Goal: Task Accomplishment & Management: Manage account settings

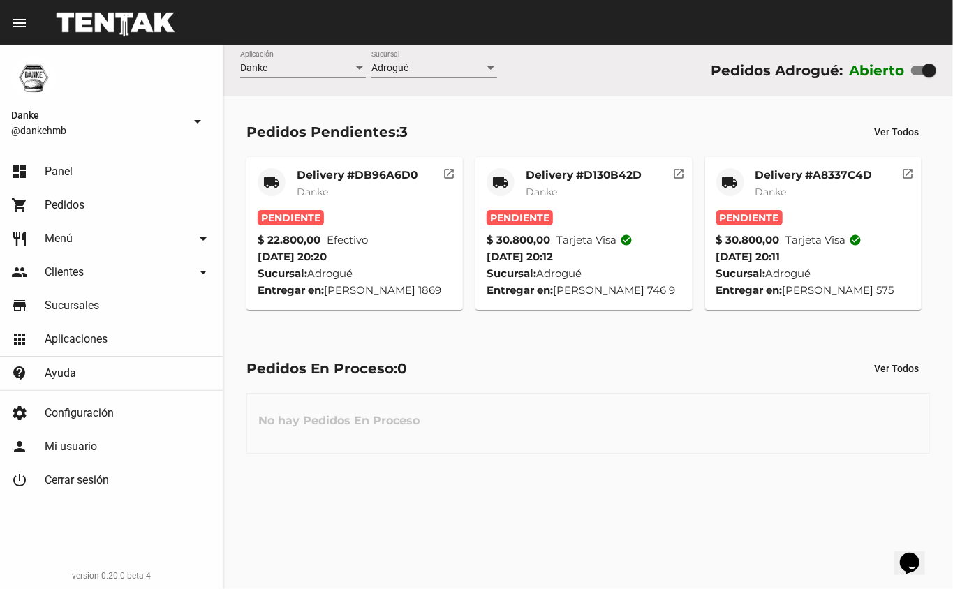
click at [794, 170] on mat-card-title "Delivery #A8337C4D" at bounding box center [814, 175] width 117 height 14
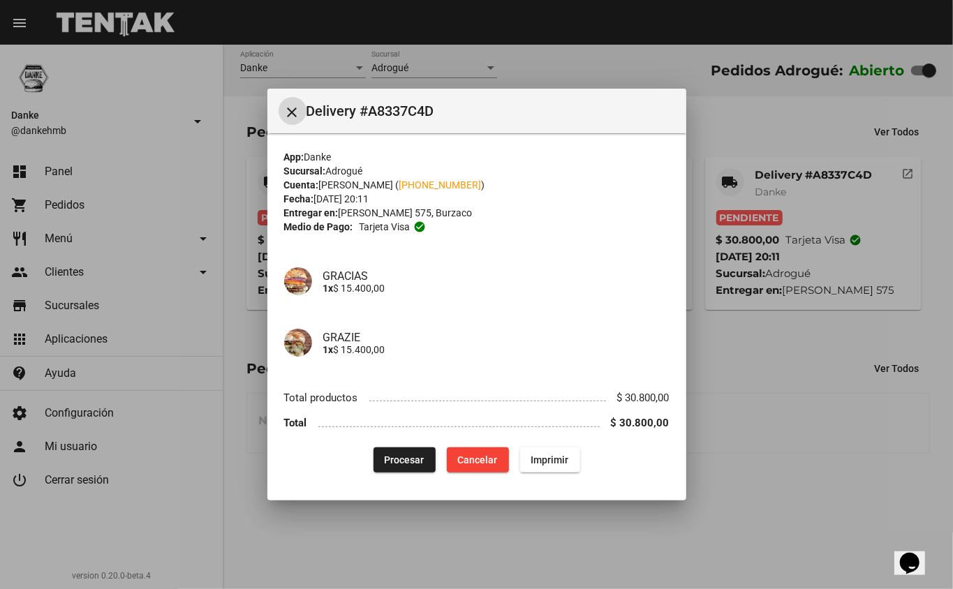
drag, startPoint x: 794, startPoint y: 170, endPoint x: 814, endPoint y: 408, distance: 238.3
click at [814, 408] on div at bounding box center [476, 294] width 953 height 589
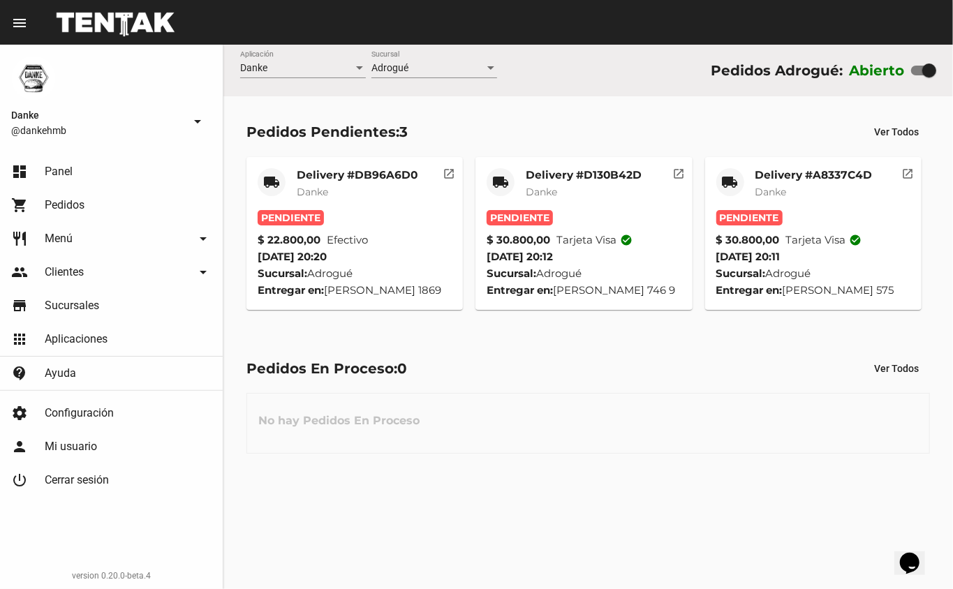
click at [824, 179] on mat-card-title "Delivery #A8337C4D" at bounding box center [814, 175] width 117 height 14
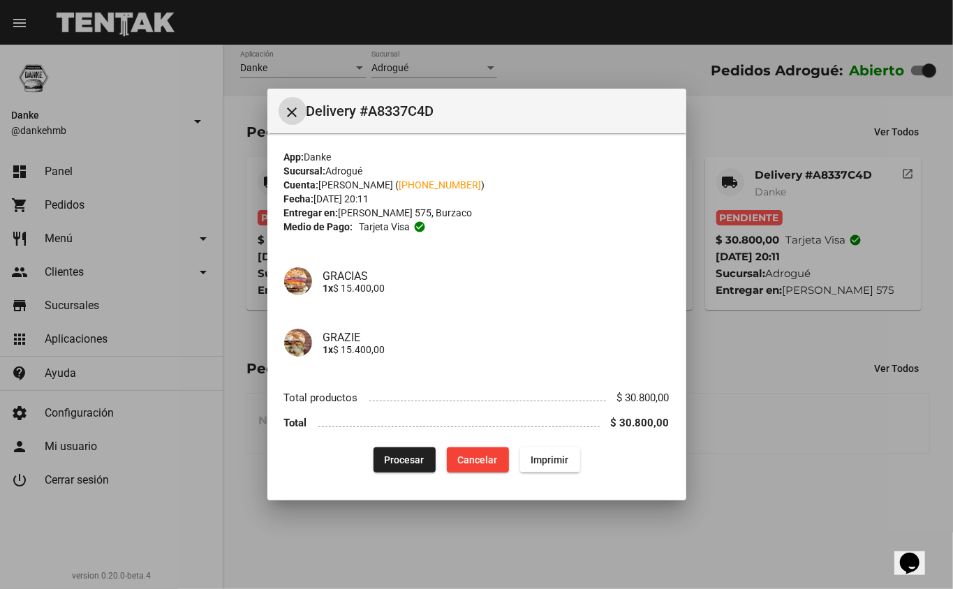
click at [380, 471] on button "Procesar" at bounding box center [405, 460] width 62 height 25
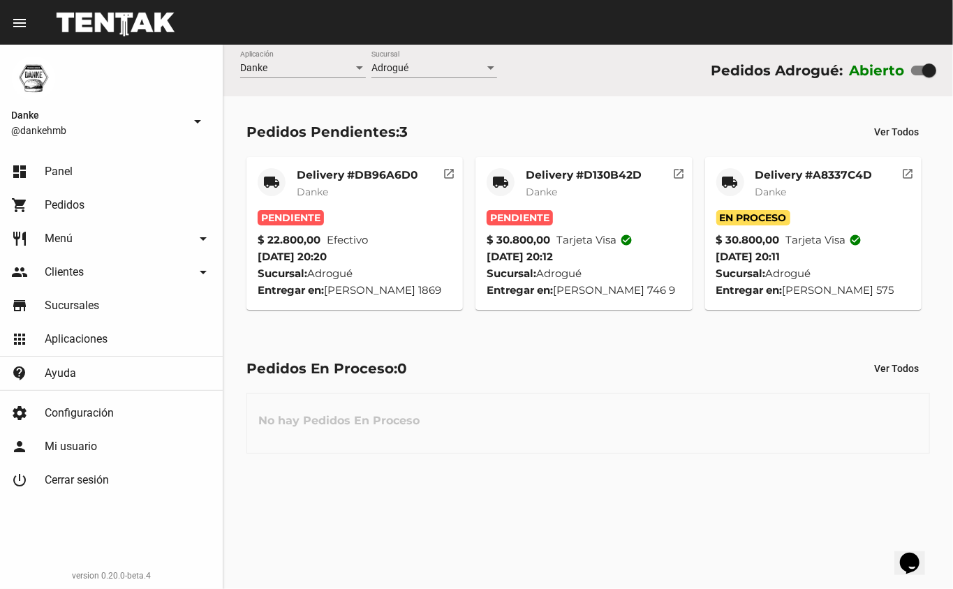
click at [563, 198] on mat-card-subtitle "Danke" at bounding box center [584, 192] width 116 height 14
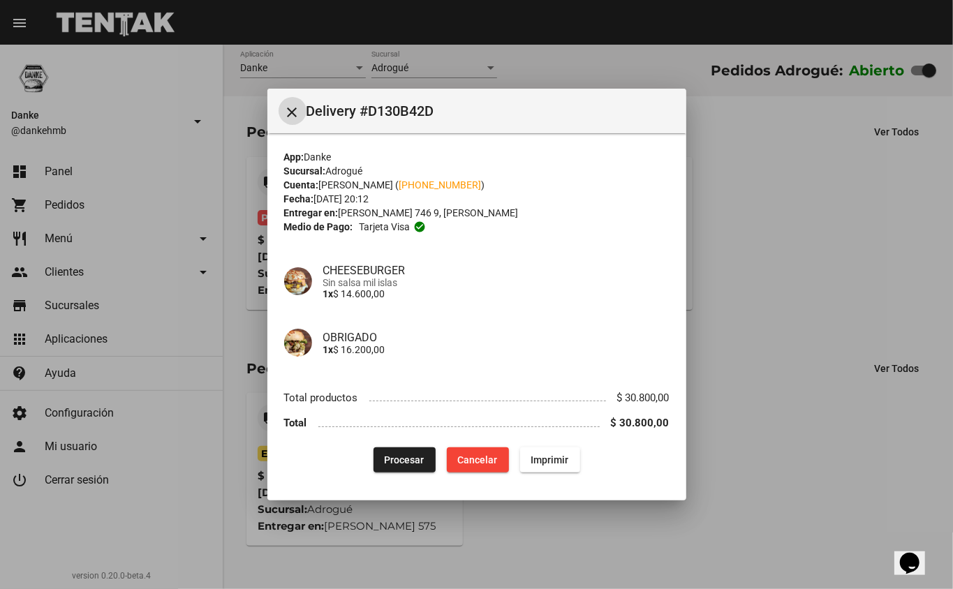
click at [397, 448] on button "Procesar" at bounding box center [405, 460] width 62 height 25
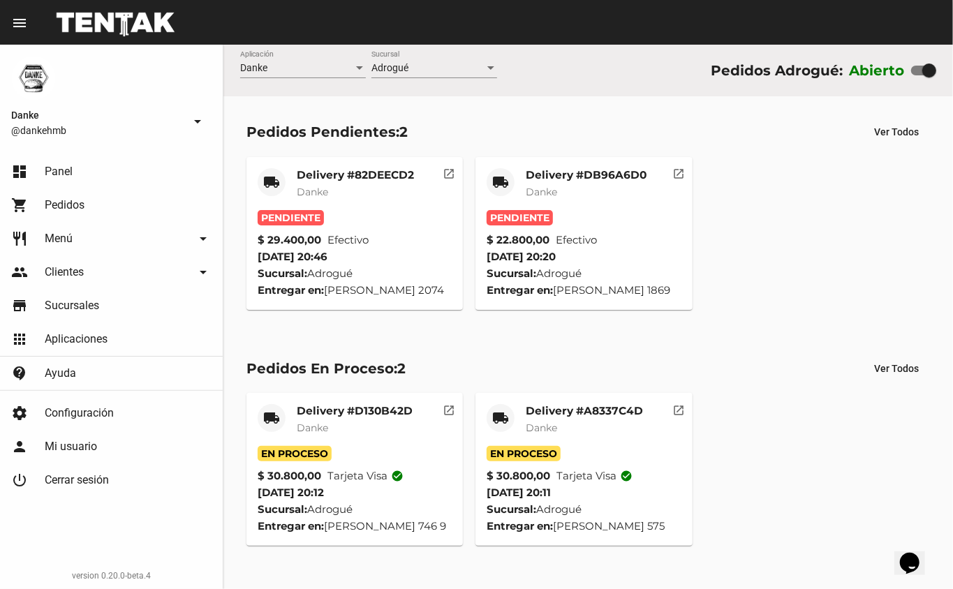
click at [537, 199] on div "Delivery #DB96A6D0 Danke" at bounding box center [586, 189] width 121 height 42
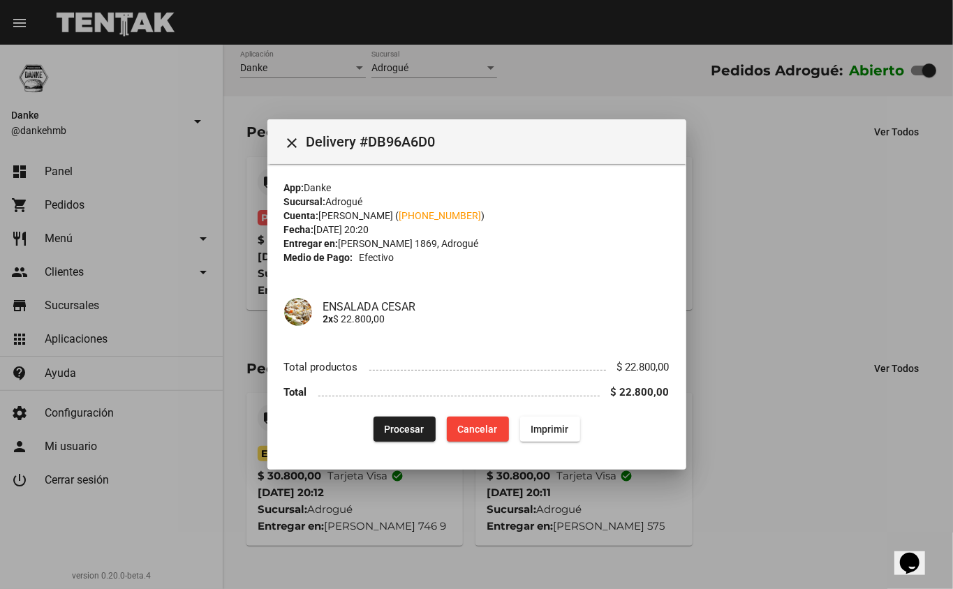
click at [388, 190] on div "App: Danke" at bounding box center [477, 188] width 386 height 14
click at [400, 437] on button "Procesar" at bounding box center [405, 429] width 62 height 25
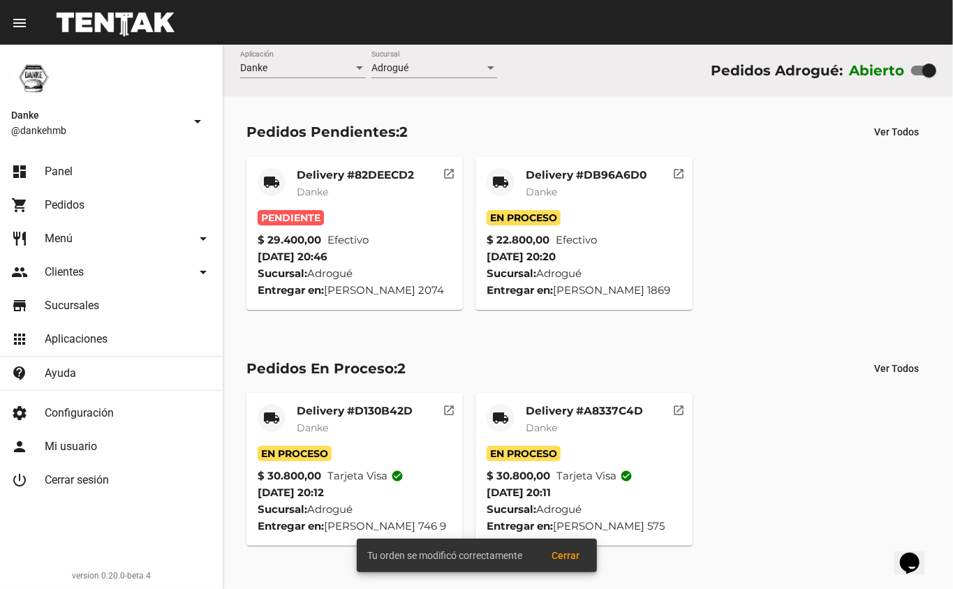
click at [330, 188] on mat-card-subtitle "Danke" at bounding box center [355, 192] width 117 height 14
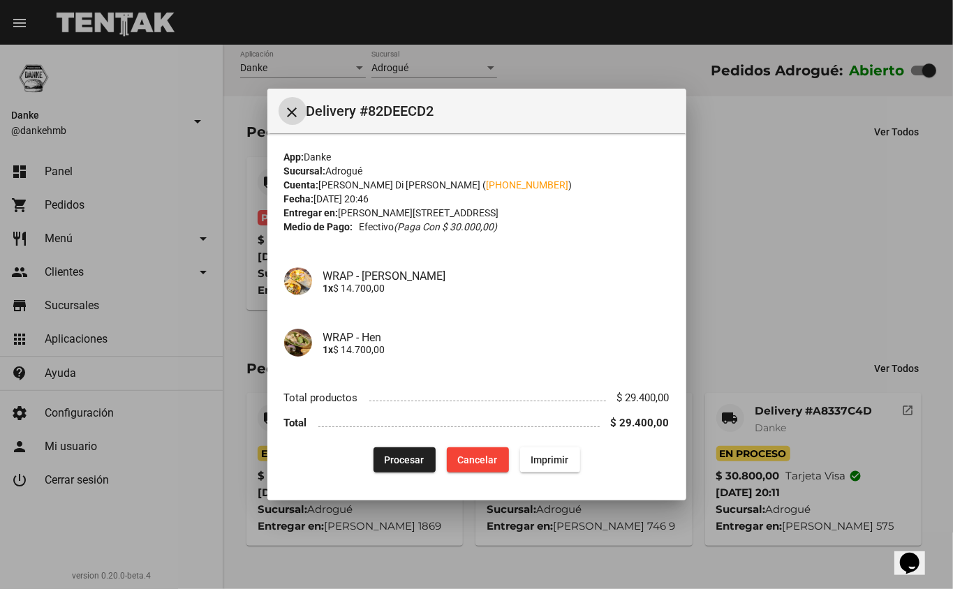
click at [387, 448] on button "Procesar" at bounding box center [405, 460] width 62 height 25
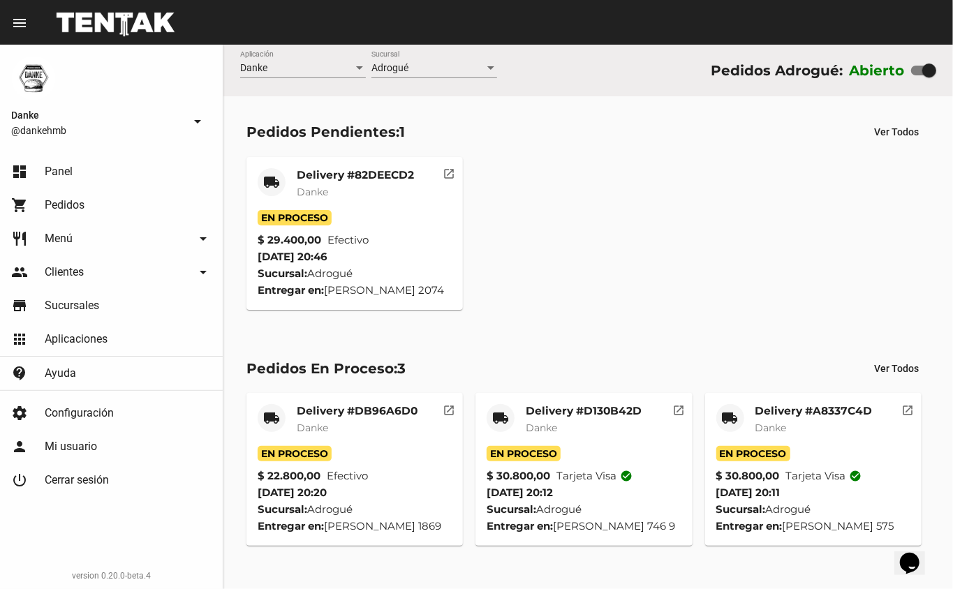
click at [338, 422] on mat-card-subtitle "Danke" at bounding box center [357, 428] width 121 height 14
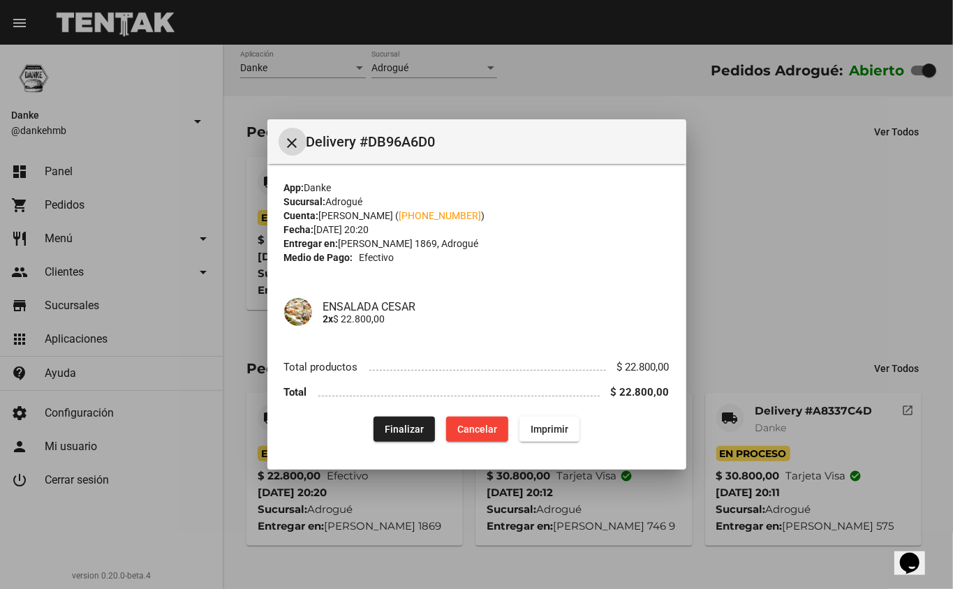
click at [680, 274] on mat-dialog-content "App: [PERSON_NAME]: Adrogué Cuenta: [PERSON_NAME] ( [PHONE_NUMBER] ) Fecha: [DA…" at bounding box center [476, 308] width 419 height 289
click at [742, 303] on div at bounding box center [476, 294] width 953 height 589
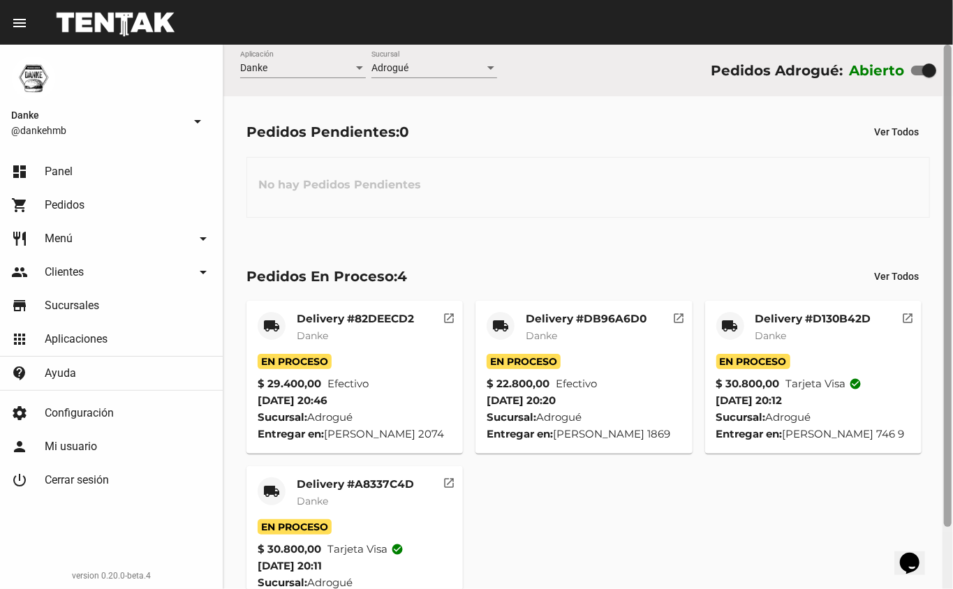
scroll to position [70, 0]
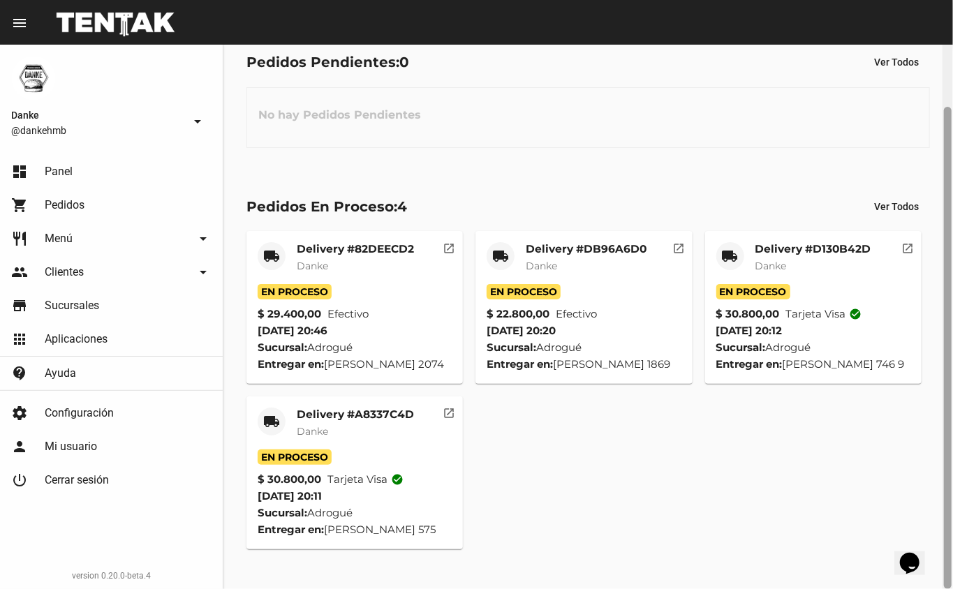
click at [953, 204] on div at bounding box center [948, 317] width 10 height 545
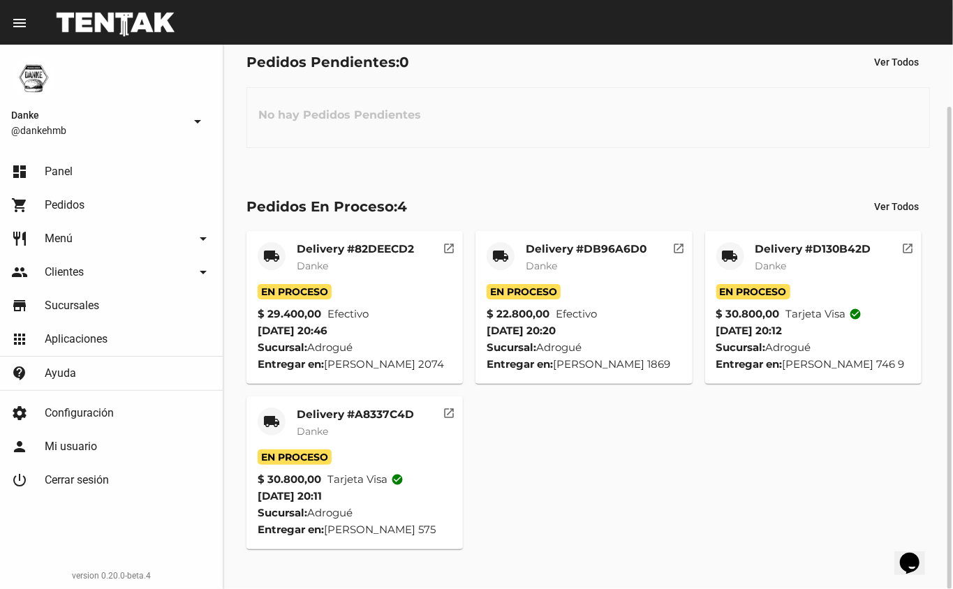
click at [339, 439] on mat-card-subtitle "Danke" at bounding box center [355, 432] width 117 height 14
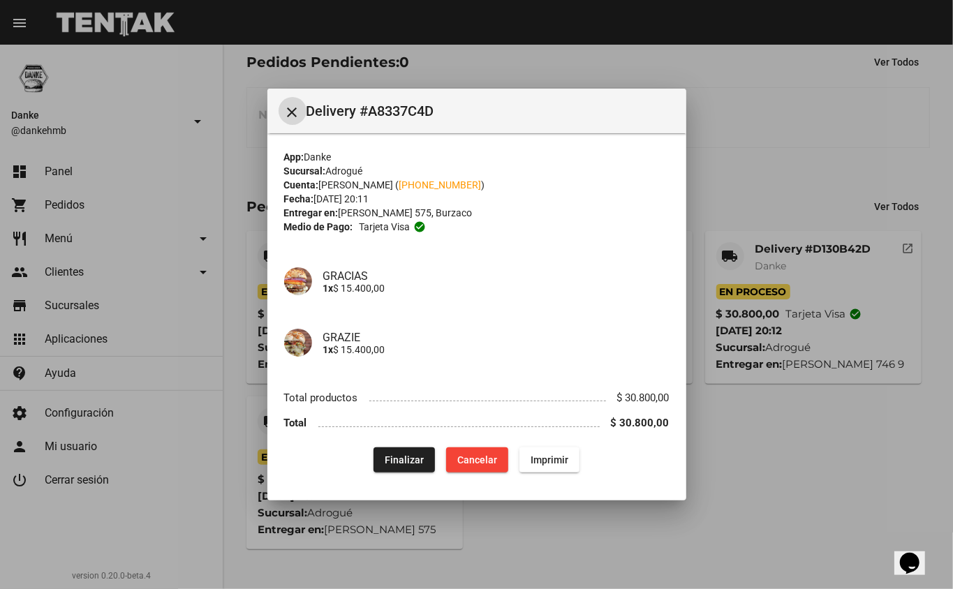
click at [761, 483] on div at bounding box center [476, 294] width 953 height 589
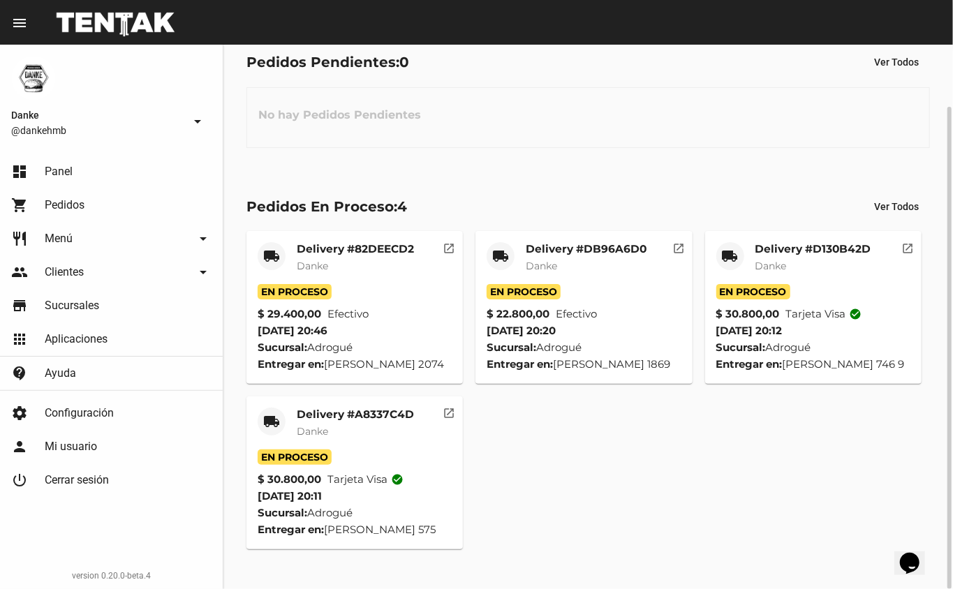
click at [810, 259] on mat-card-subtitle "Danke" at bounding box center [814, 266] width 116 height 14
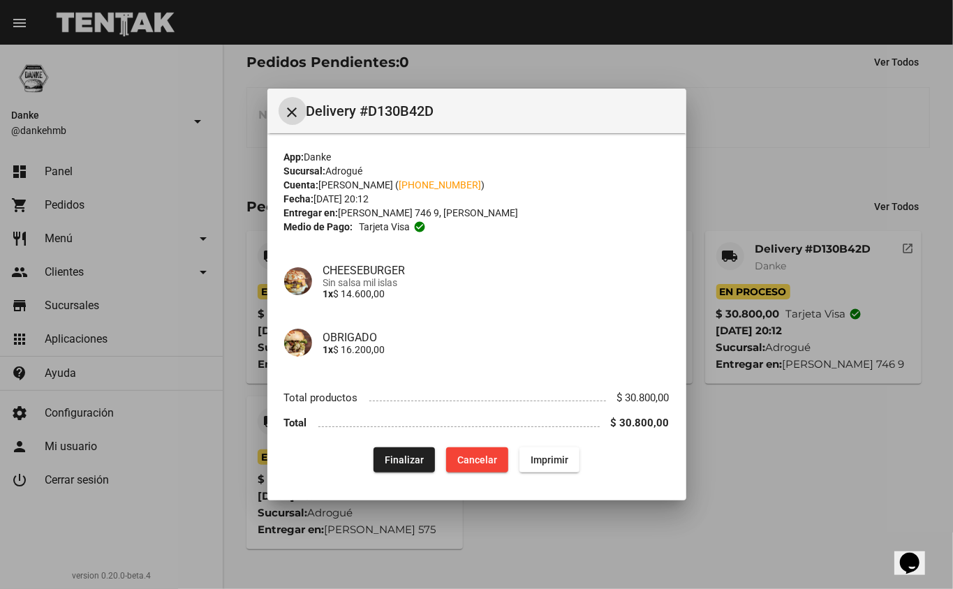
click at [810, 483] on div at bounding box center [476, 294] width 953 height 589
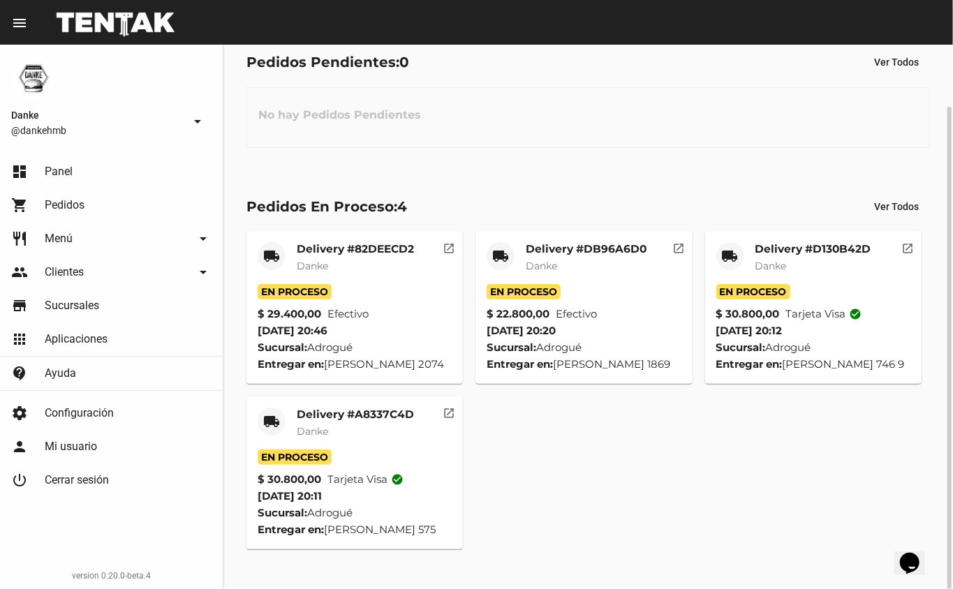
click at [360, 450] on div "Delivery #A8337C4D Danke" at bounding box center [355, 429] width 117 height 42
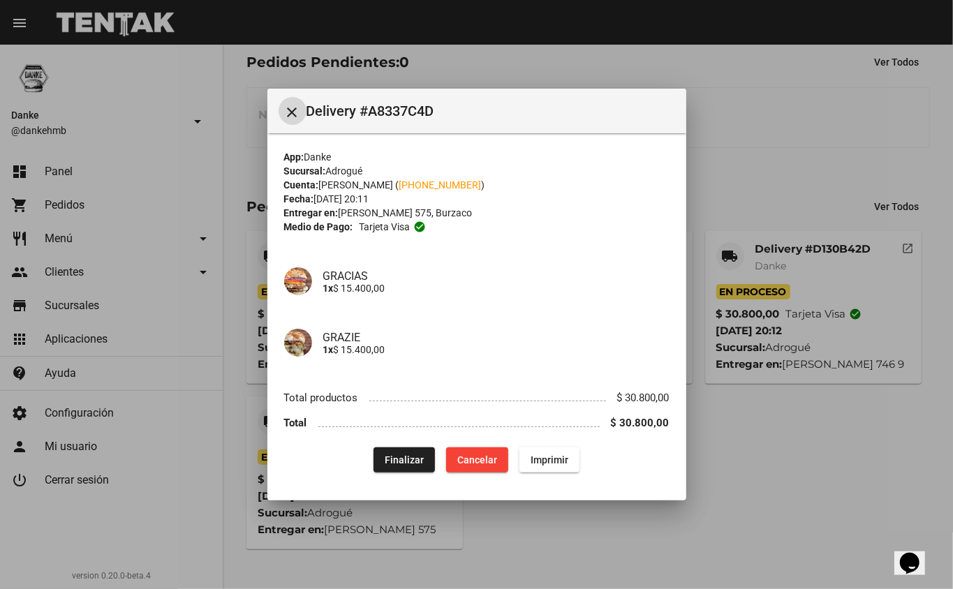
click at [405, 461] on span "Finalizar" at bounding box center [404, 460] width 39 height 11
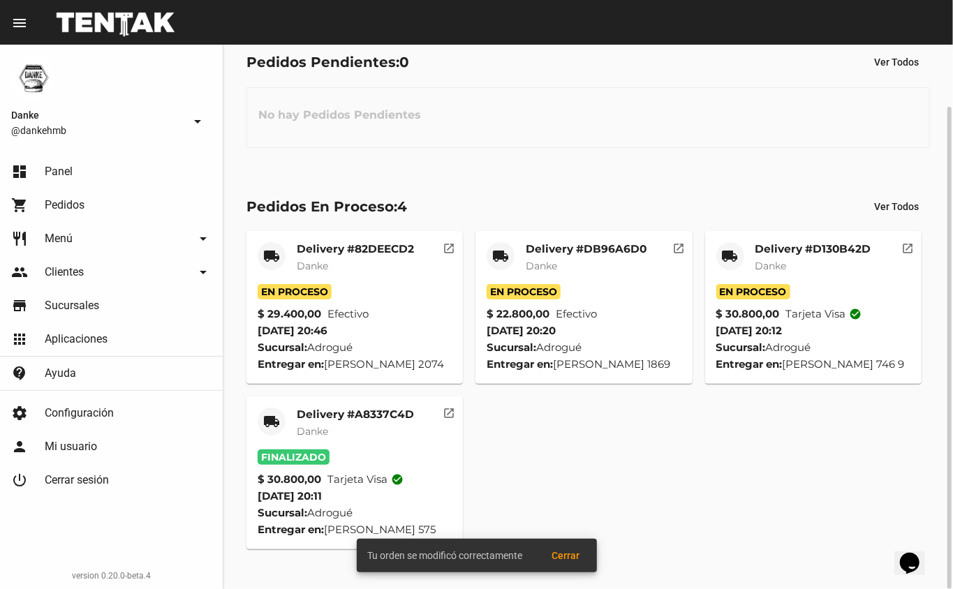
click at [782, 255] on mat-card-title "Delivery #D130B42D" at bounding box center [814, 249] width 116 height 14
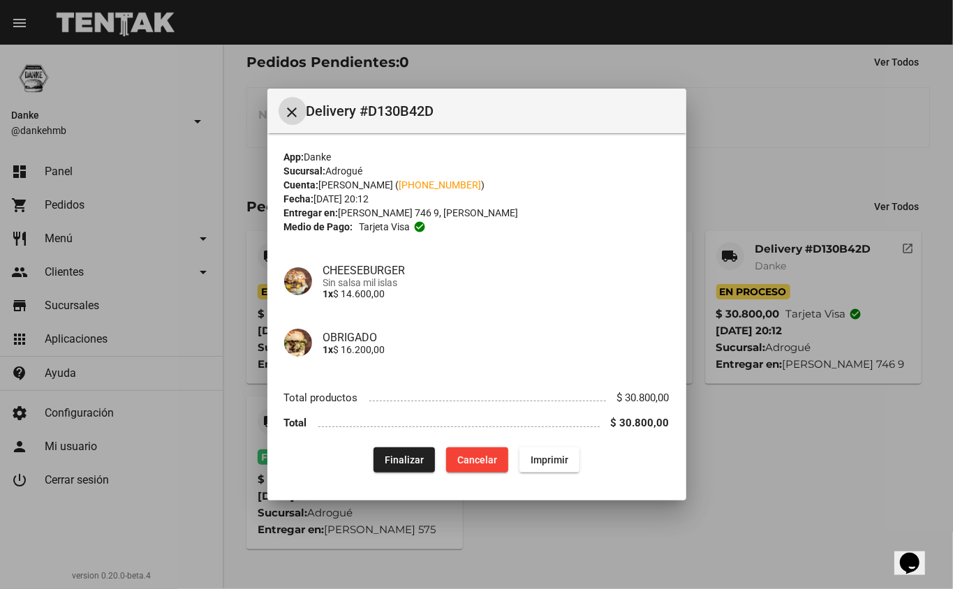
click at [809, 483] on div at bounding box center [476, 294] width 953 height 589
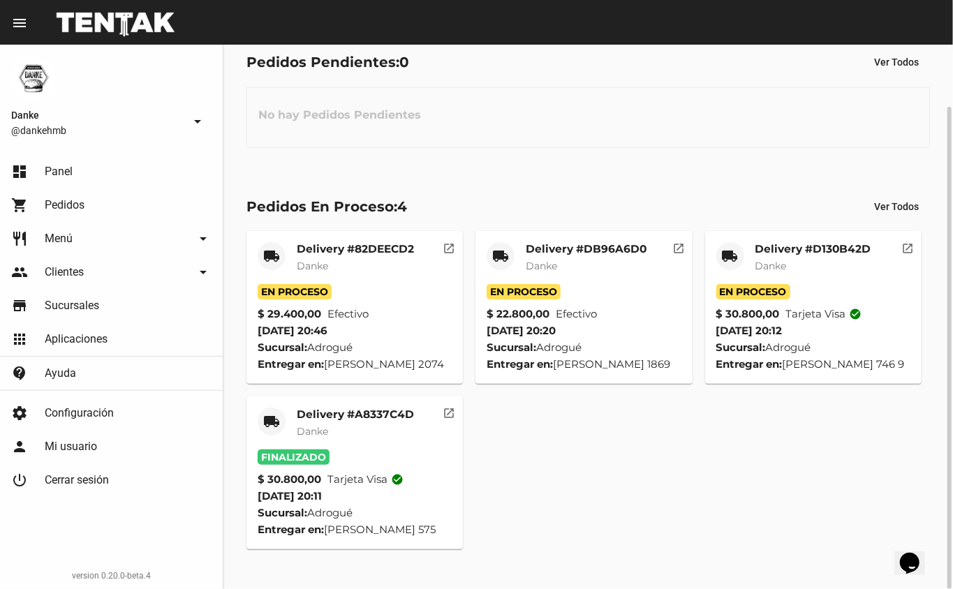
click at [607, 267] on mat-card-subtitle "Danke" at bounding box center [586, 266] width 121 height 14
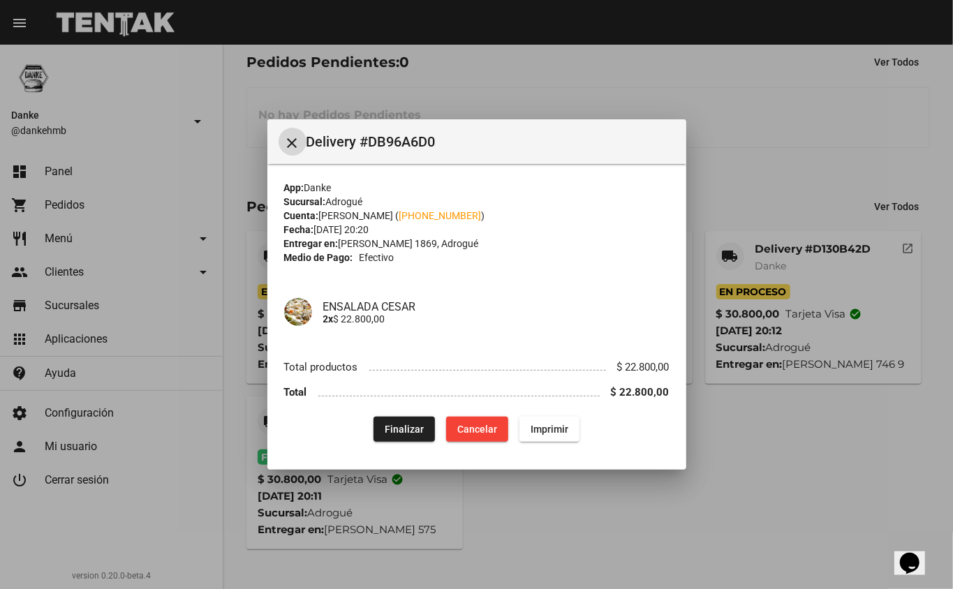
click at [886, 467] on div at bounding box center [476, 294] width 953 height 589
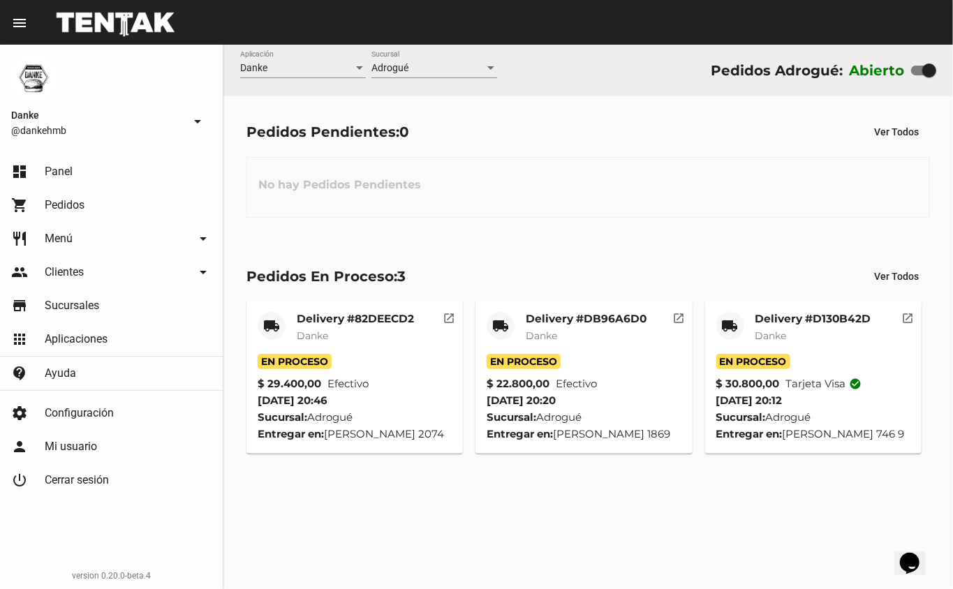
scroll to position [0, 0]
click at [803, 330] on mat-card-subtitle "Danke" at bounding box center [814, 336] width 116 height 14
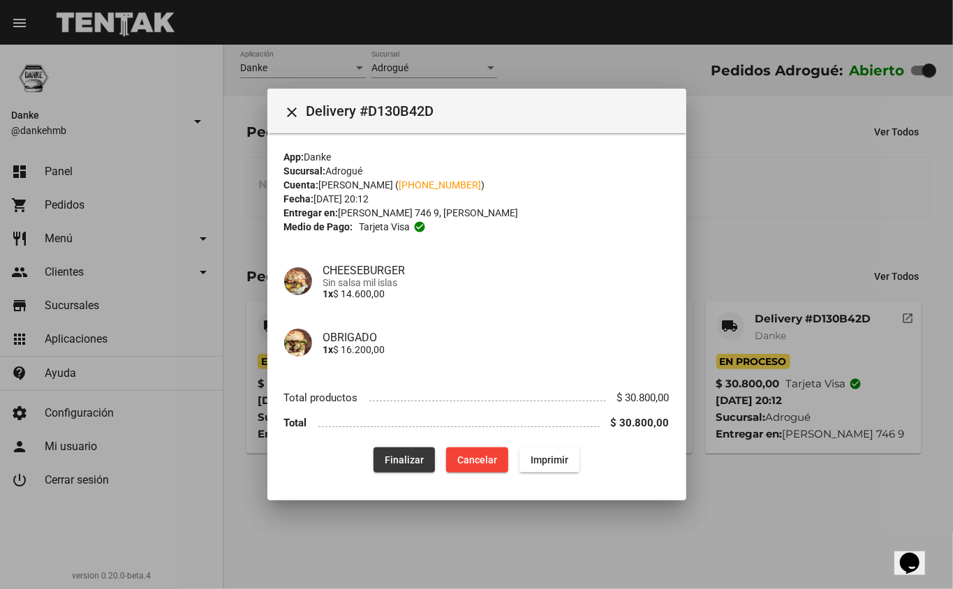
click at [411, 455] on span "Finalizar" at bounding box center [404, 460] width 39 height 11
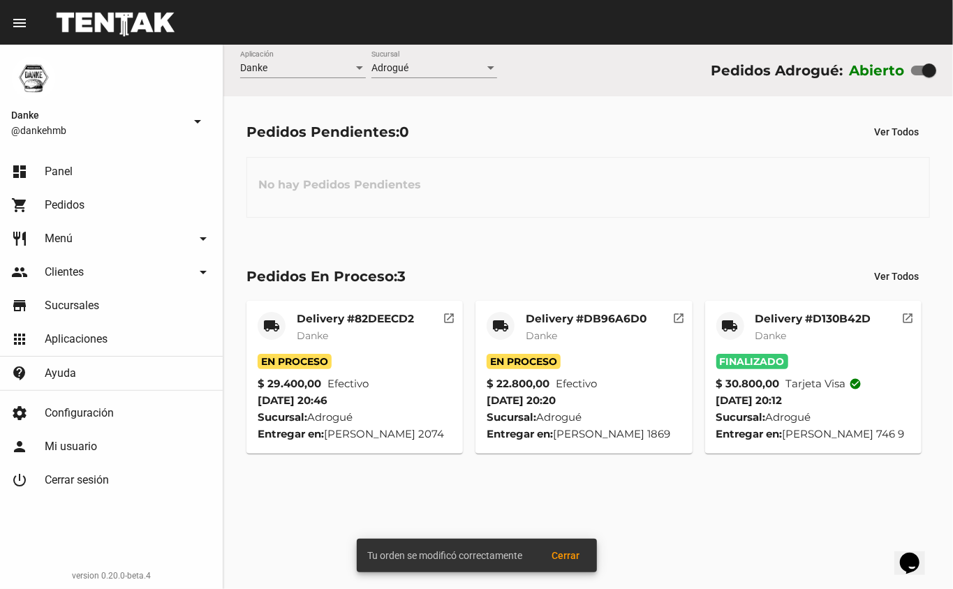
click at [599, 314] on mat-card-title "Delivery #DB96A6D0" at bounding box center [586, 319] width 121 height 14
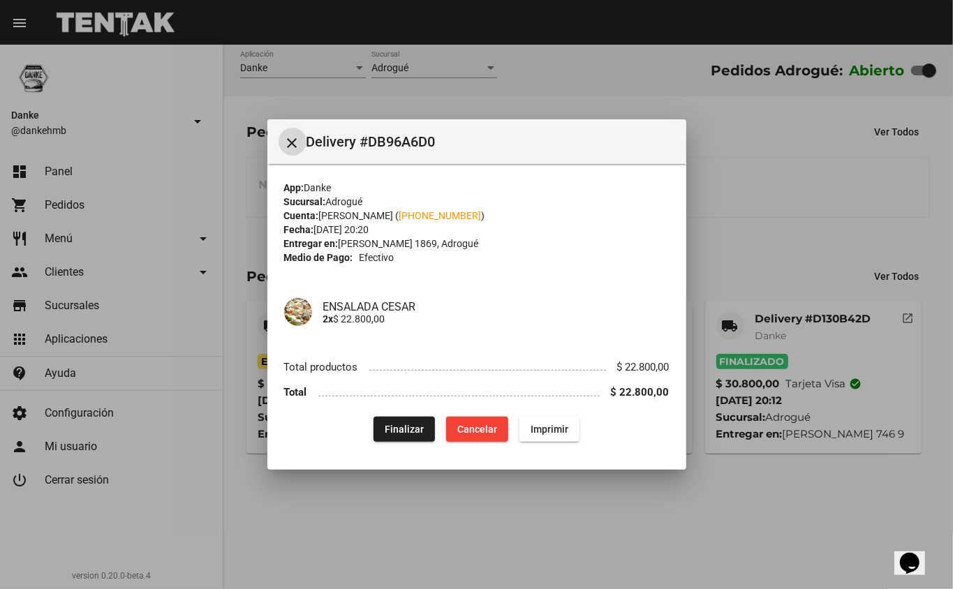
click at [397, 430] on span "Finalizar" at bounding box center [404, 429] width 39 height 11
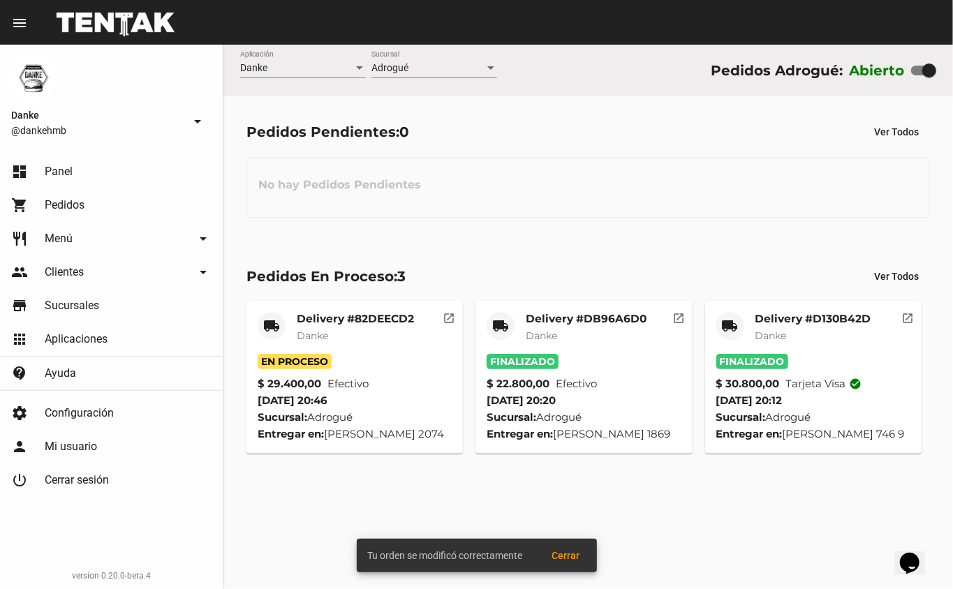
click at [361, 329] on mat-card-subtitle "Danke" at bounding box center [355, 336] width 117 height 14
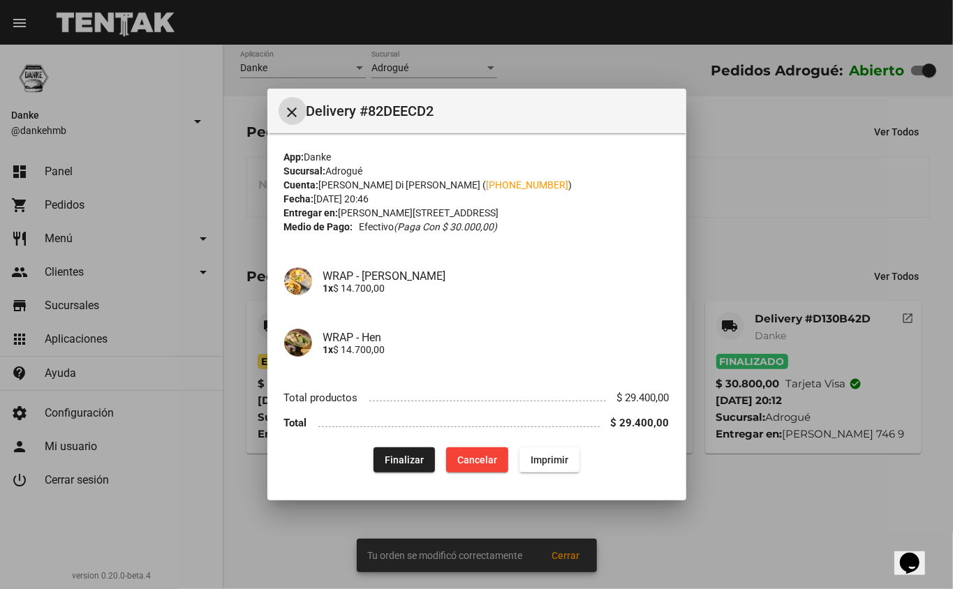
click at [795, 185] on div at bounding box center [476, 294] width 953 height 589
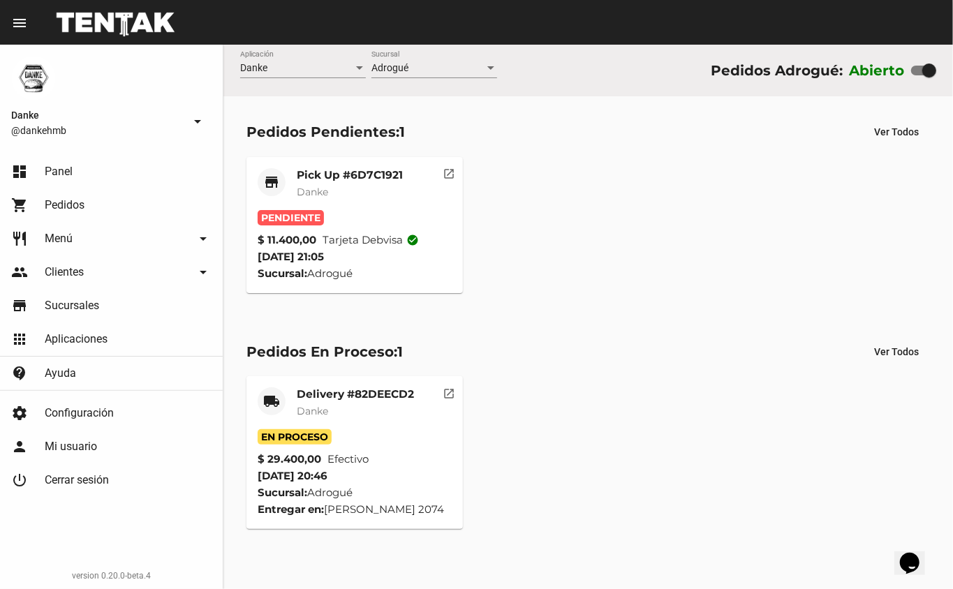
click at [364, 185] on mat-card-subtitle "Danke" at bounding box center [350, 192] width 106 height 14
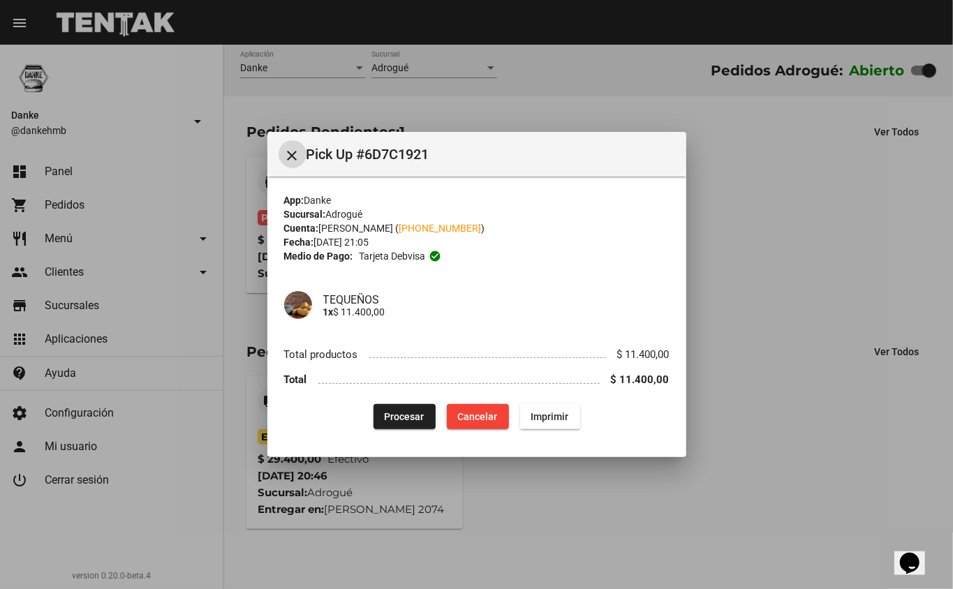
click at [768, 200] on div at bounding box center [476, 294] width 953 height 589
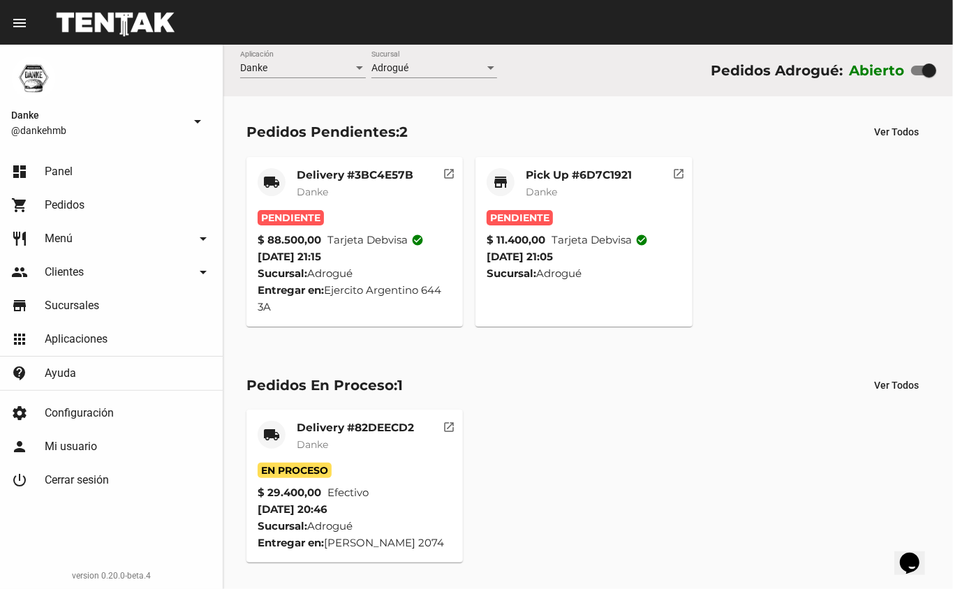
click at [380, 210] on div "Delivery #3BC4E57B Danke" at bounding box center [355, 189] width 117 height 42
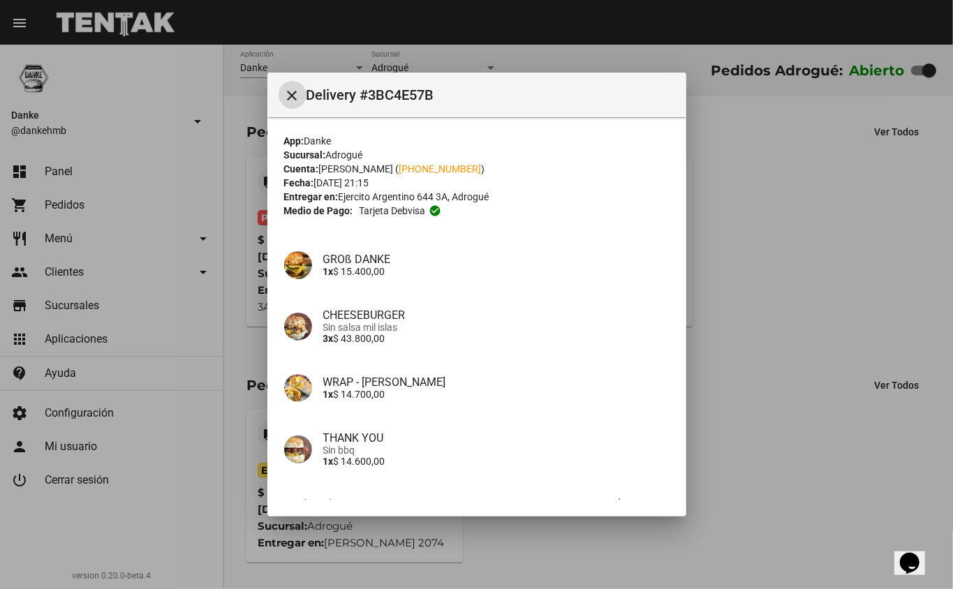
click at [738, 430] on div at bounding box center [476, 294] width 953 height 589
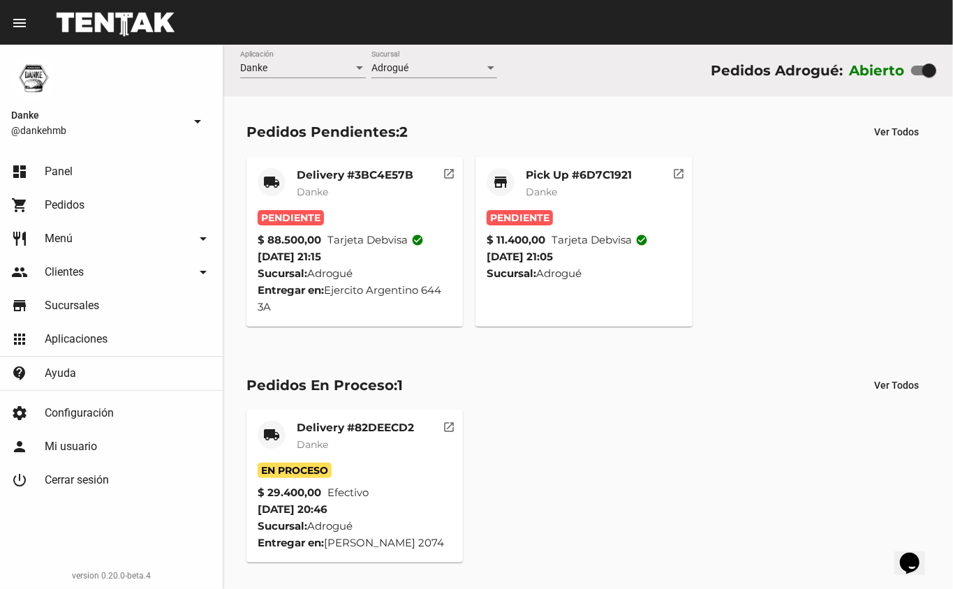
click at [623, 219] on div "Pendiente" at bounding box center [584, 217] width 195 height 15
click at [574, 182] on mat-card-title "Pick Up #6D7C1921" at bounding box center [579, 175] width 106 height 14
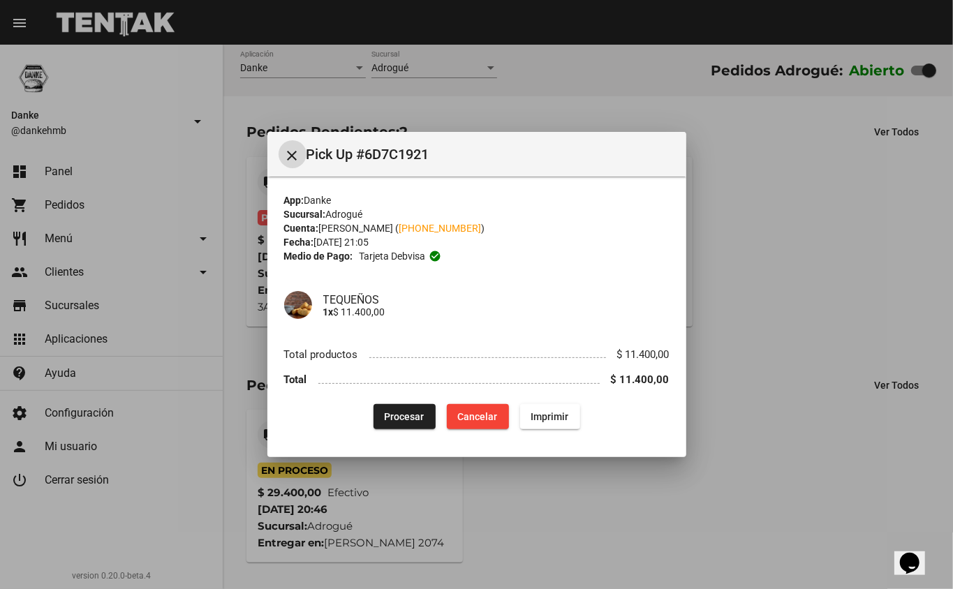
click at [416, 418] on span "Procesar" at bounding box center [405, 416] width 40 height 11
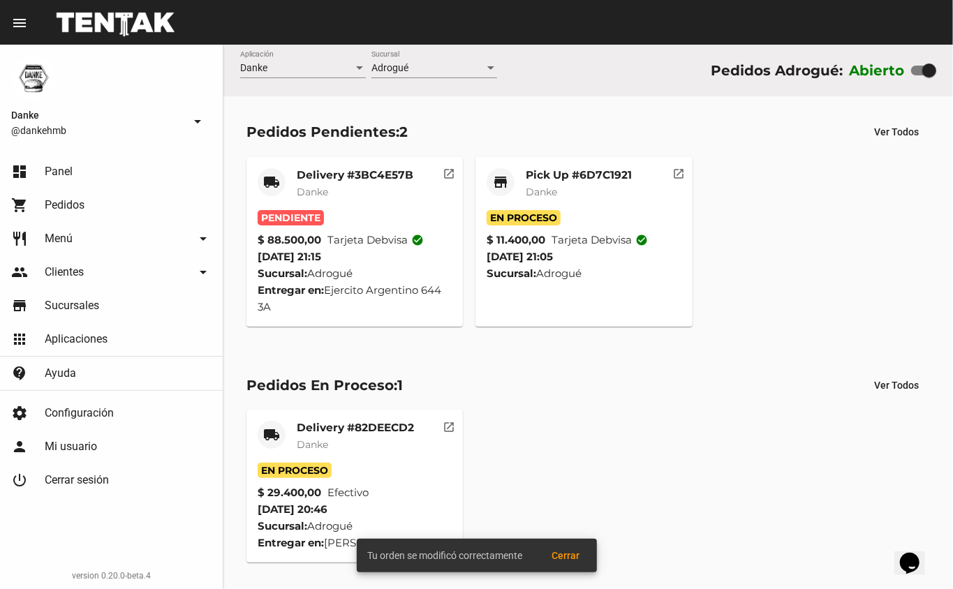
click at [596, 190] on mat-card-subtitle "Danke" at bounding box center [579, 192] width 106 height 14
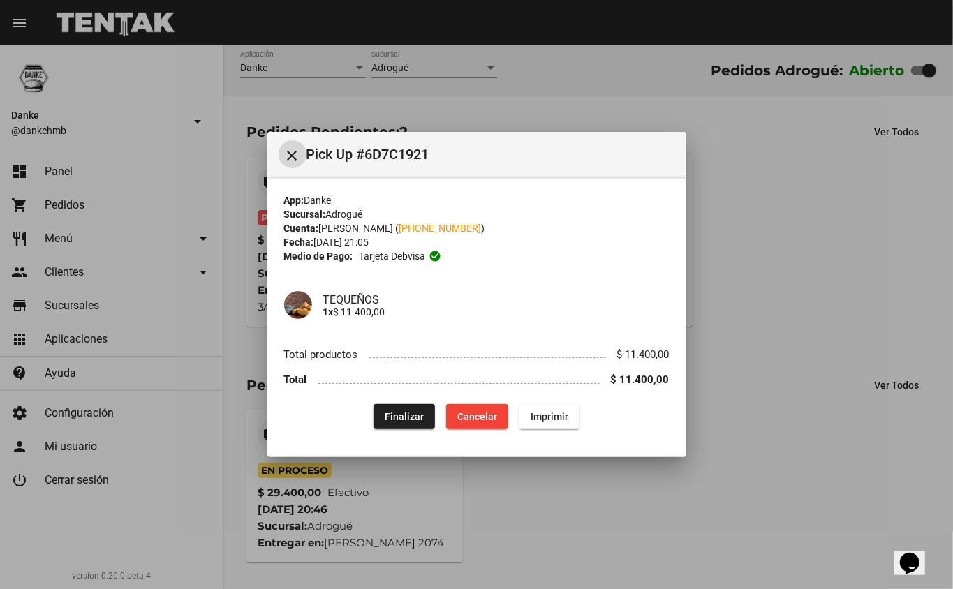
click at [397, 420] on span "Finalizar" at bounding box center [404, 416] width 39 height 11
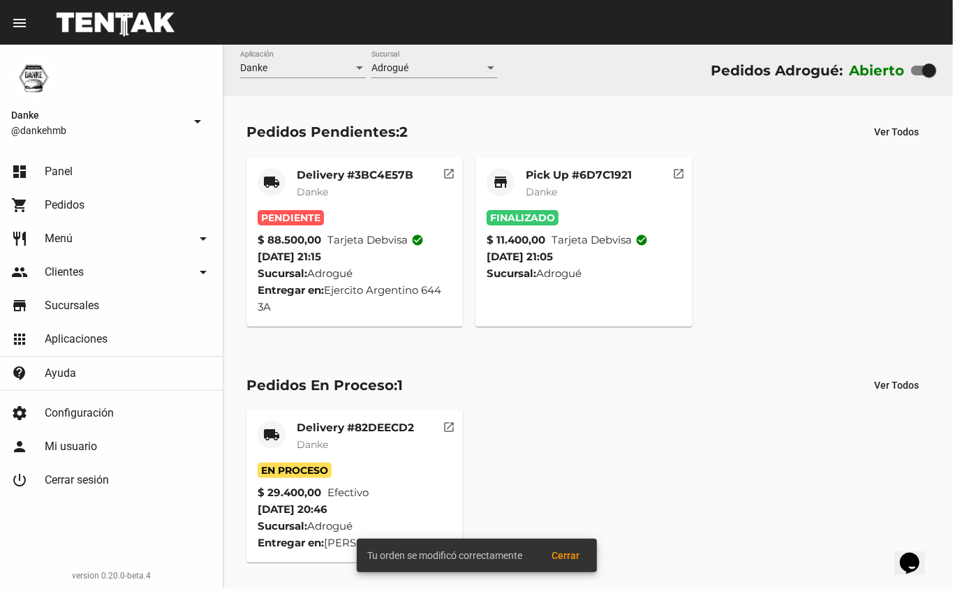
click at [352, 421] on mat-card-title "Delivery #82DEECD2" at bounding box center [355, 428] width 117 height 14
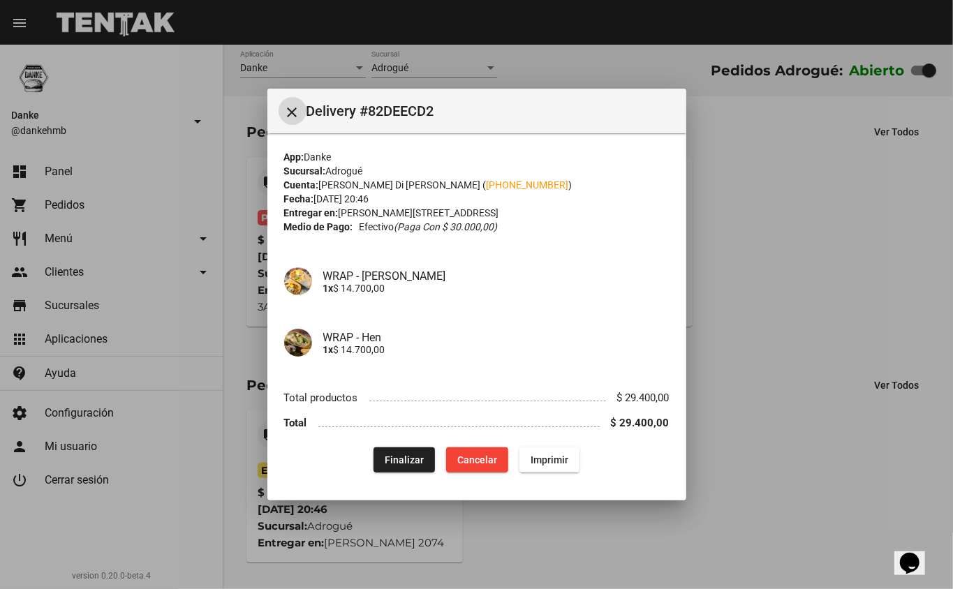
click at [719, 363] on div at bounding box center [476, 294] width 953 height 589
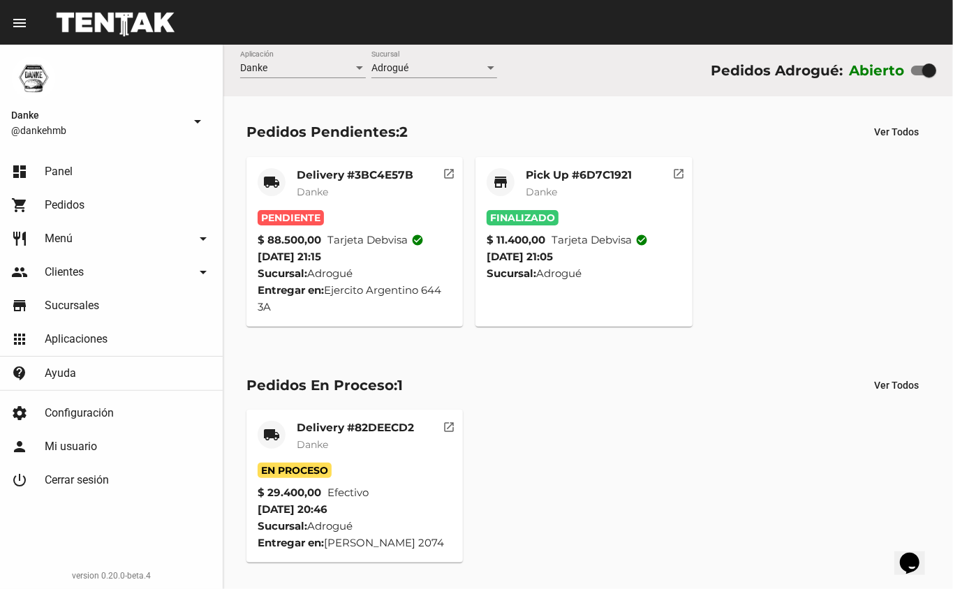
click at [356, 194] on mat-card-subtitle "Danke" at bounding box center [355, 192] width 117 height 14
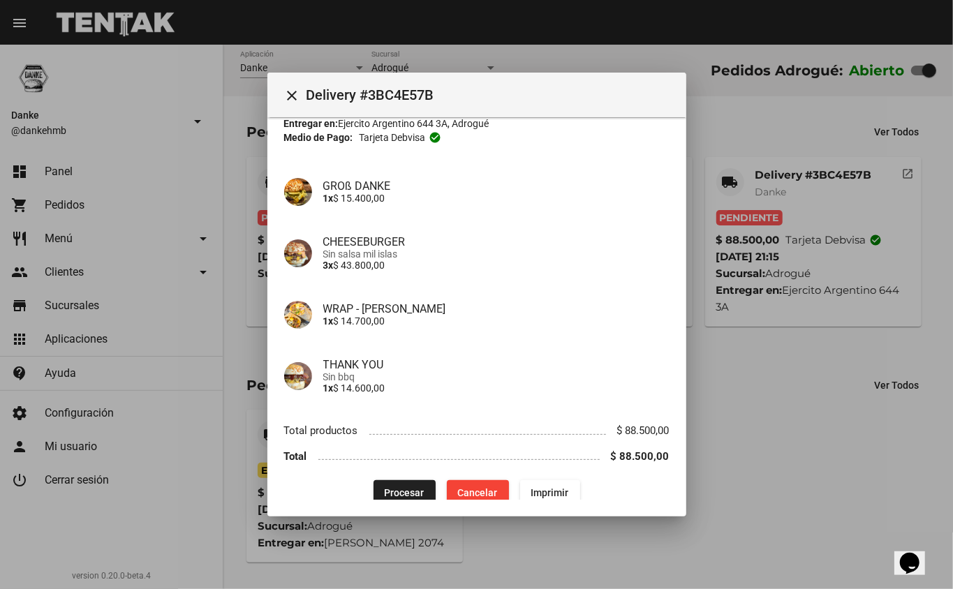
scroll to position [87, 0]
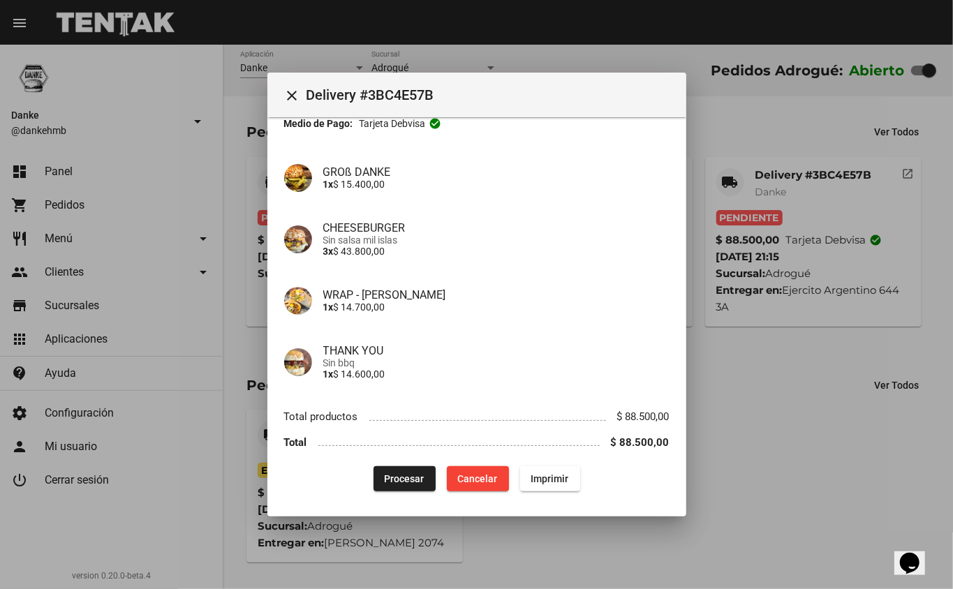
click at [767, 447] on div at bounding box center [476, 294] width 953 height 589
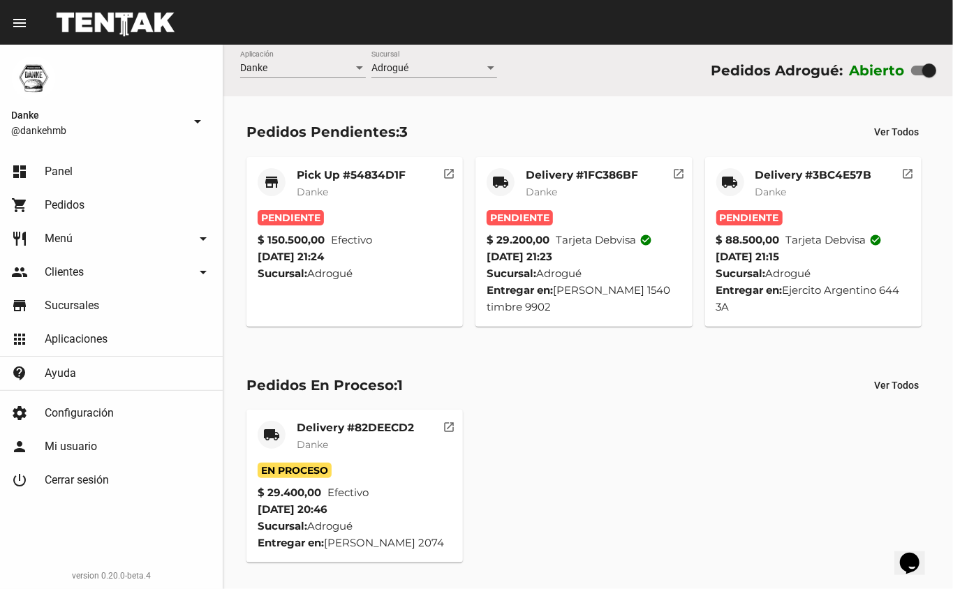
click at [779, 185] on mat-card-subtitle "Danke" at bounding box center [814, 192] width 117 height 14
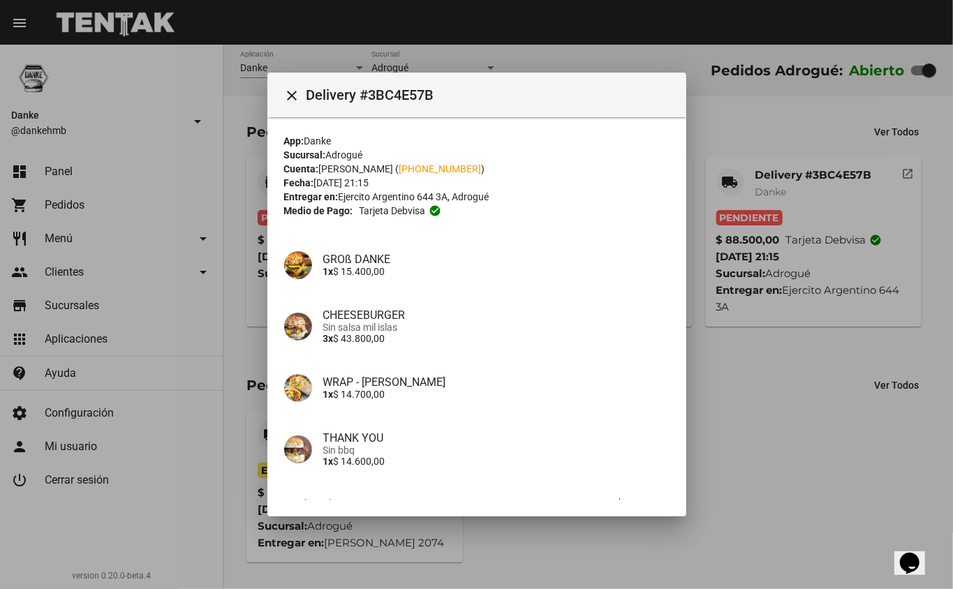
scroll to position [90, 0]
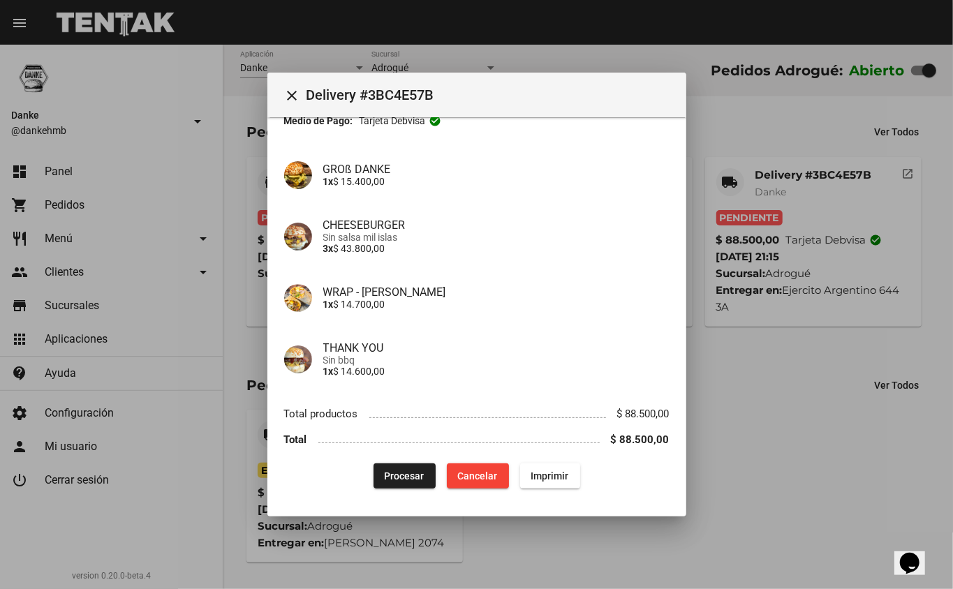
click at [390, 473] on span "Procesar" at bounding box center [405, 476] width 40 height 11
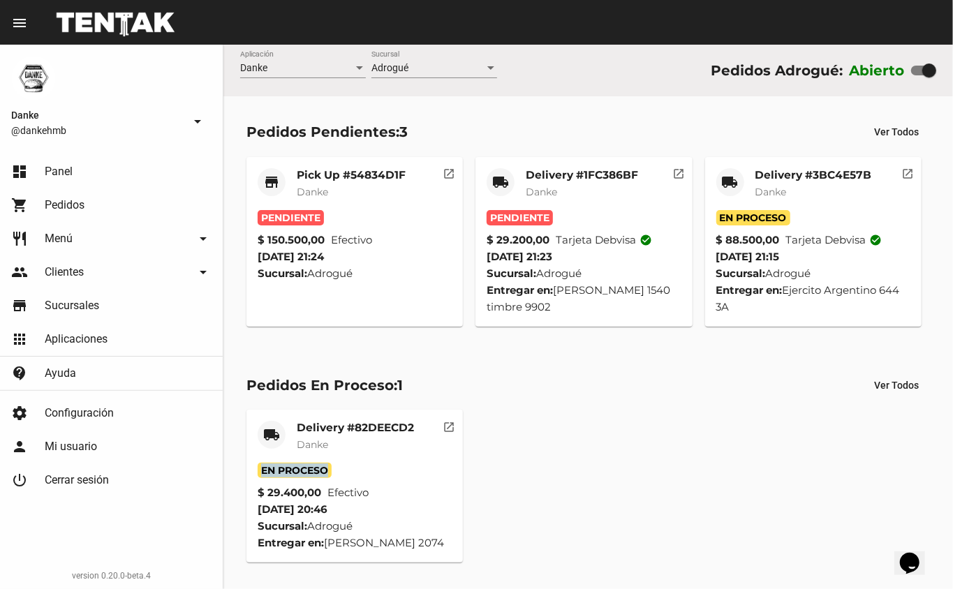
drag, startPoint x: 390, startPoint y: 473, endPoint x: 953, endPoint y: 453, distance: 563.3
click at [953, 453] on div "Pedidos En Proceso: 1 Ver Todos local_shipping Delivery #82DEECD2 Danke En Proc…" at bounding box center [588, 468] width 730 height 236
click at [637, 400] on div "Pedidos En Proceso: 1 Ver Todos local_shipping Delivery #82DEECD2 Danke En Proc…" at bounding box center [588, 468] width 730 height 236
click at [377, 390] on div "Pedidos En Proceso: 1" at bounding box center [325, 385] width 156 height 22
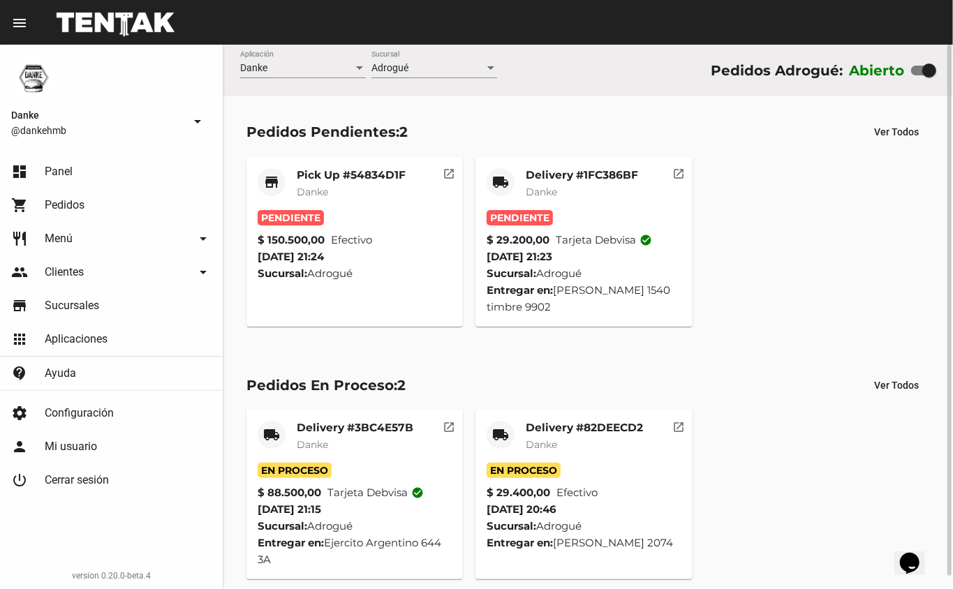
click at [551, 430] on mat-card-title "Delivery #82DEECD2" at bounding box center [584, 428] width 117 height 14
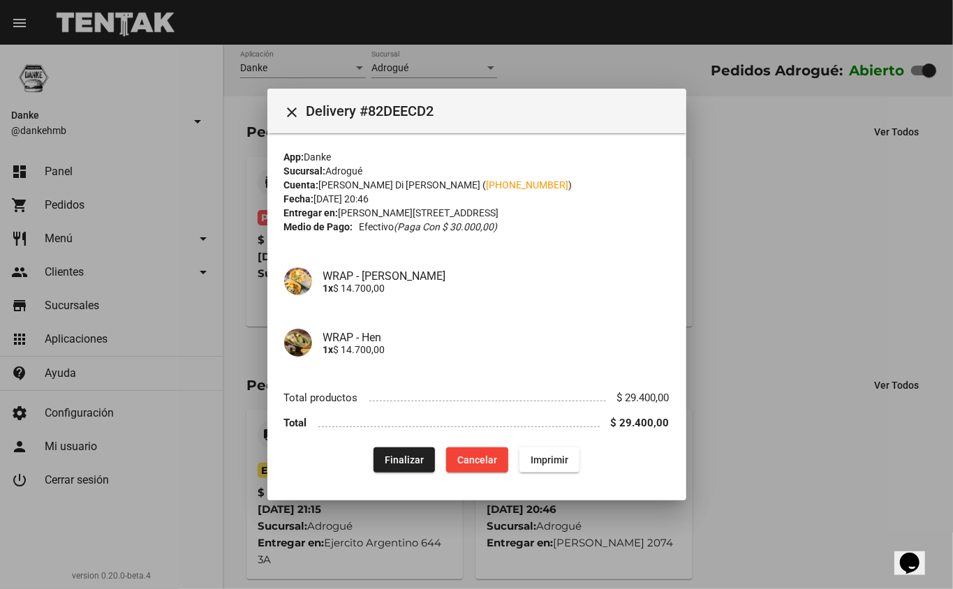
click at [789, 327] on div at bounding box center [476, 294] width 953 height 589
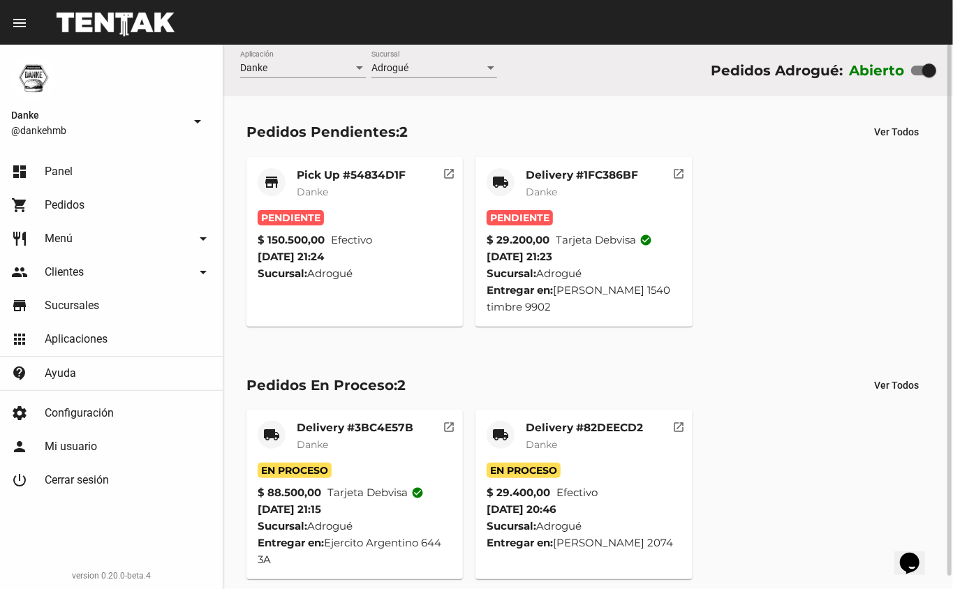
click at [557, 436] on div "Delivery #82DEECD2 Danke" at bounding box center [584, 442] width 117 height 42
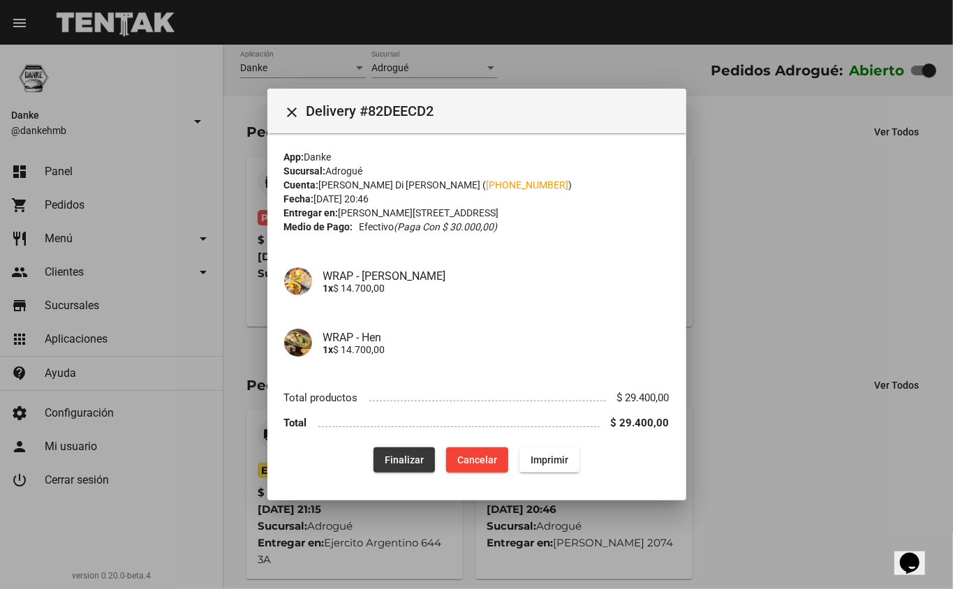
click at [400, 462] on span "Finalizar" at bounding box center [404, 460] width 39 height 11
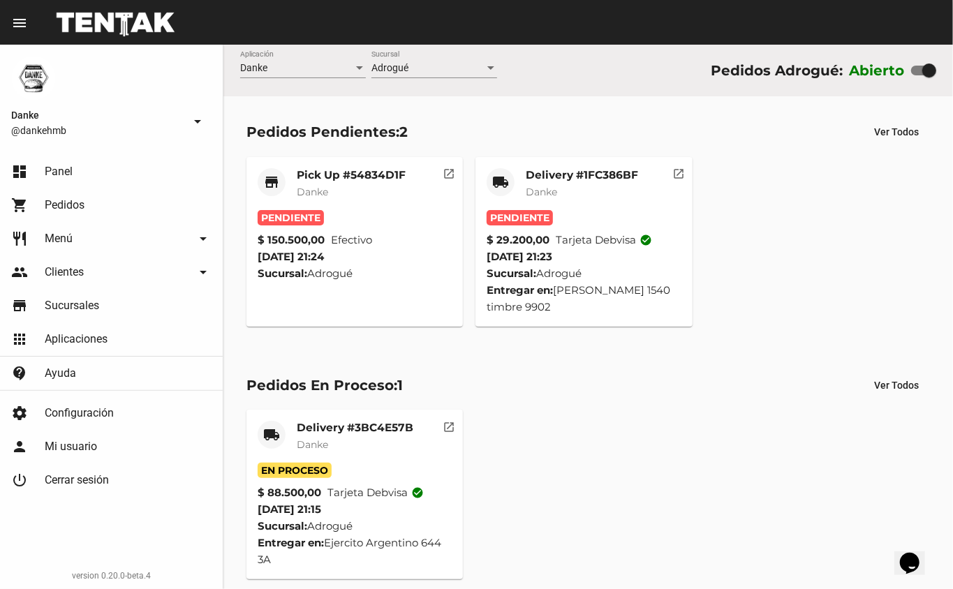
click at [73, 203] on span "Pedidos" at bounding box center [65, 205] width 40 height 14
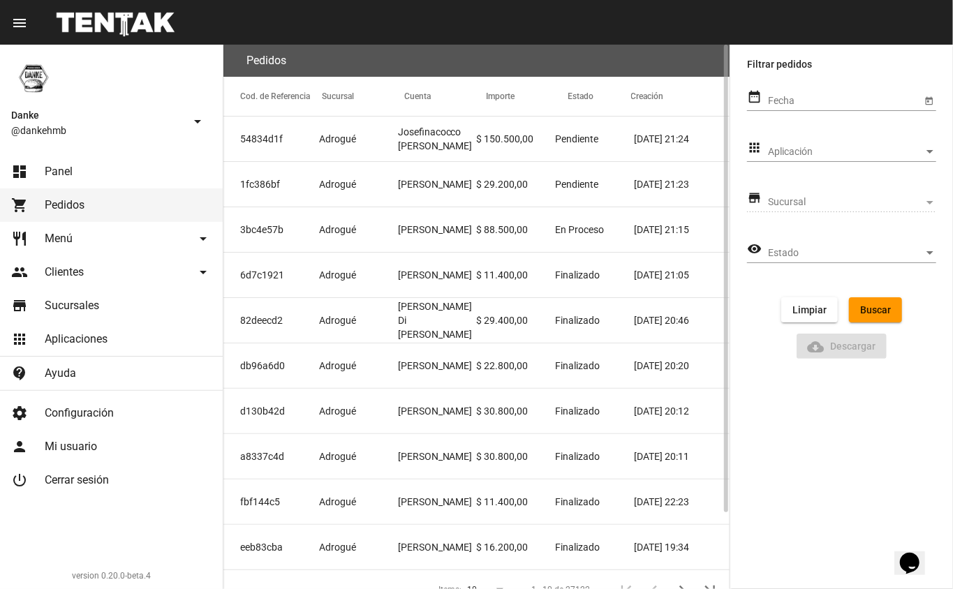
click at [609, 137] on mat-cell "Pendiente" at bounding box center [594, 139] width 79 height 45
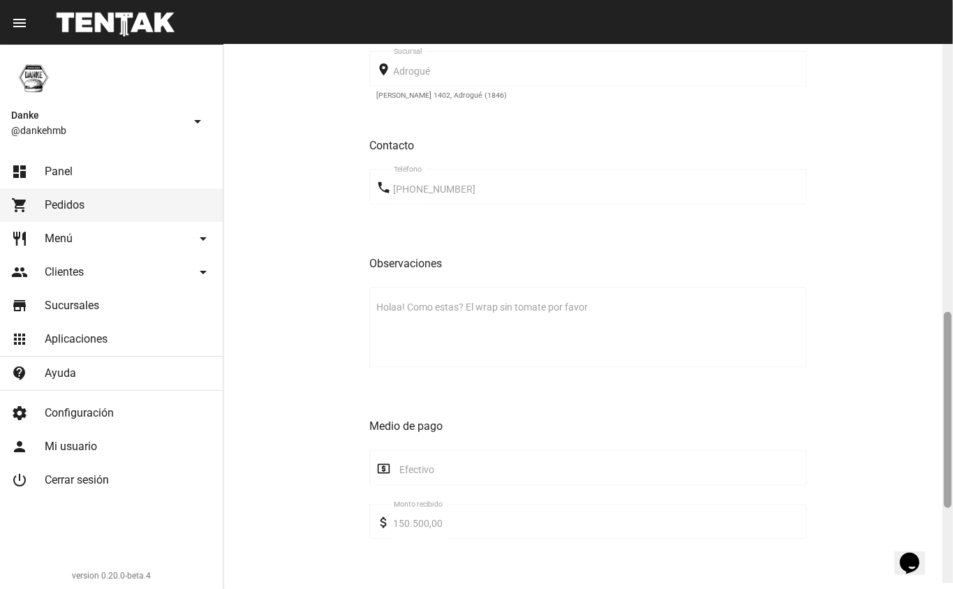
drag, startPoint x: 948, startPoint y: 200, endPoint x: 921, endPoint y: 478, distance: 279.4
click at [921, 478] on div "Pedido move_to_inbox Referencia: 54834d1f - Pendiente App: Danke Sucursal: Adro…" at bounding box center [588, 317] width 730 height 545
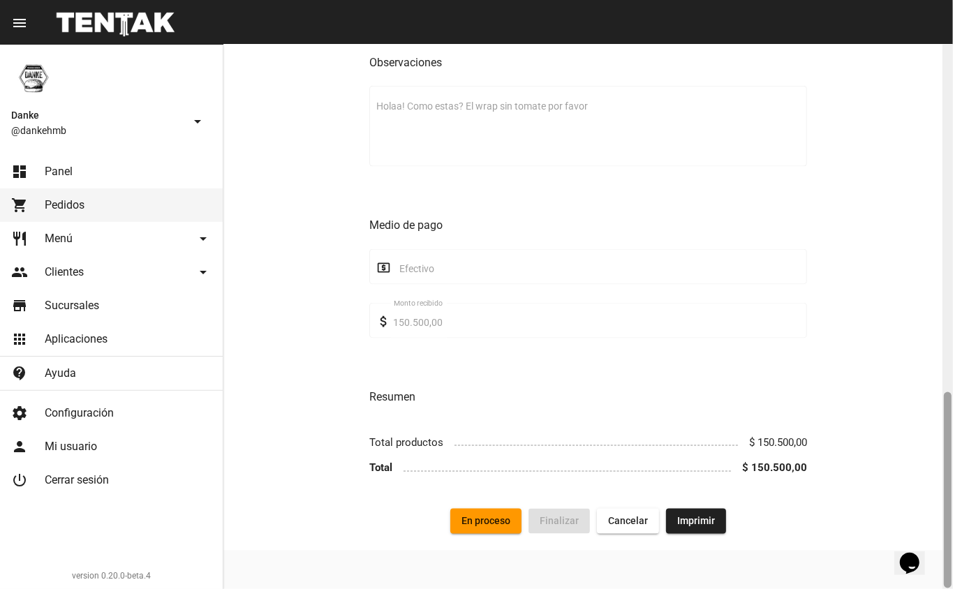
drag, startPoint x: 953, startPoint y: 367, endPoint x: 948, endPoint y: 175, distance: 192.1
click at [948, 175] on div at bounding box center [948, 317] width 10 height 545
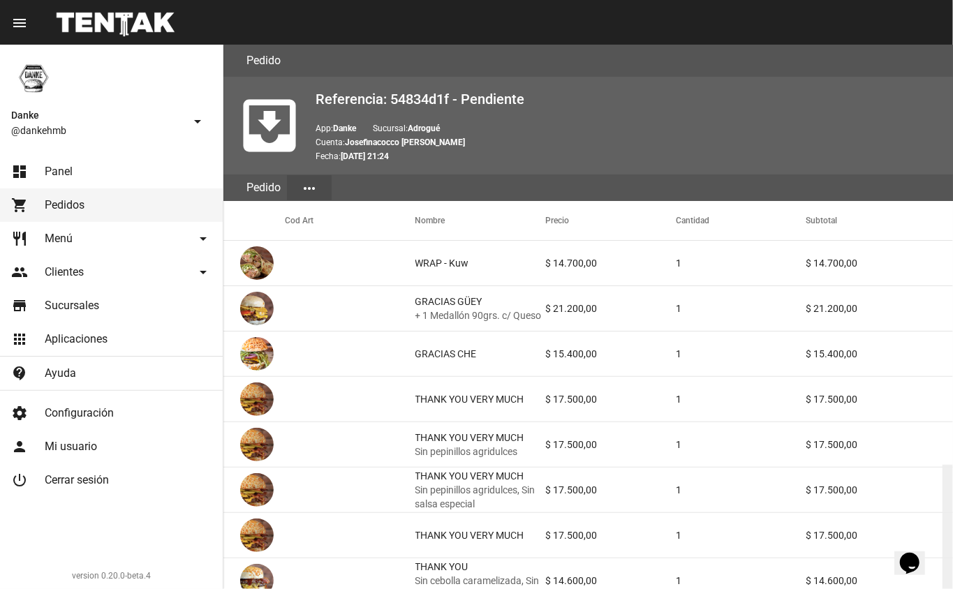
click at [71, 207] on span "Pedidos" at bounding box center [65, 205] width 40 height 14
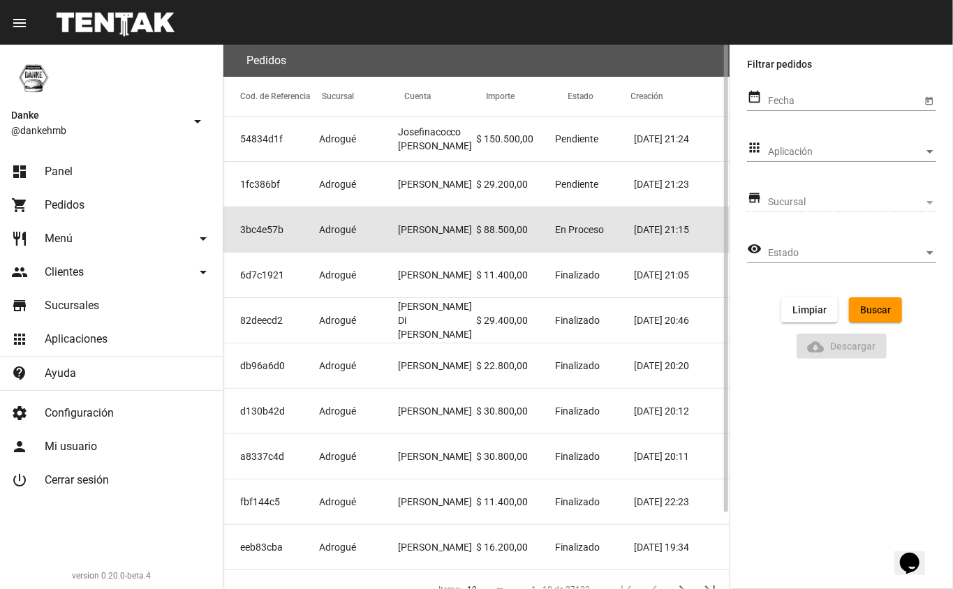
click at [387, 236] on mat-cell "Adrogué" at bounding box center [358, 229] width 79 height 45
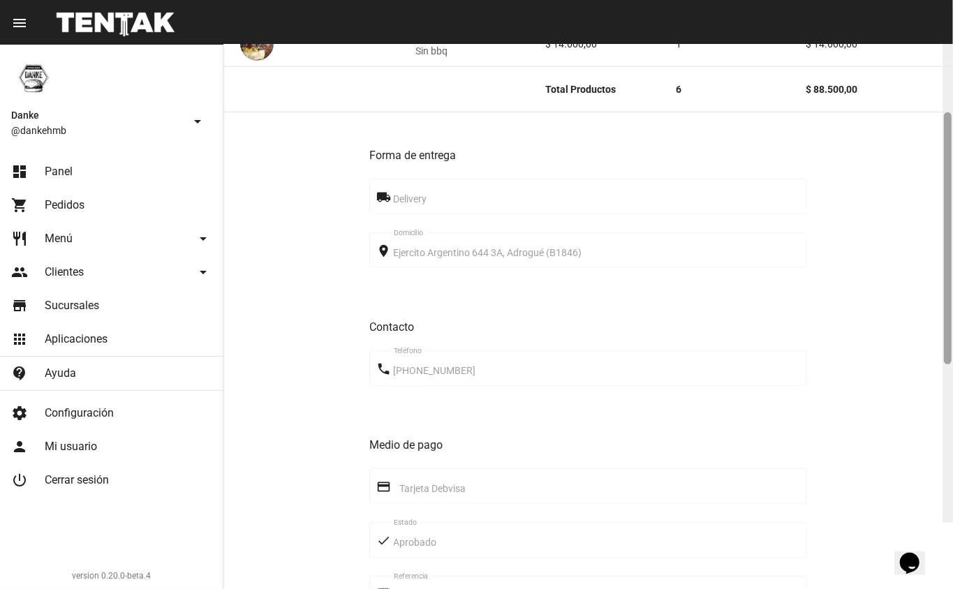
drag, startPoint x: 944, startPoint y: 162, endPoint x: 936, endPoint y: 330, distance: 167.8
click at [936, 330] on div "Pedido move_to_inbox Referencia: 3bc4e57b - En Proceso App: Danke Sucursal: Adr…" at bounding box center [588, 317] width 730 height 545
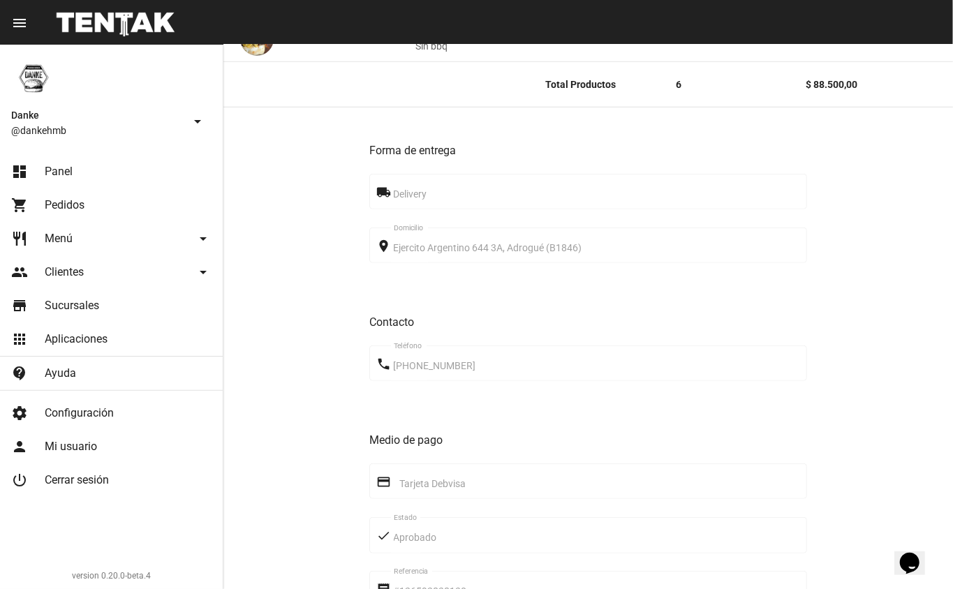
click at [89, 219] on link "shopping_cart Pedidos" at bounding box center [111, 206] width 223 height 34
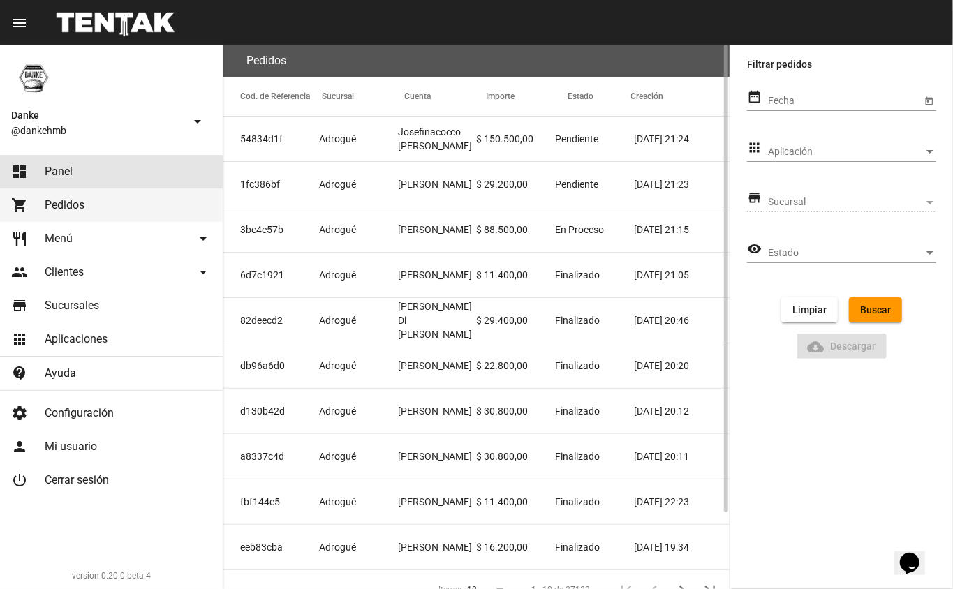
click at [65, 177] on span "Panel" at bounding box center [59, 172] width 28 height 14
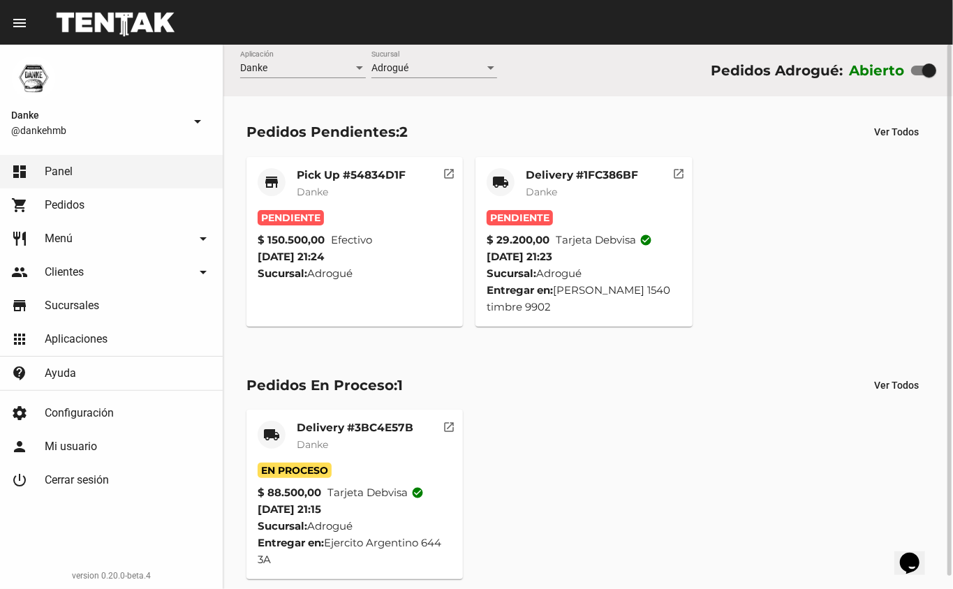
click at [356, 183] on div "Pick Up #54834D1F Danke" at bounding box center [351, 189] width 109 height 42
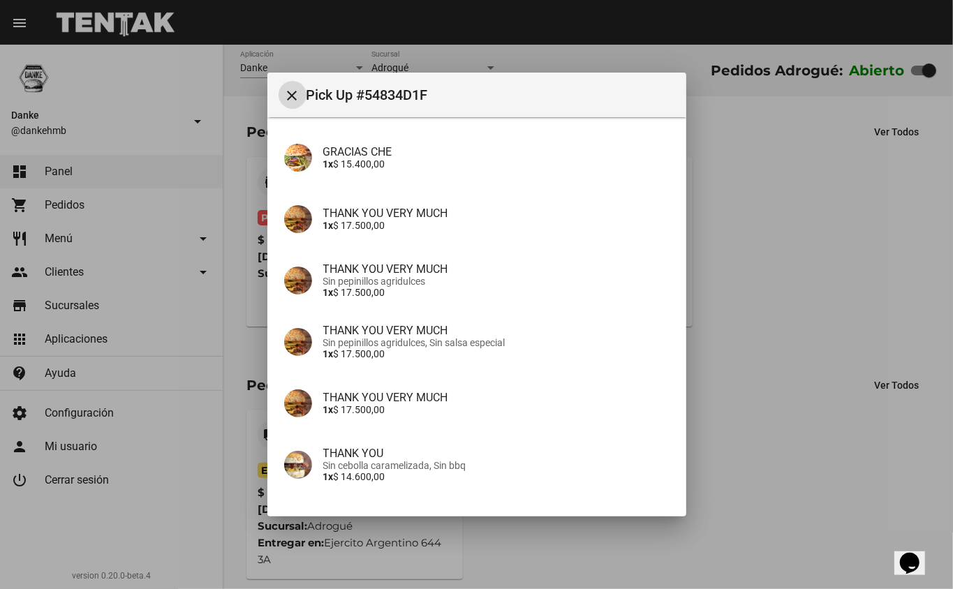
scroll to position [411, 0]
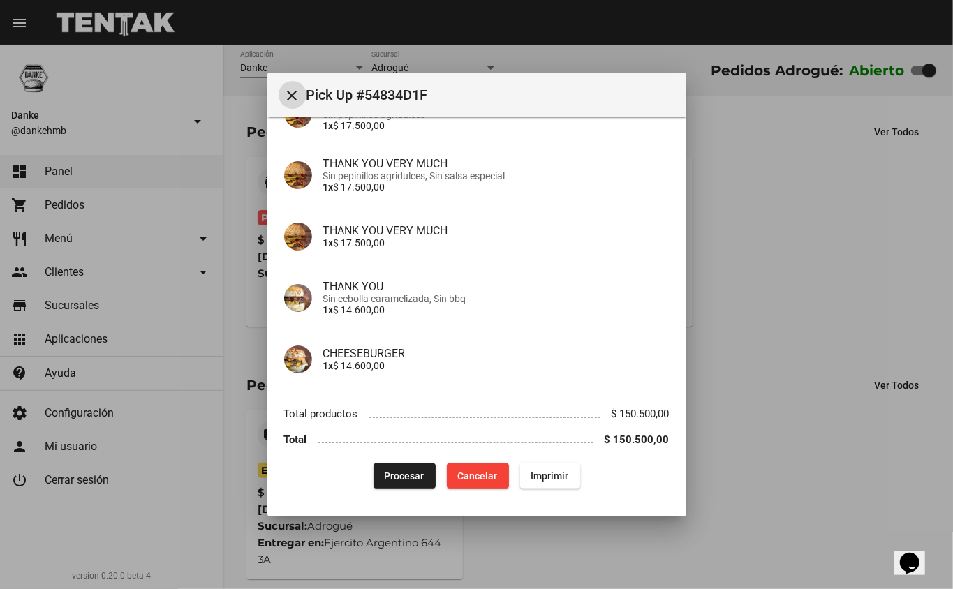
click at [401, 481] on span "Procesar" at bounding box center [405, 476] width 40 height 11
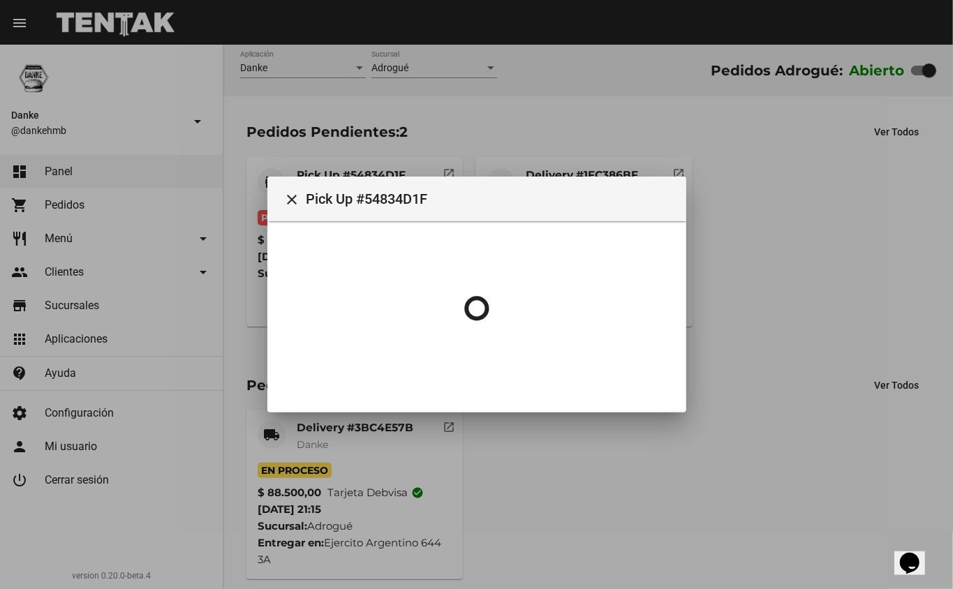
scroll to position [0, 0]
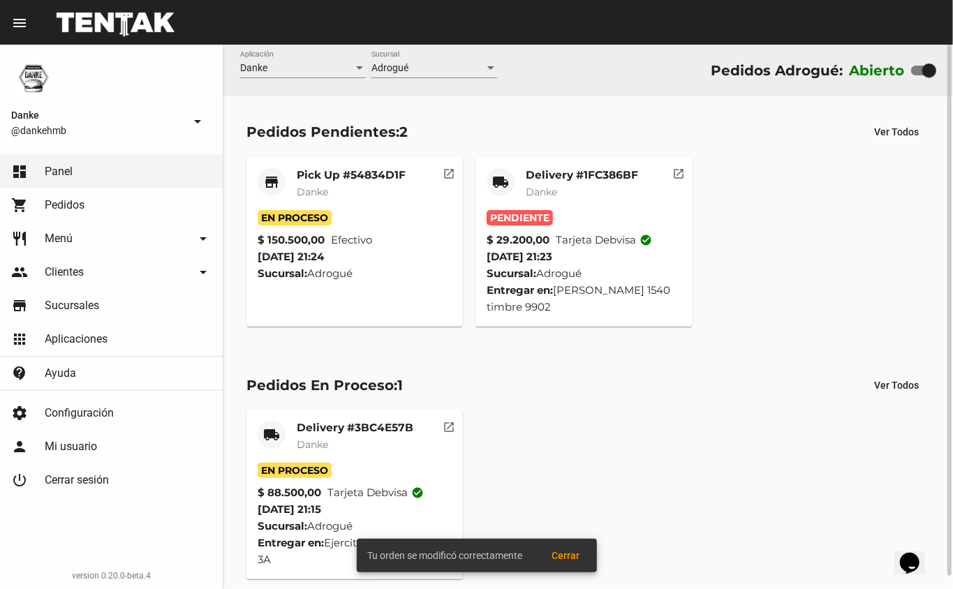
click at [543, 182] on div "Delivery #1FC386BF Danke" at bounding box center [582, 189] width 112 height 42
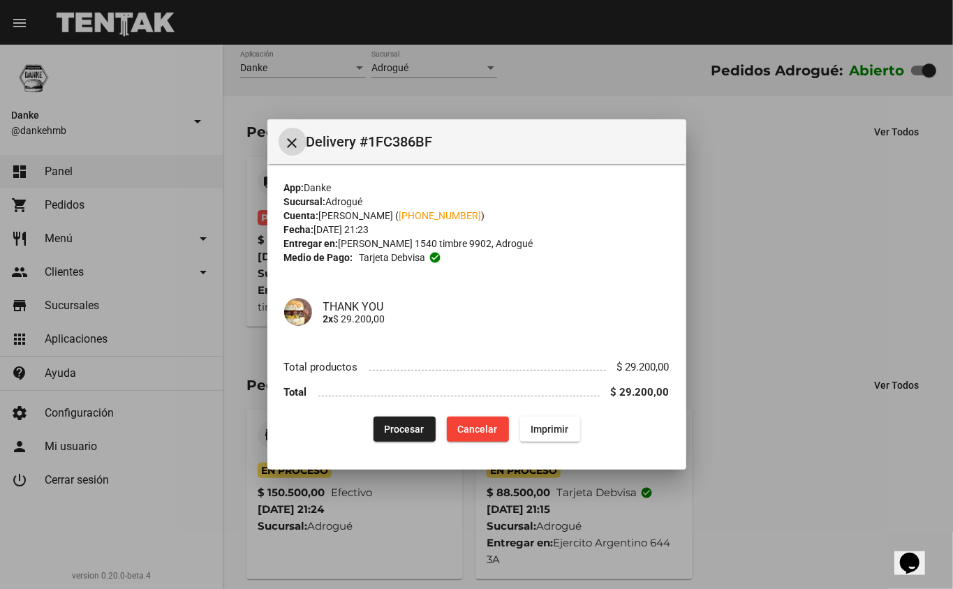
click at [412, 422] on button "Procesar" at bounding box center [405, 429] width 62 height 25
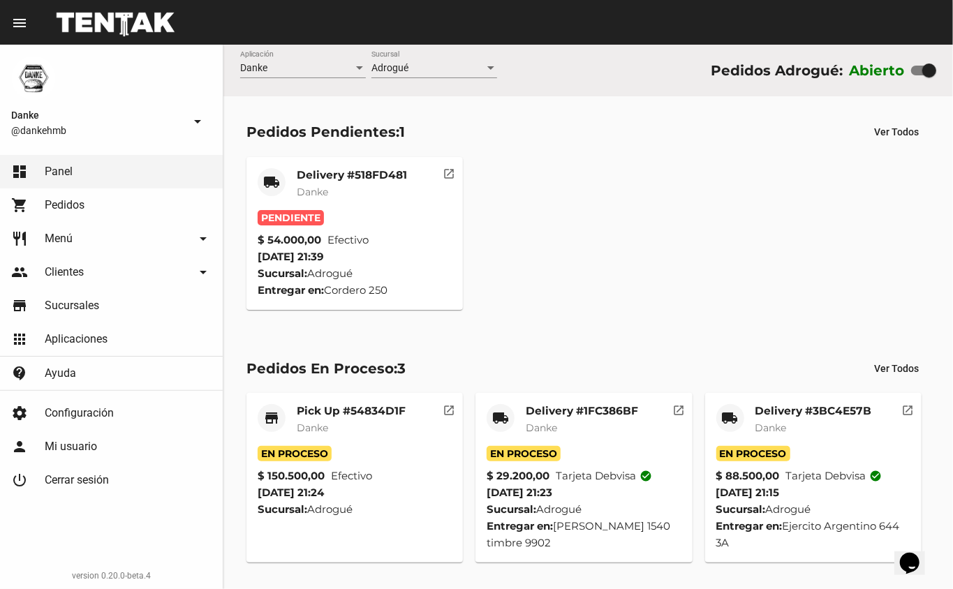
click at [798, 416] on mat-card-title "Delivery #3BC4E57B" at bounding box center [814, 411] width 117 height 14
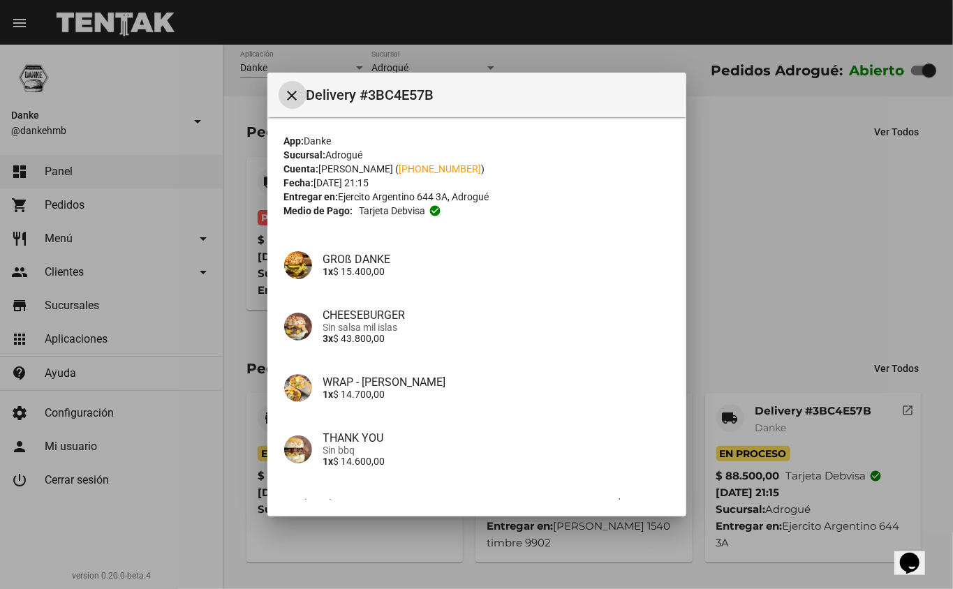
click at [746, 230] on div at bounding box center [476, 294] width 953 height 589
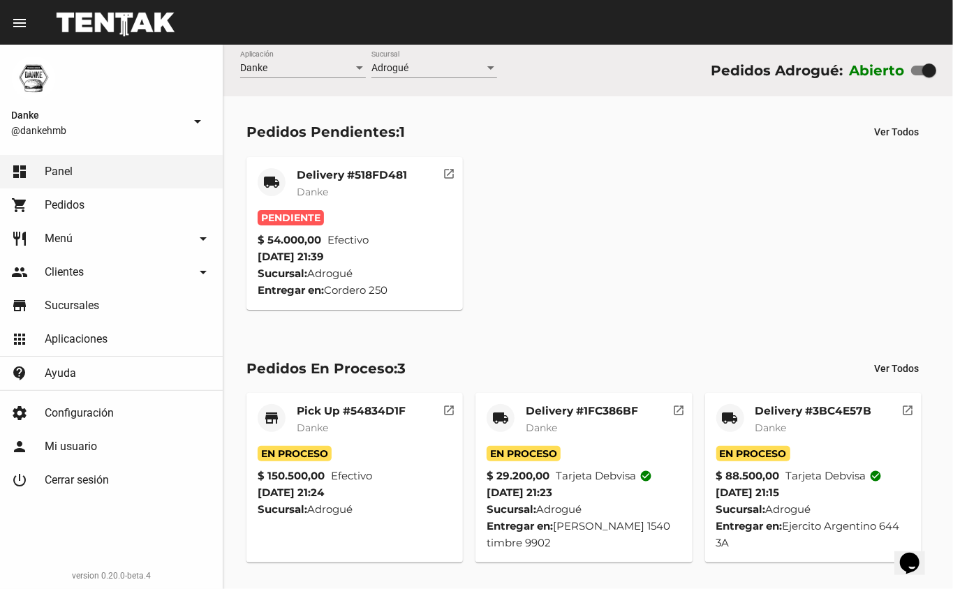
click at [580, 415] on mat-card-title "Delivery #1FC386BF" at bounding box center [582, 411] width 112 height 14
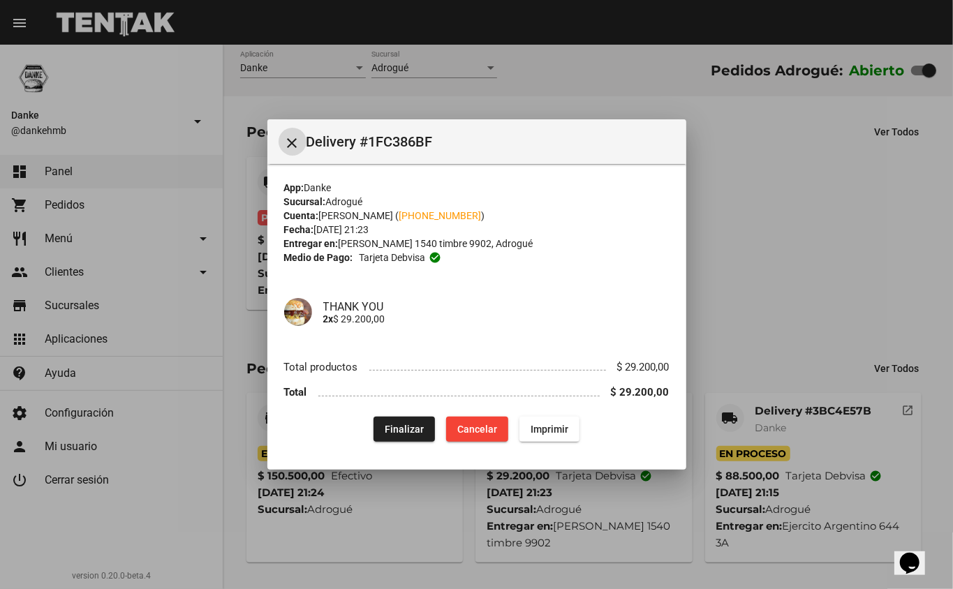
click at [766, 185] on div at bounding box center [476, 294] width 953 height 589
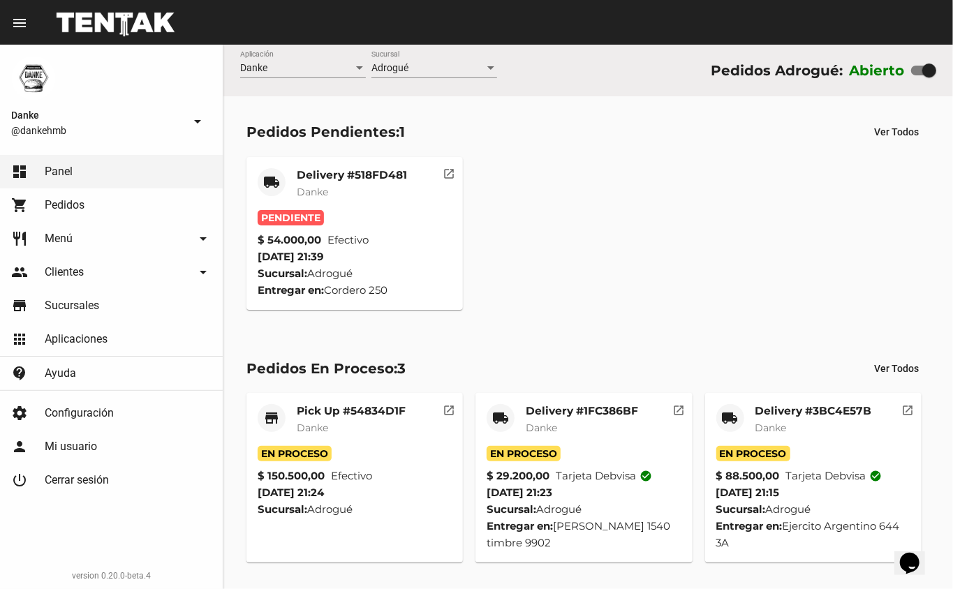
click at [345, 434] on mat-card-subtitle "Danke" at bounding box center [351, 428] width 109 height 14
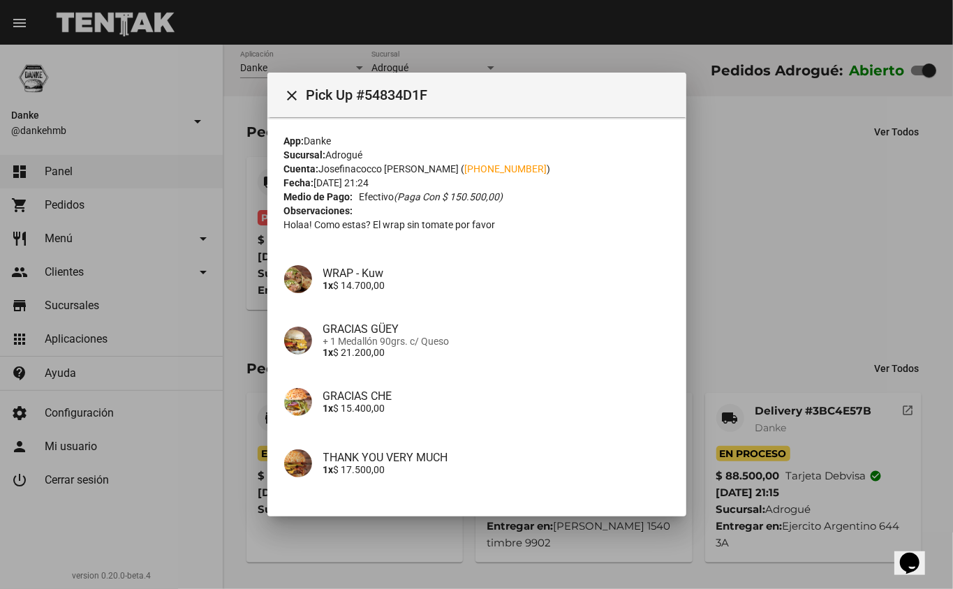
click at [794, 285] on div at bounding box center [476, 294] width 953 height 589
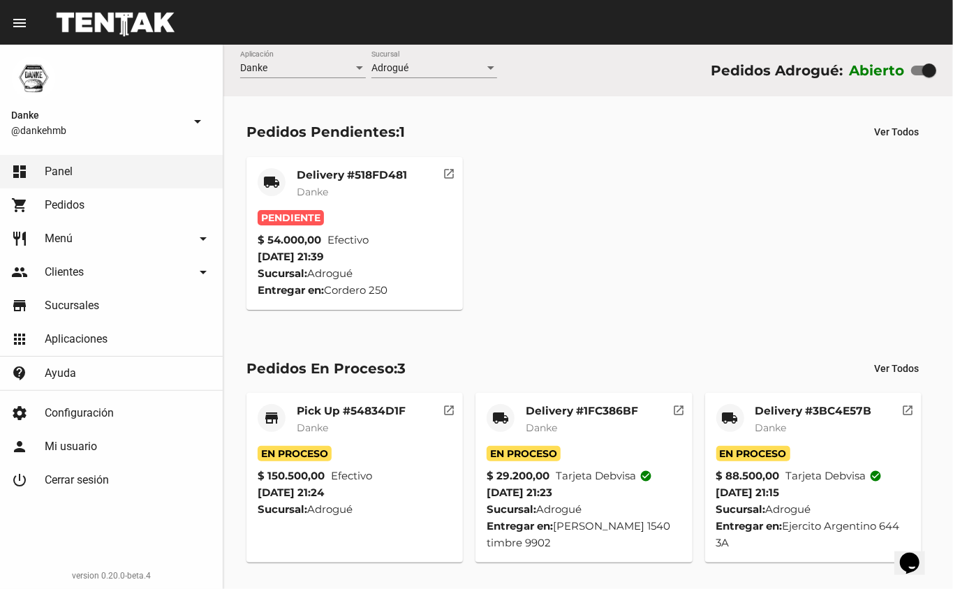
click at [598, 409] on mat-card-title "Delivery #1FC386BF" at bounding box center [582, 411] width 112 height 14
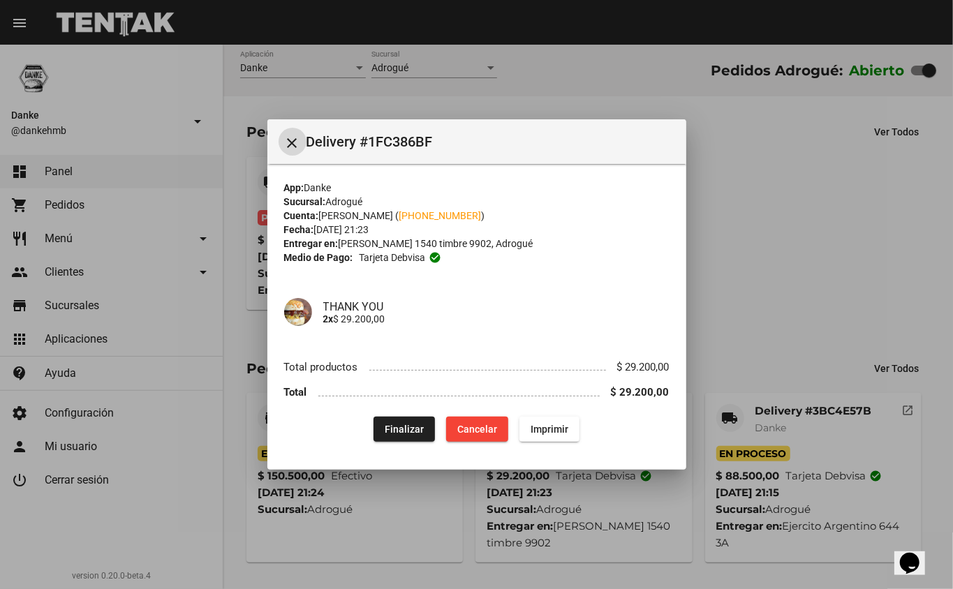
click at [772, 251] on div at bounding box center [476, 294] width 953 height 589
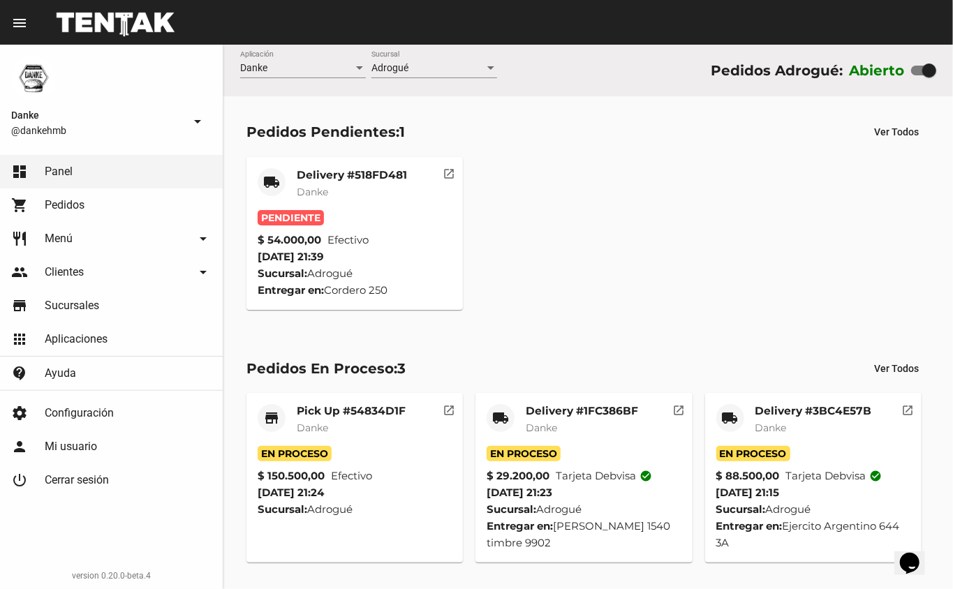
click at [777, 418] on mat-card-title "Delivery #3BC4E57B" at bounding box center [814, 411] width 117 height 14
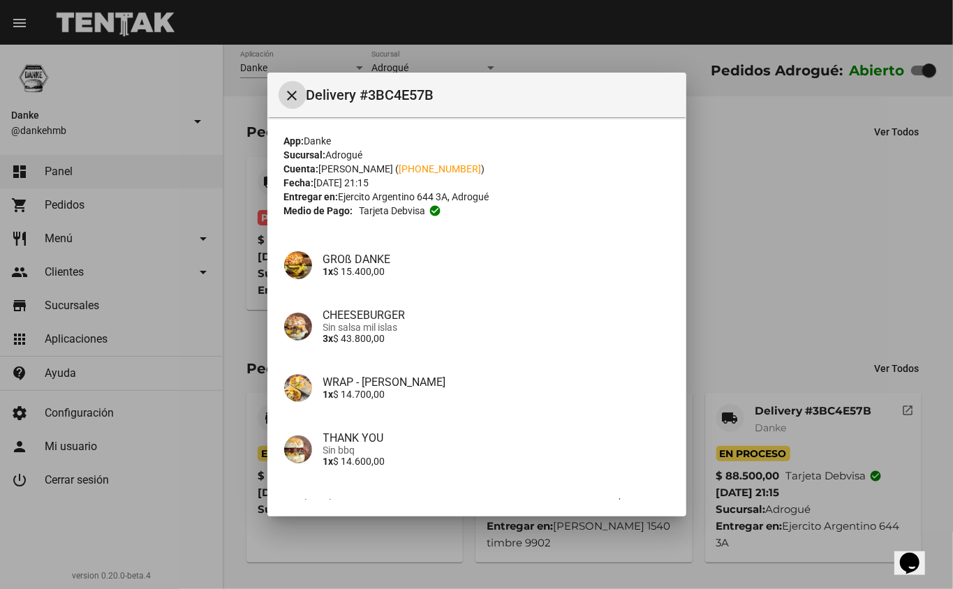
click at [767, 323] on div at bounding box center [476, 294] width 953 height 589
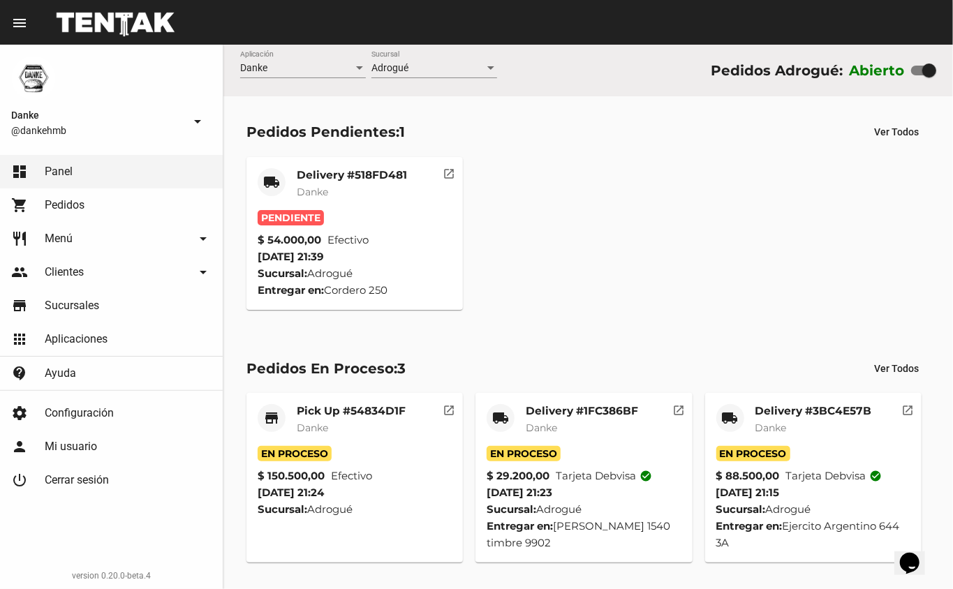
click at [767, 323] on div "Pedidos Pendientes: 1 Ver Todos local_shipping Delivery #518FD481 Danke Pendien…" at bounding box center [588, 214] width 730 height 236
click at [361, 175] on mat-card-title "Delivery #518FD481" at bounding box center [352, 175] width 110 height 14
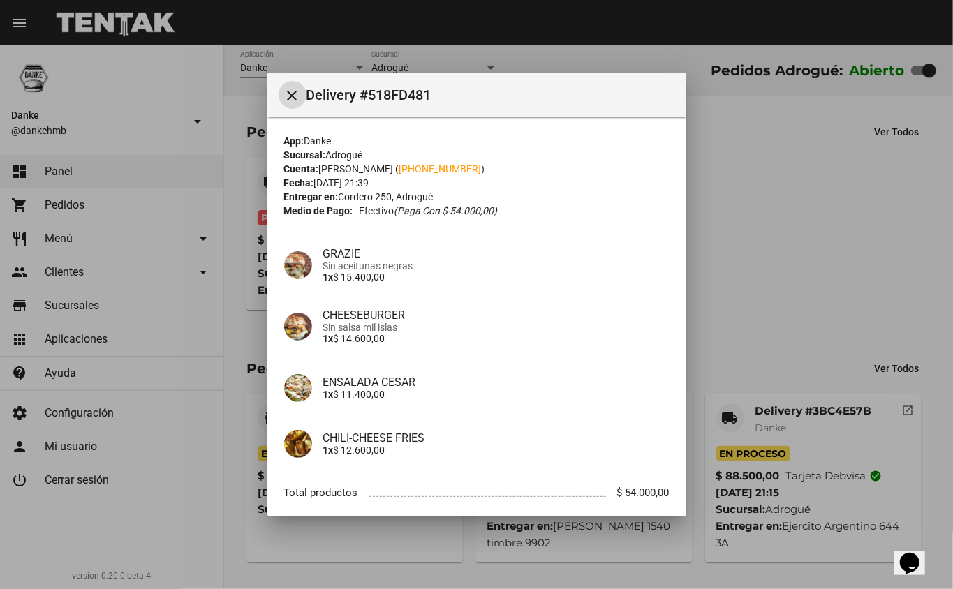
click at [817, 156] on div at bounding box center [476, 294] width 953 height 589
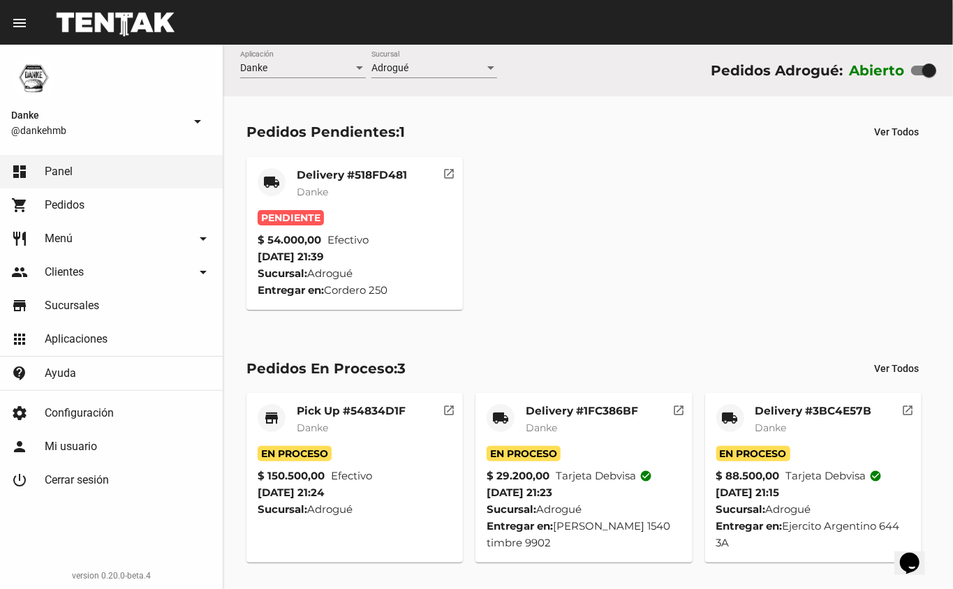
click at [98, 217] on link "shopping_cart Pedidos" at bounding box center [111, 206] width 223 height 34
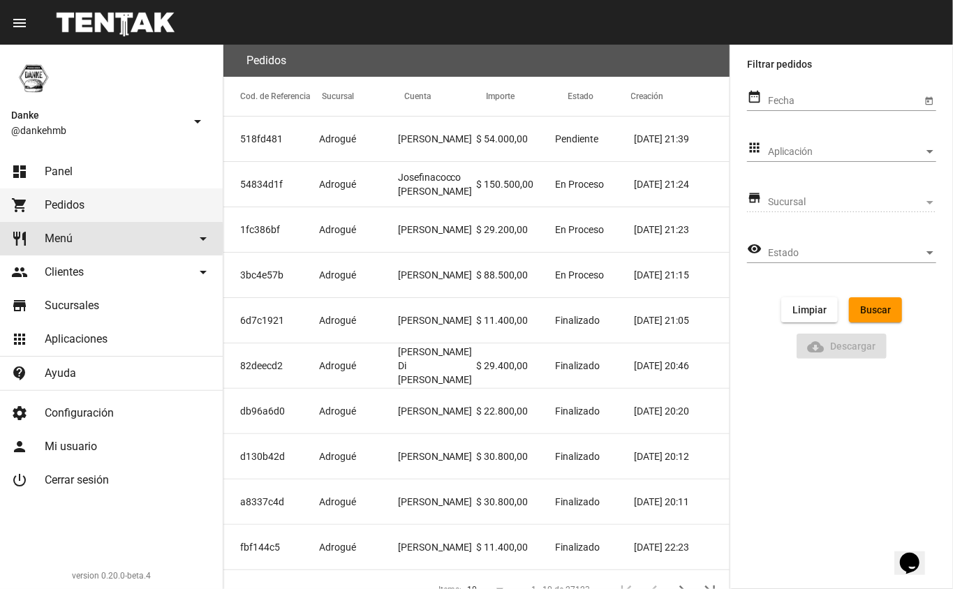
click at [59, 238] on span "Menú" at bounding box center [59, 239] width 28 height 14
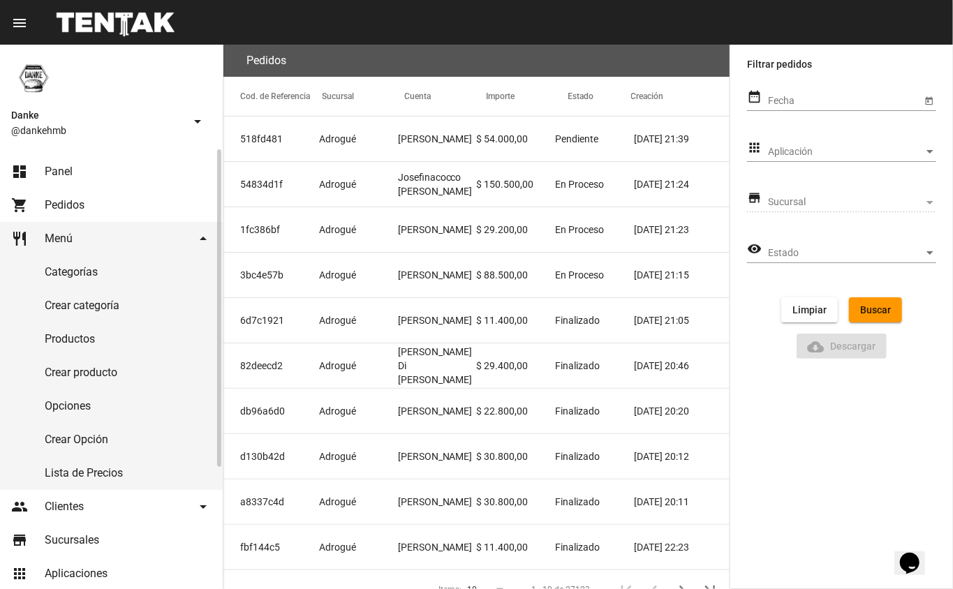
click at [57, 232] on span "Menú" at bounding box center [59, 239] width 28 height 14
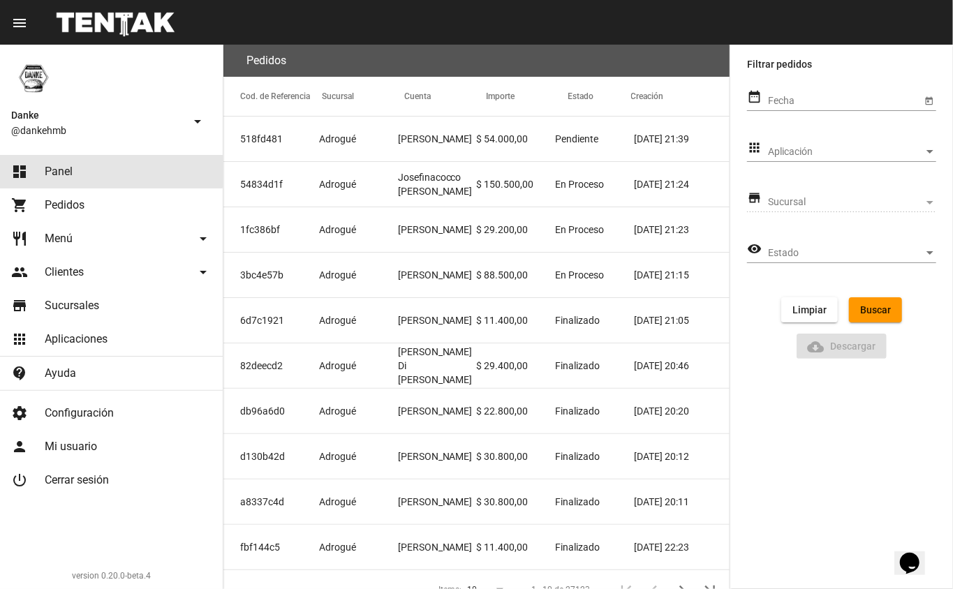
click at [103, 169] on link "dashboard Panel" at bounding box center [111, 172] width 223 height 34
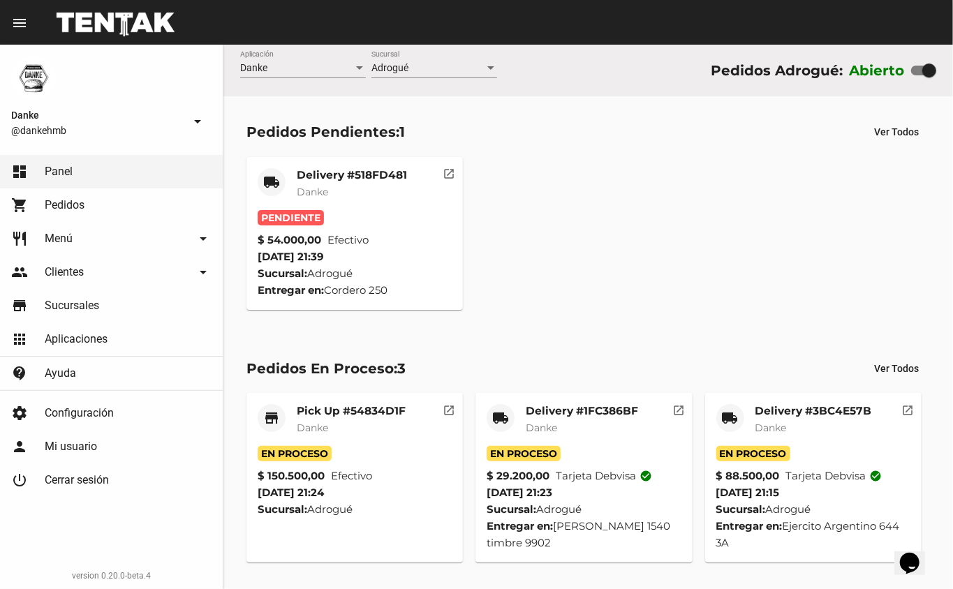
click at [805, 426] on mat-card-subtitle "Danke" at bounding box center [814, 428] width 117 height 14
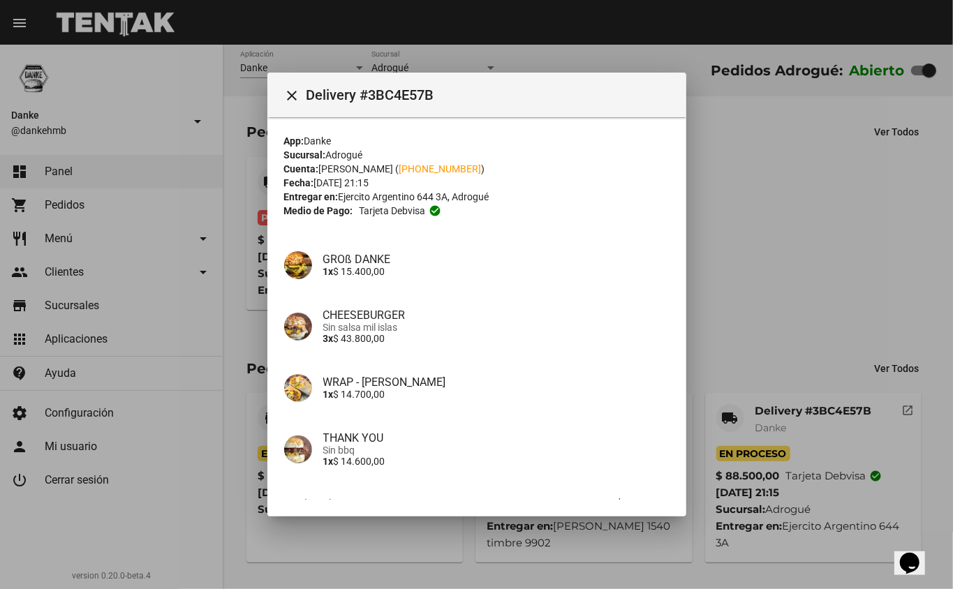
scroll to position [79, 0]
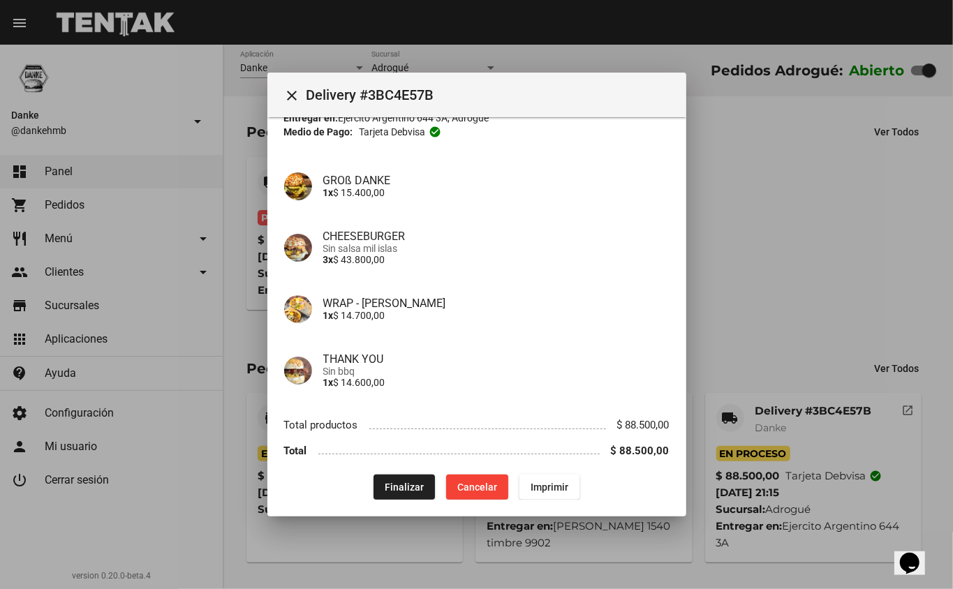
click at [386, 482] on span "Finalizar" at bounding box center [404, 487] width 39 height 11
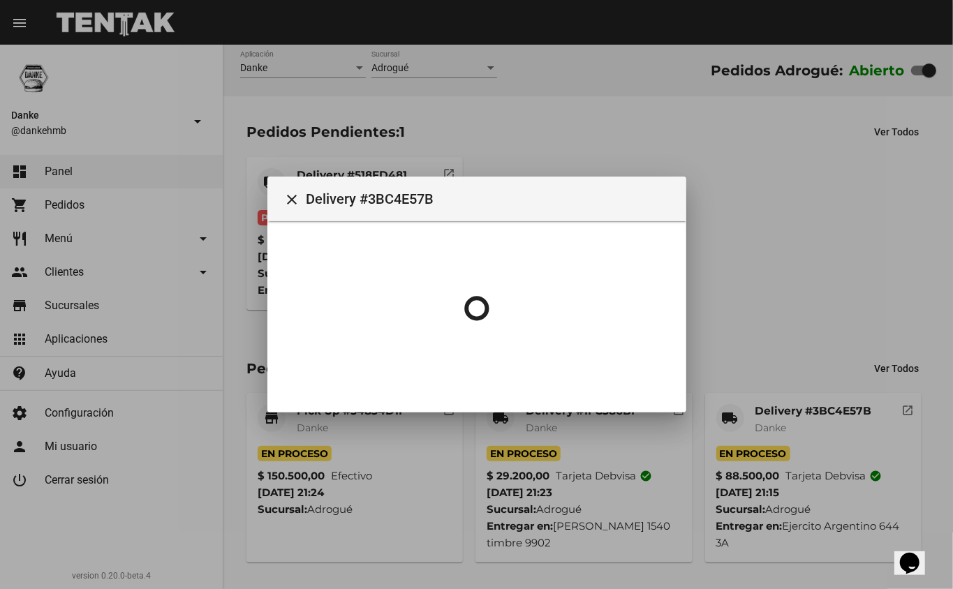
scroll to position [0, 0]
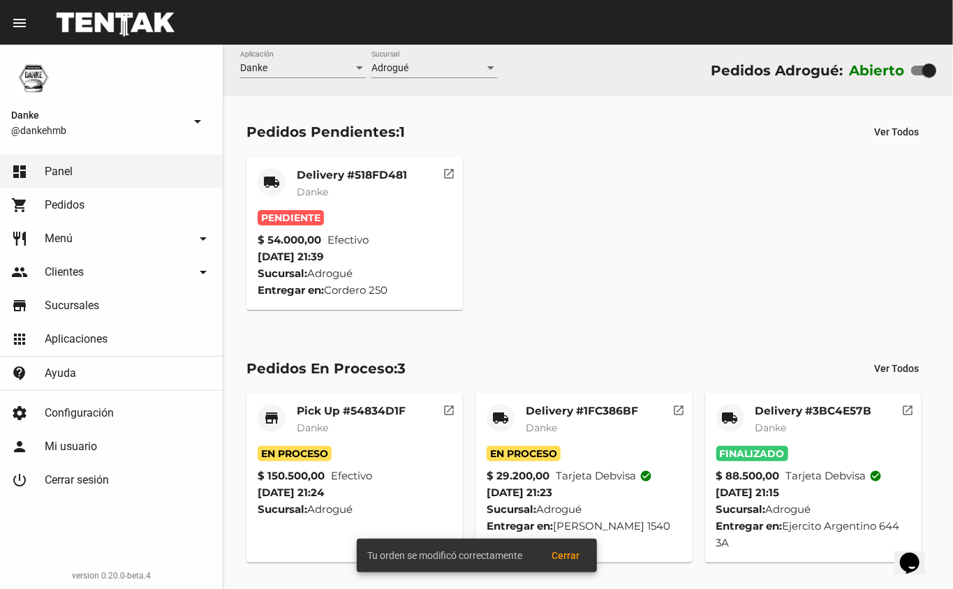
click at [549, 420] on div "Delivery #1FC386BF Danke" at bounding box center [582, 425] width 112 height 42
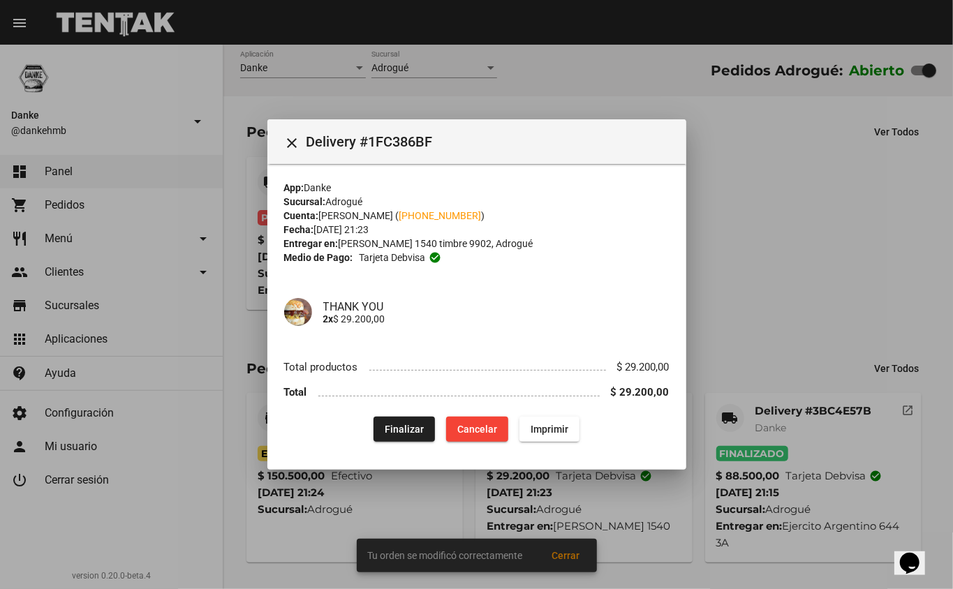
click at [873, 215] on div at bounding box center [476, 294] width 953 height 589
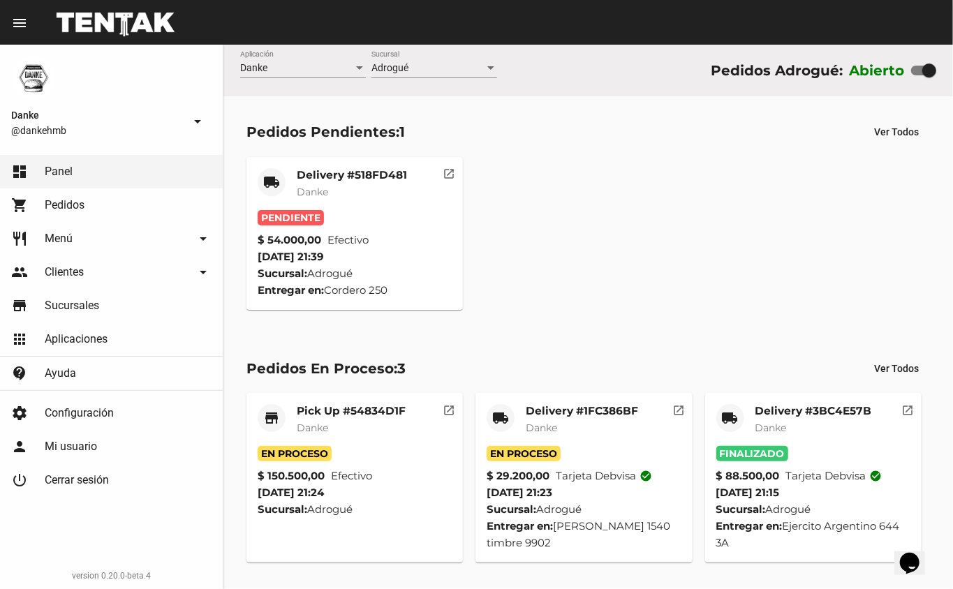
click at [341, 412] on mat-card-title "Pick Up #54834D1F" at bounding box center [351, 411] width 109 height 14
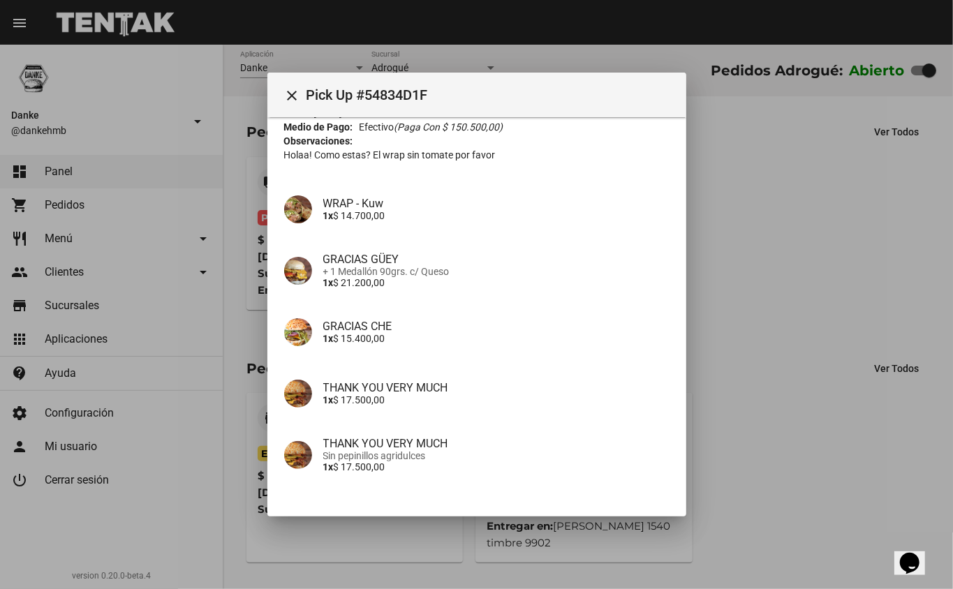
scroll to position [196, 0]
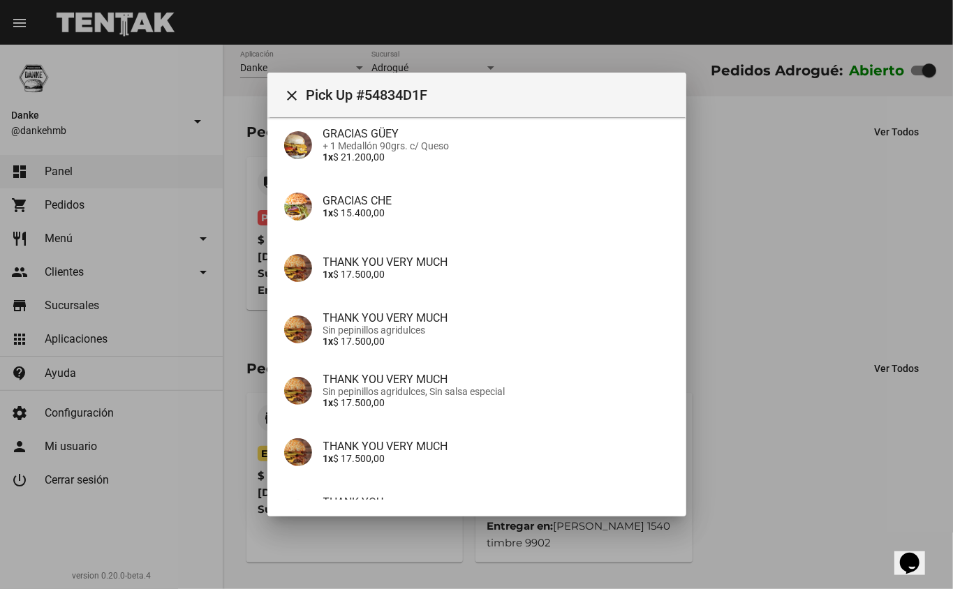
click at [814, 300] on div at bounding box center [476, 294] width 953 height 589
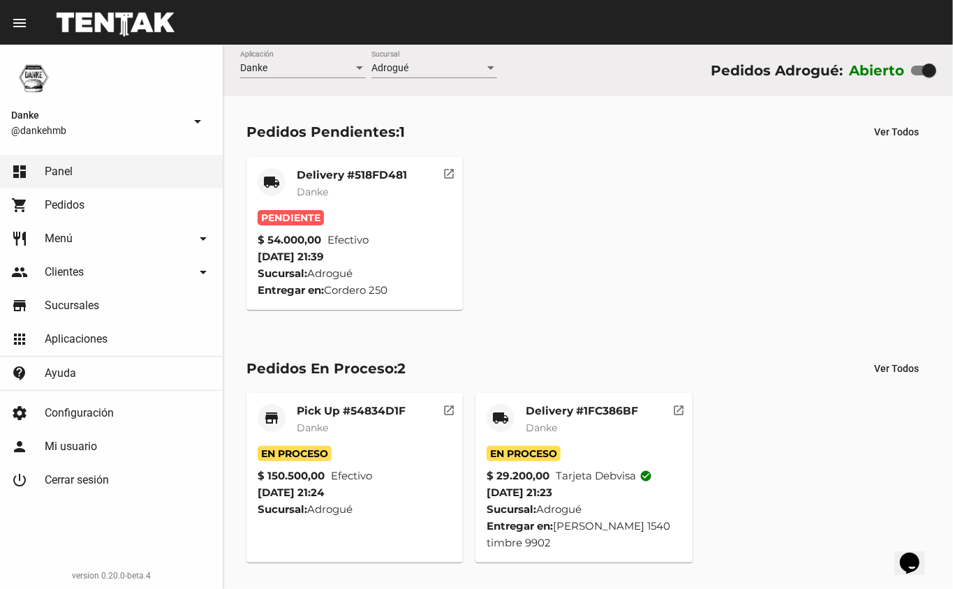
click at [346, 171] on mat-card-title "Delivery #518FD481" at bounding box center [352, 175] width 110 height 14
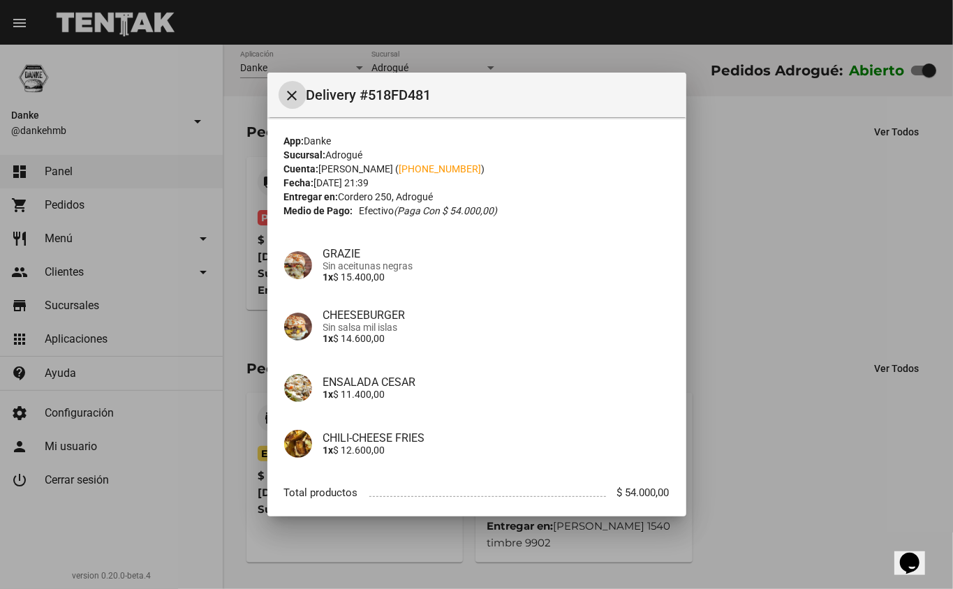
scroll to position [79, 0]
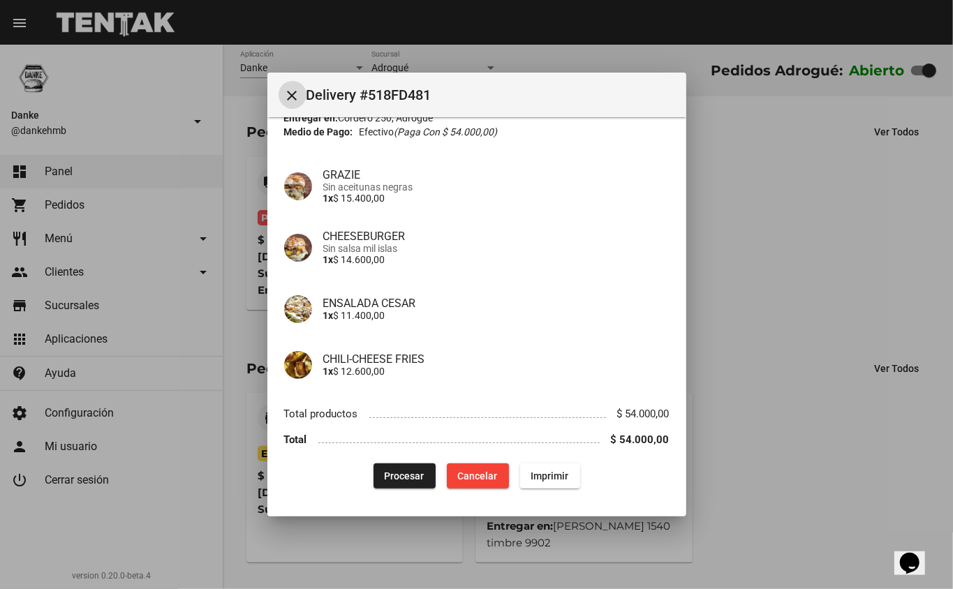
click at [833, 233] on div at bounding box center [476, 294] width 953 height 589
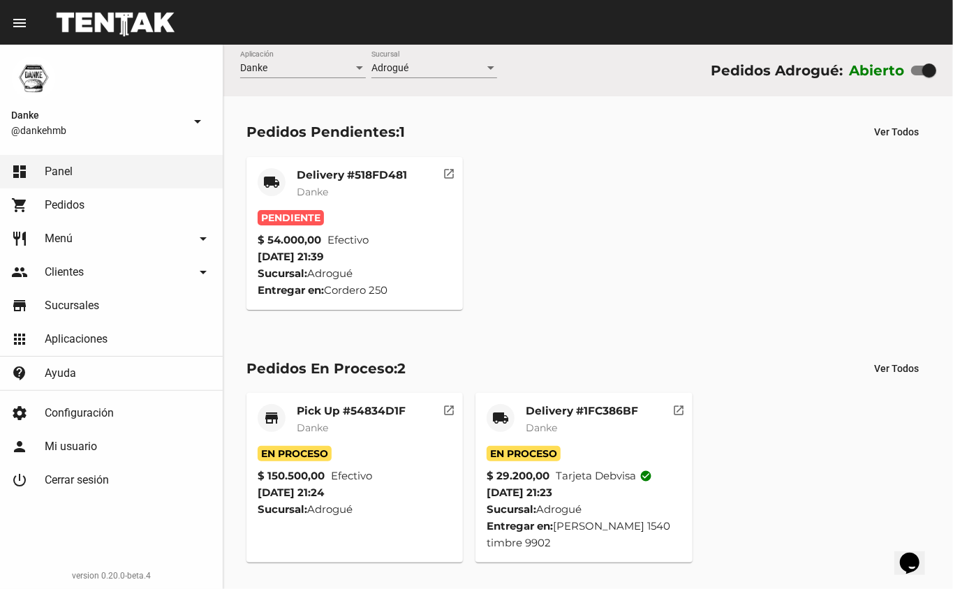
click at [576, 411] on mat-card-title "Delivery #1FC386BF" at bounding box center [582, 411] width 112 height 14
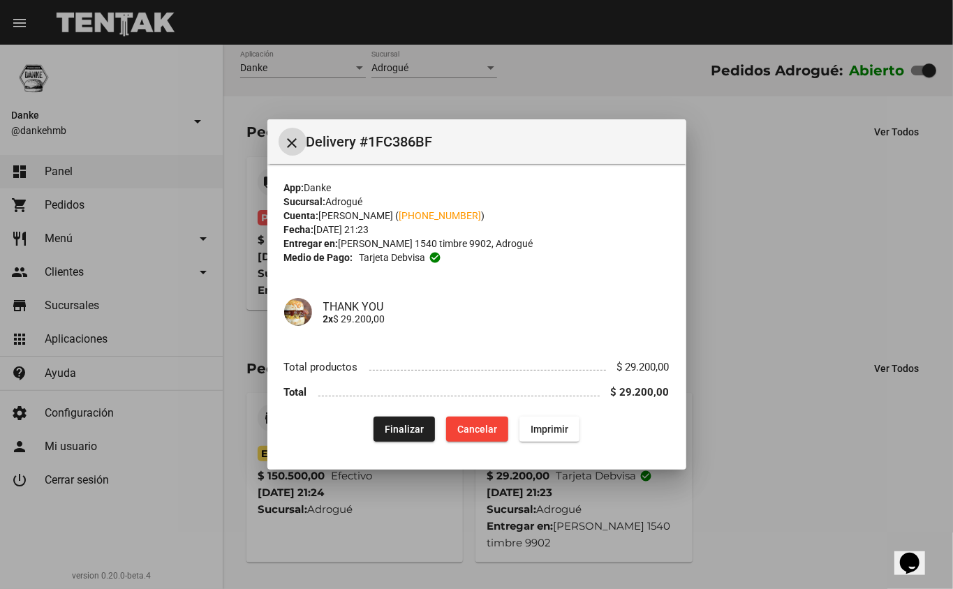
click at [752, 188] on div at bounding box center [476, 294] width 953 height 589
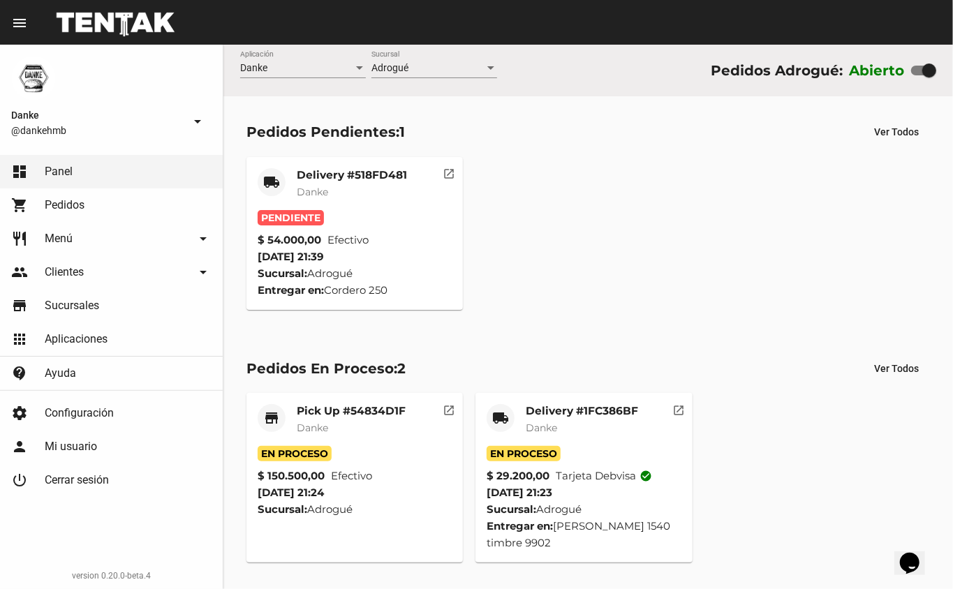
click at [364, 413] on mat-card-title "Pick Up #54834D1F" at bounding box center [351, 411] width 109 height 14
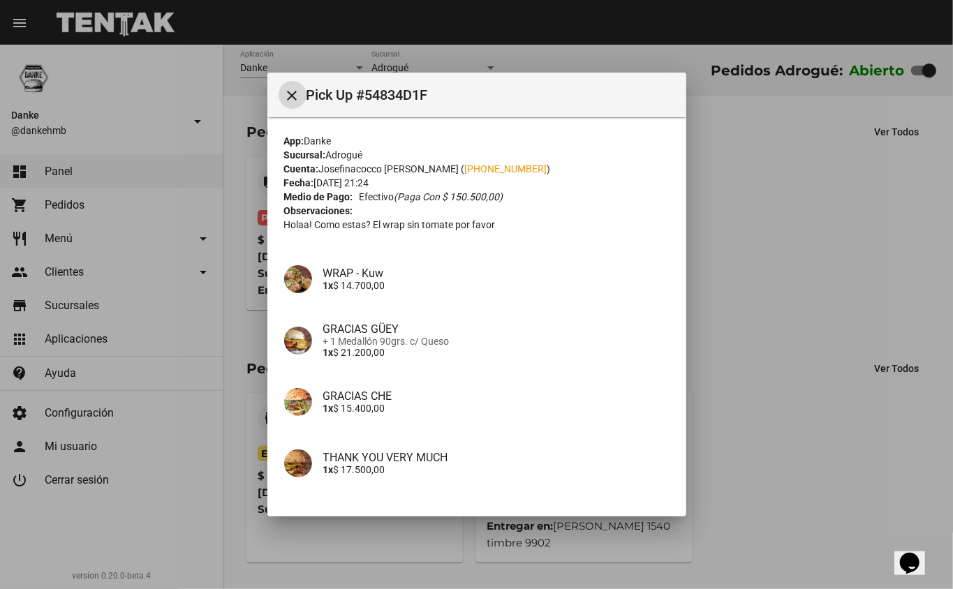
click at [794, 207] on div at bounding box center [476, 294] width 953 height 589
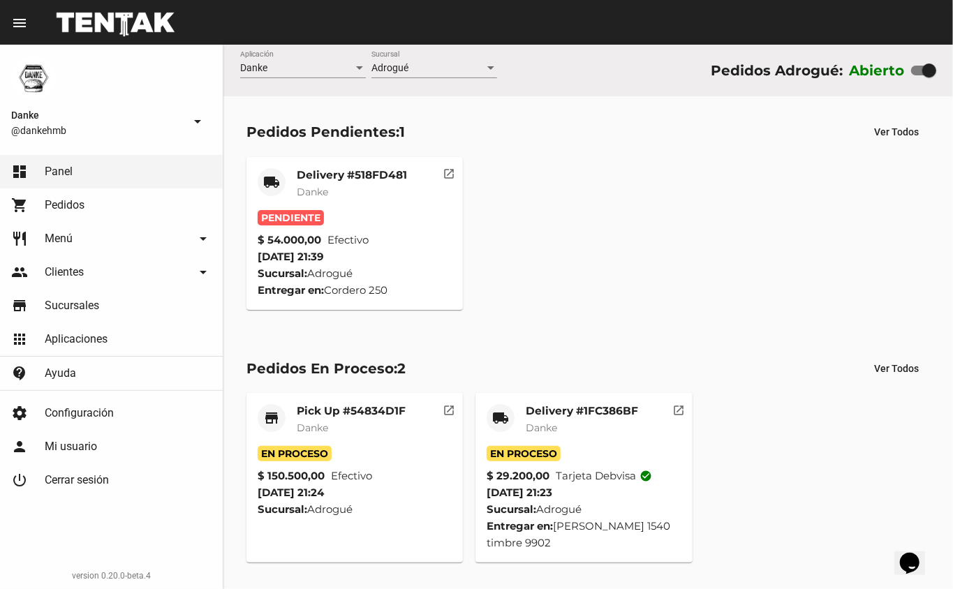
click at [336, 190] on mat-card-subtitle "Danke" at bounding box center [352, 192] width 110 height 14
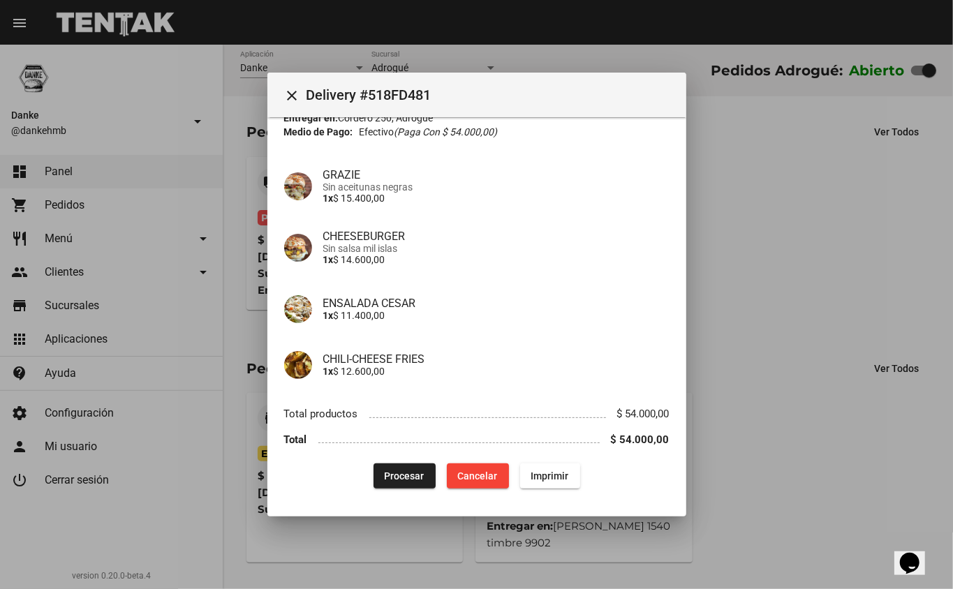
click at [779, 227] on div at bounding box center [476, 294] width 953 height 589
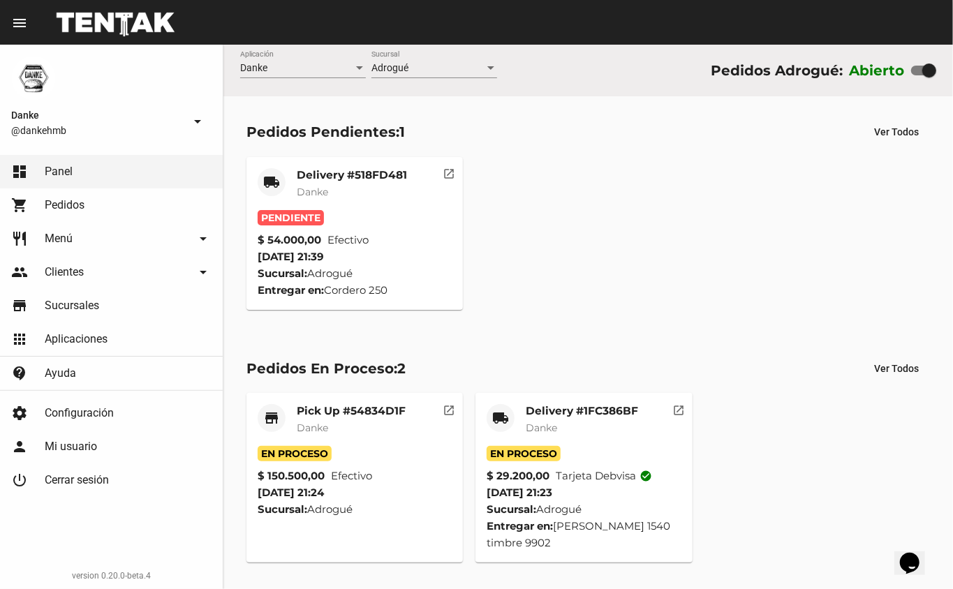
click at [335, 179] on mat-card-title "Delivery #518FD481" at bounding box center [352, 175] width 110 height 14
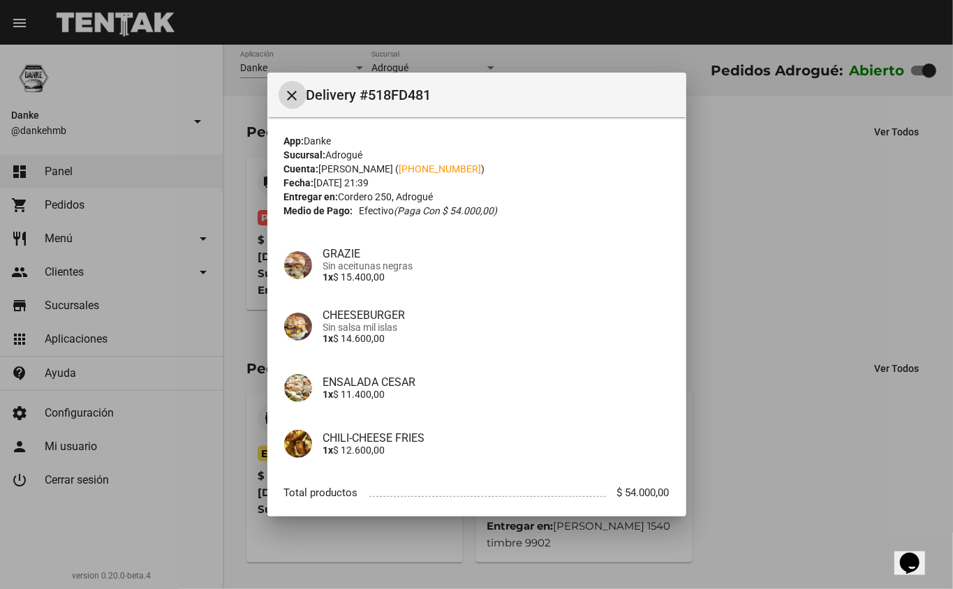
click at [771, 269] on div at bounding box center [476, 294] width 953 height 589
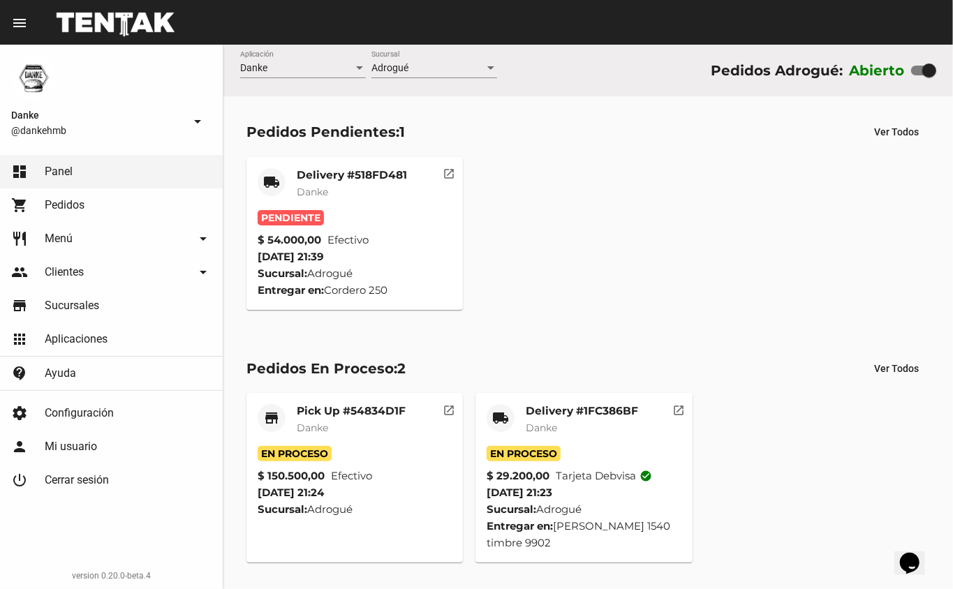
click at [376, 193] on mat-card-subtitle "Danke" at bounding box center [352, 192] width 110 height 14
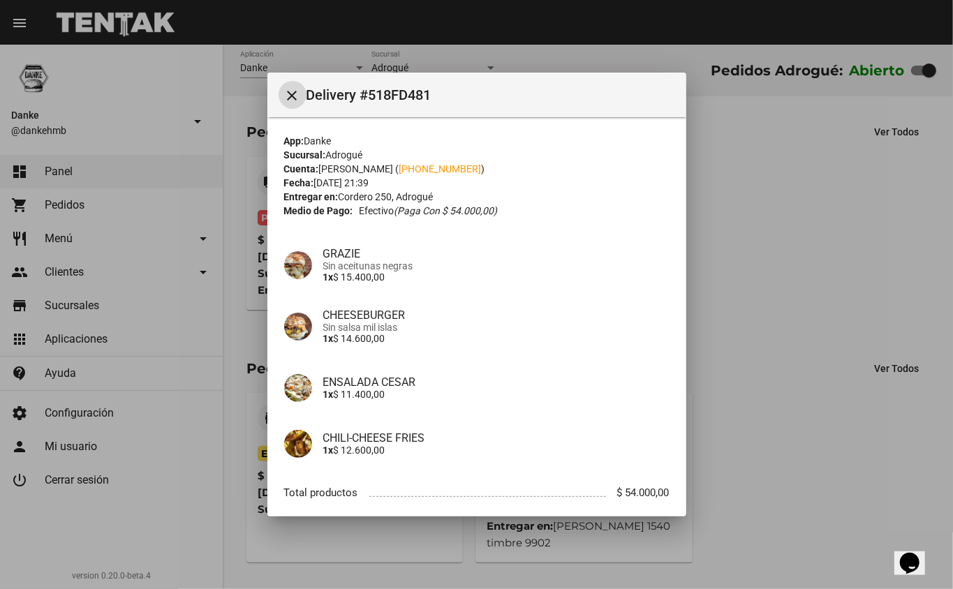
click at [795, 256] on div at bounding box center [476, 294] width 953 height 589
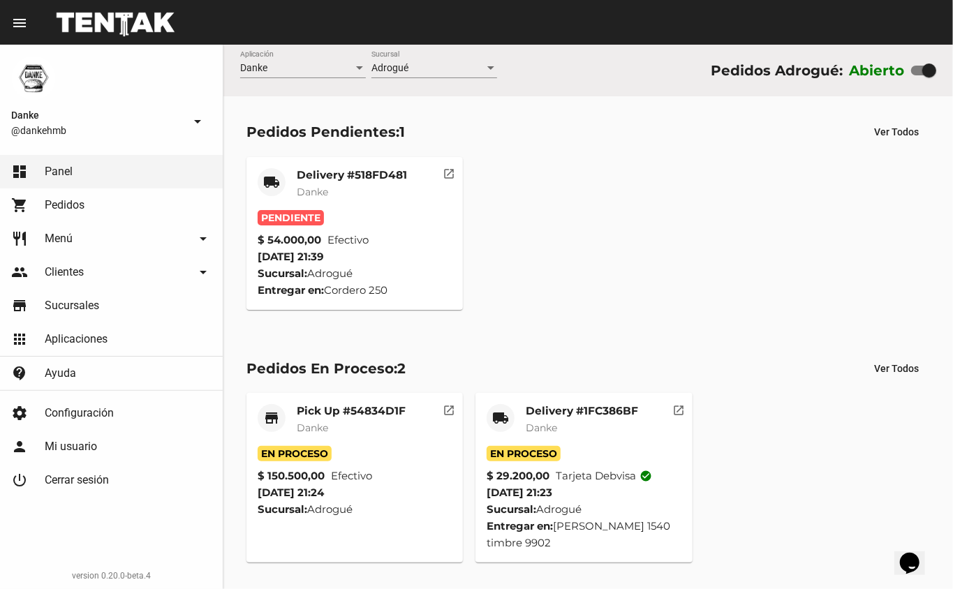
click at [350, 397] on mat-card "store Pick Up #54834D1F Danke En Proceso $ 150.500,00 Efectivo 17/9/25 21:24 Su…" at bounding box center [355, 478] width 217 height 170
click at [352, 412] on mat-card-title "Pick Up #54834D1F" at bounding box center [351, 411] width 109 height 14
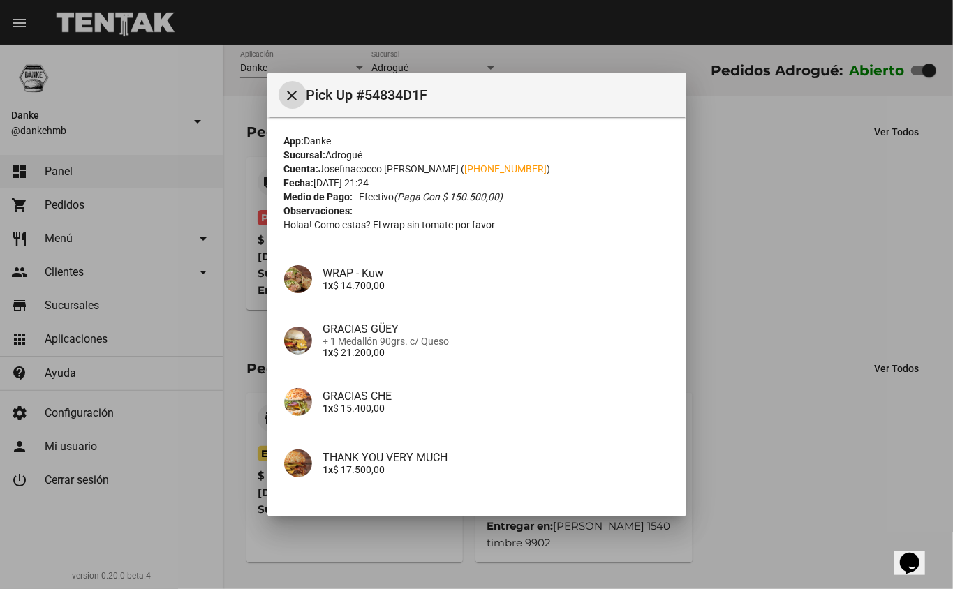
click at [729, 307] on div at bounding box center [476, 294] width 953 height 589
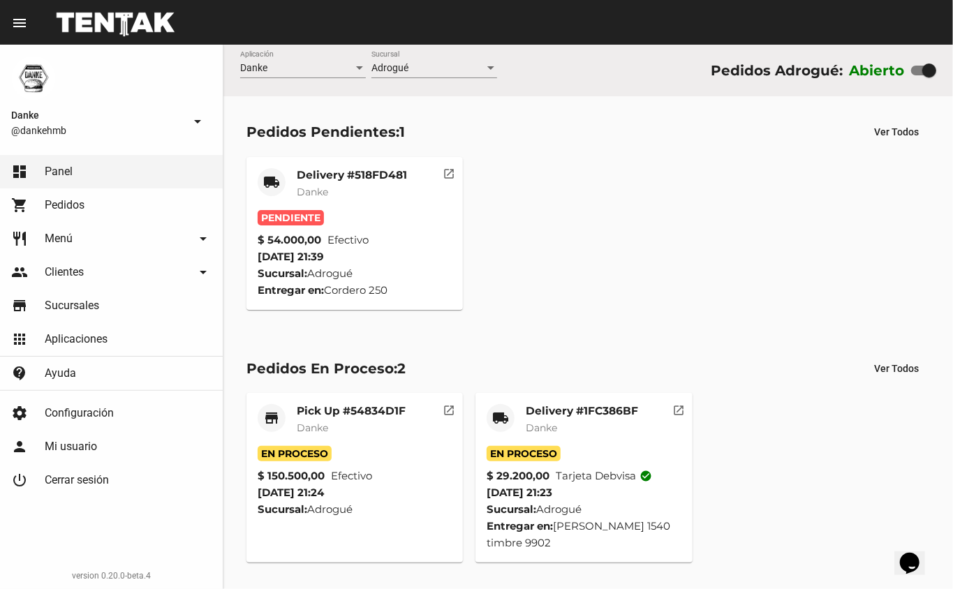
click at [565, 437] on div "Delivery #1FC386BF Danke" at bounding box center [582, 425] width 112 height 42
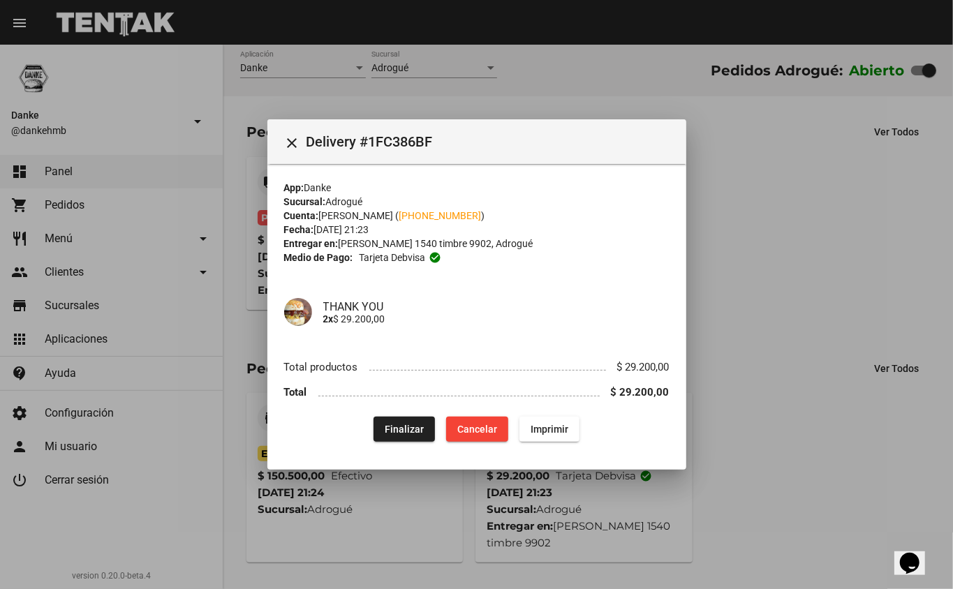
click at [771, 168] on div at bounding box center [476, 294] width 953 height 589
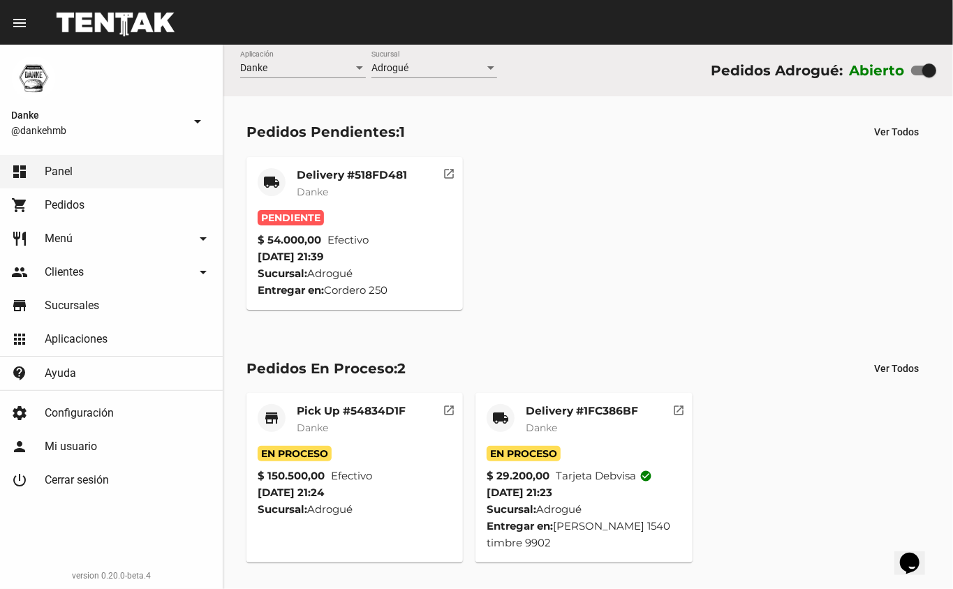
click at [381, 398] on mat-card "store Pick Up #54834D1F Danke En Proceso $ 150.500,00 Efectivo 17/9/25 21:24 Su…" at bounding box center [355, 478] width 217 height 170
click at [344, 409] on mat-card-title "Pick Up #54834D1F" at bounding box center [351, 411] width 109 height 14
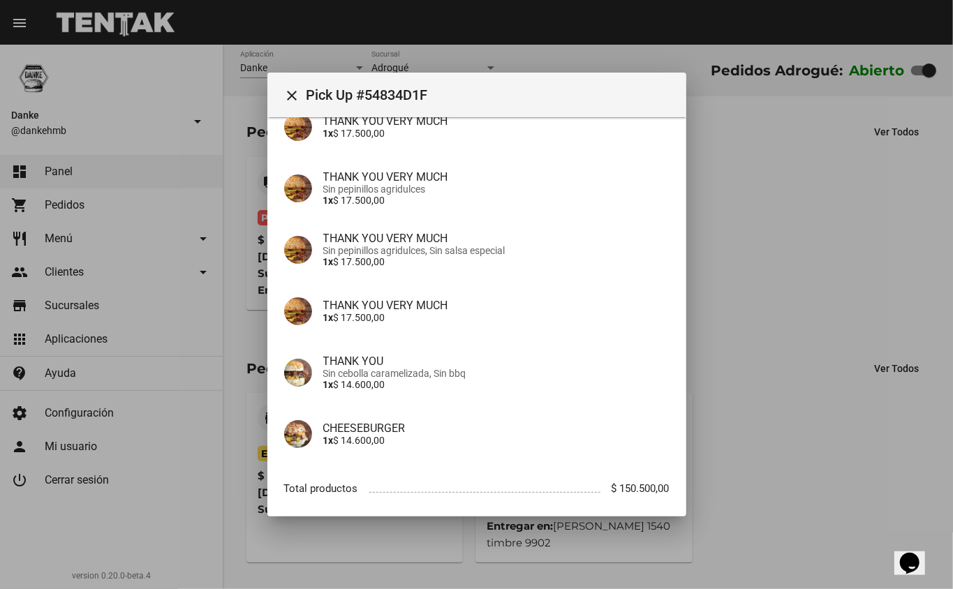
scroll to position [411, 0]
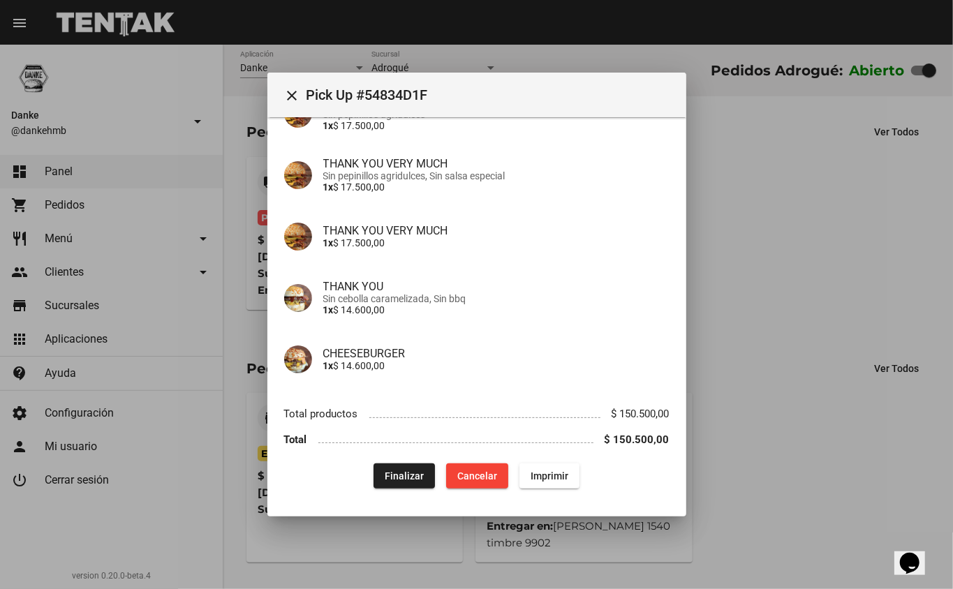
click at [397, 472] on span "Finalizar" at bounding box center [404, 476] width 39 height 11
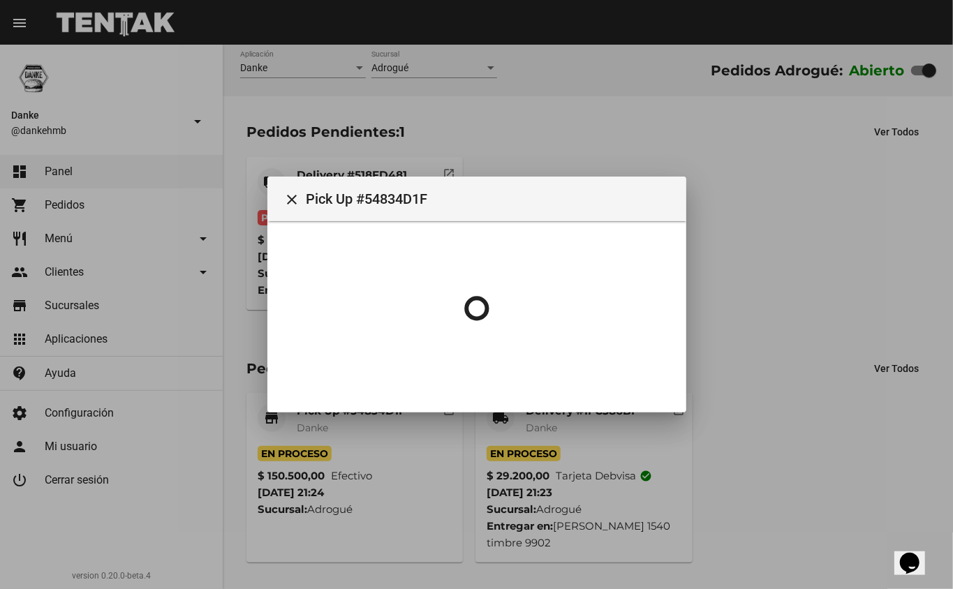
scroll to position [0, 0]
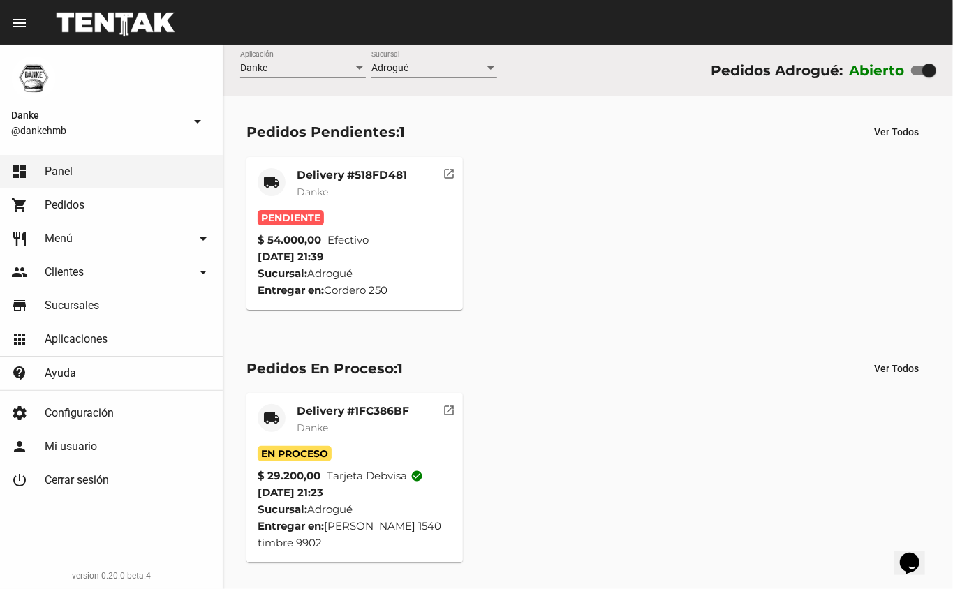
click at [363, 406] on mat-card-title "Delivery #1FC386BF" at bounding box center [353, 411] width 112 height 14
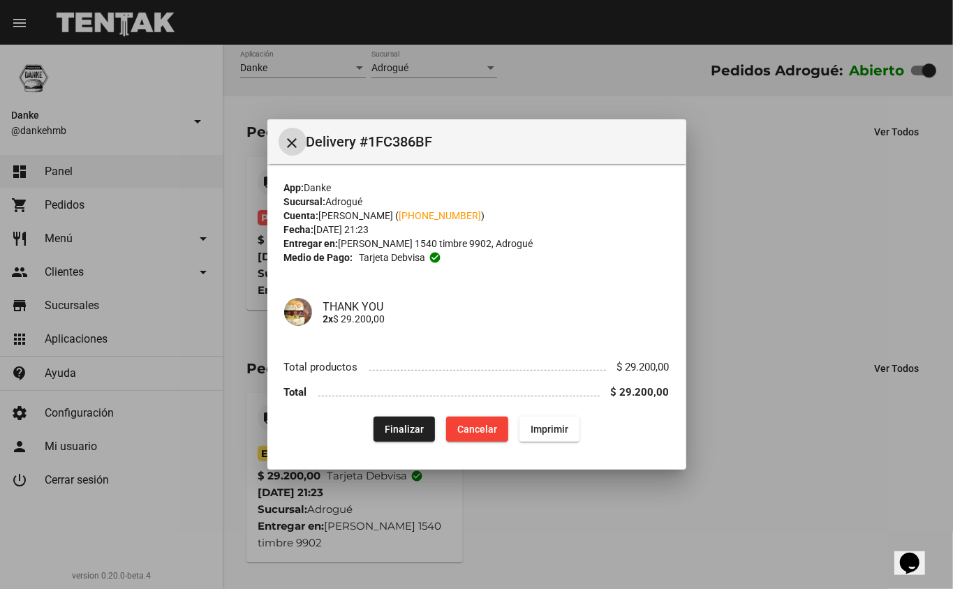
click at [402, 427] on span "Finalizar" at bounding box center [404, 429] width 39 height 11
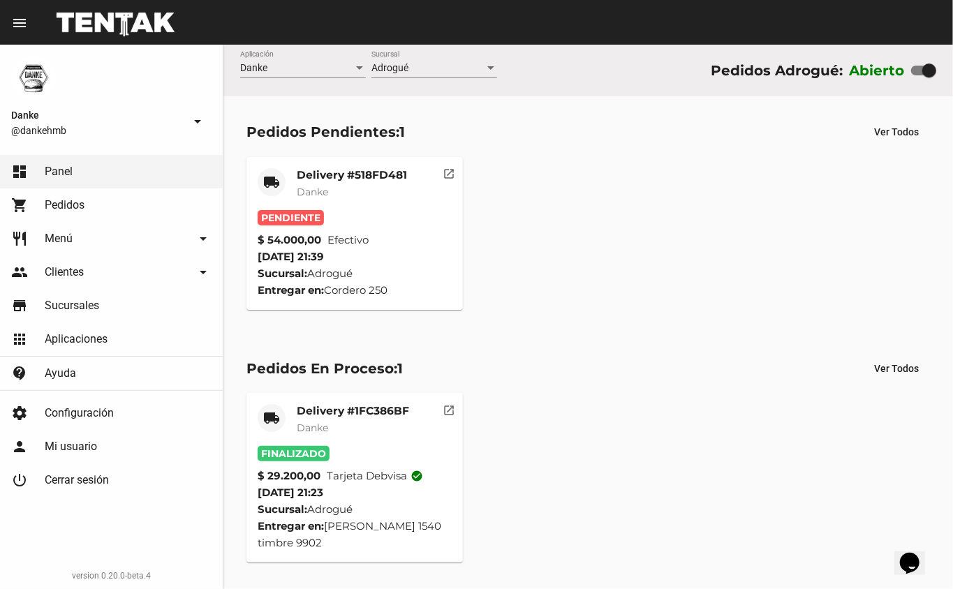
click at [376, 413] on mat-card-title "Delivery #1FC386BF" at bounding box center [353, 411] width 112 height 14
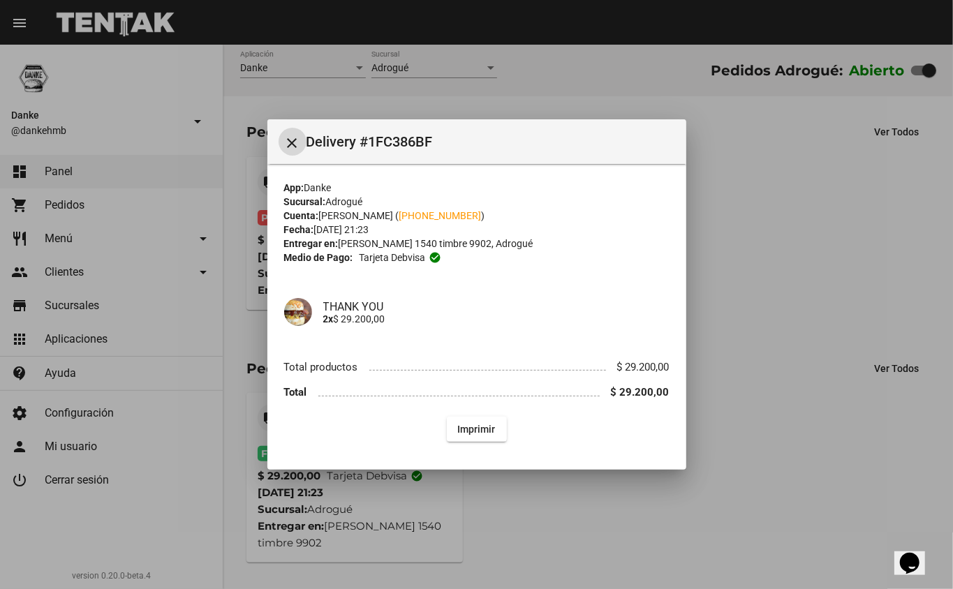
click at [775, 235] on div at bounding box center [476, 294] width 953 height 589
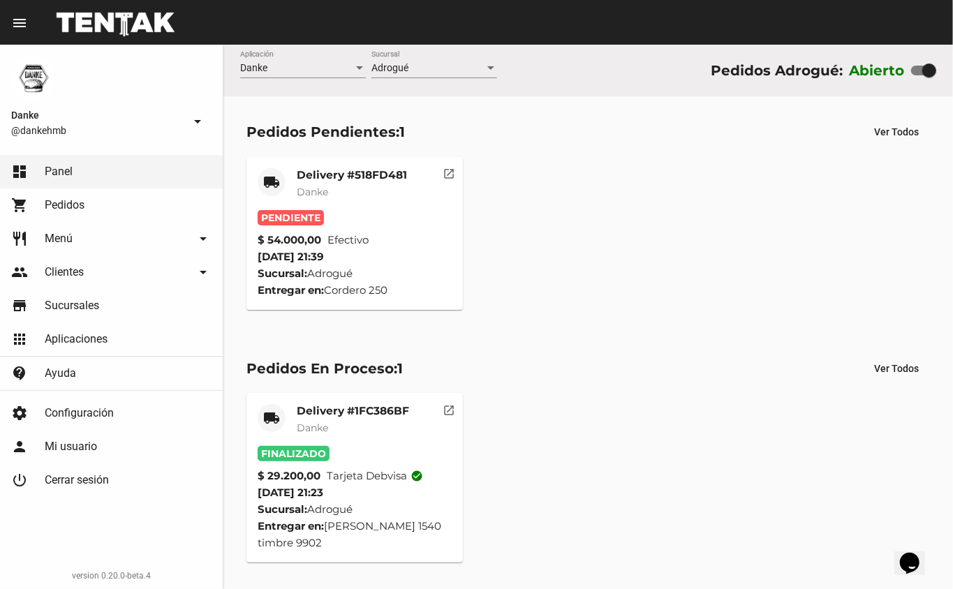
click at [381, 406] on mat-card-title "Delivery #1FC386BF" at bounding box center [353, 411] width 112 height 14
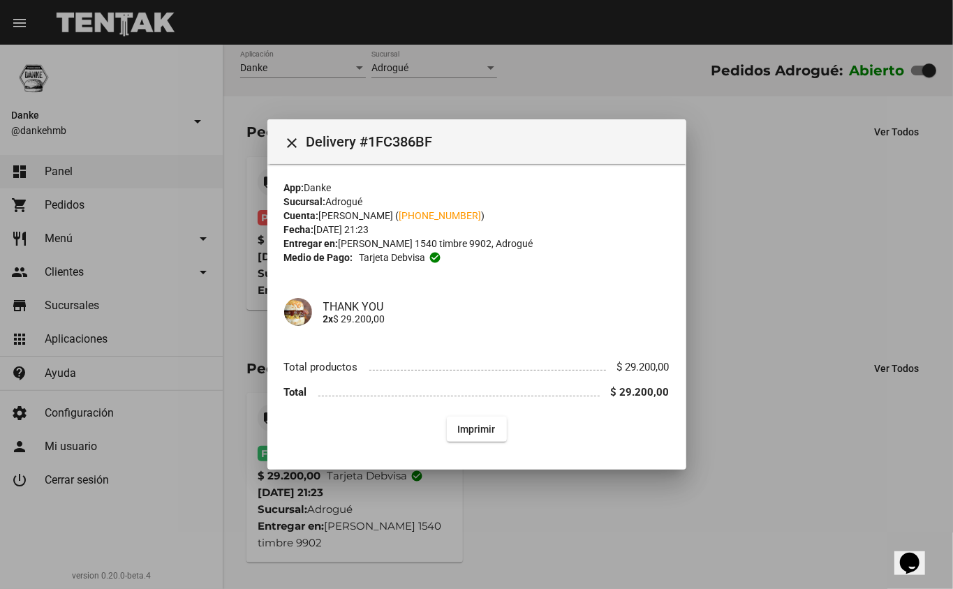
click at [844, 131] on div at bounding box center [476, 294] width 953 height 589
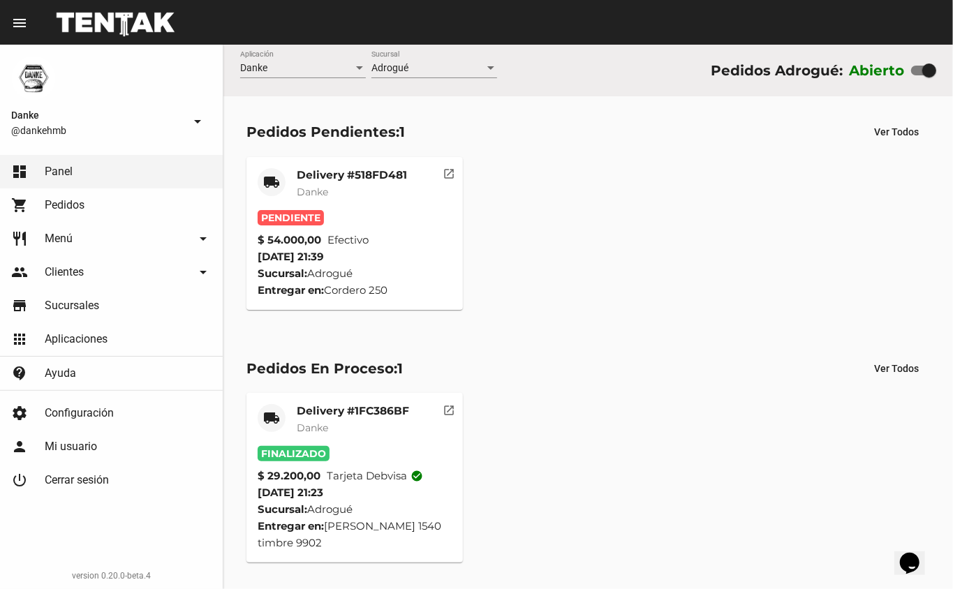
click at [347, 185] on mat-card-subtitle "Danke" at bounding box center [352, 192] width 110 height 14
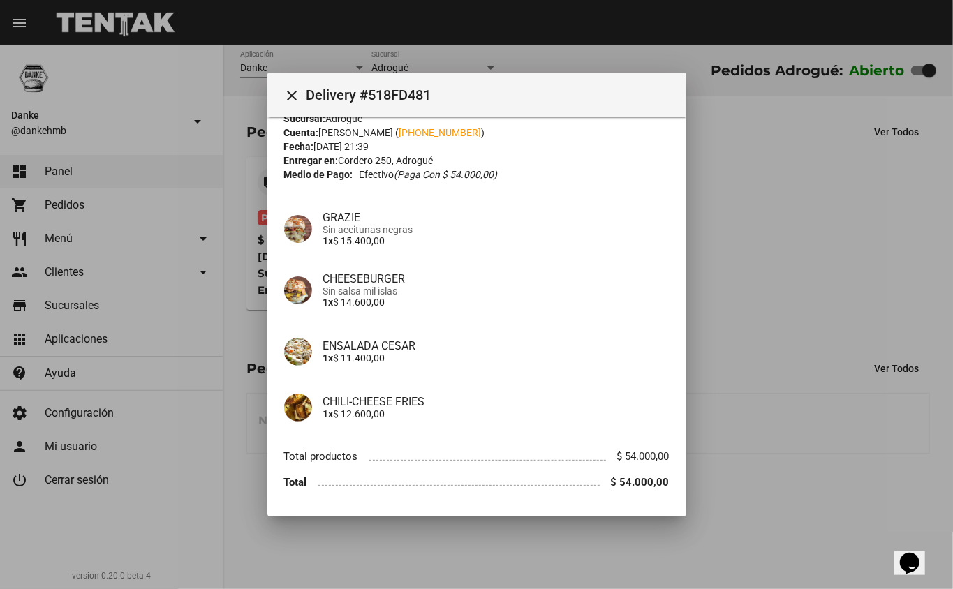
scroll to position [79, 0]
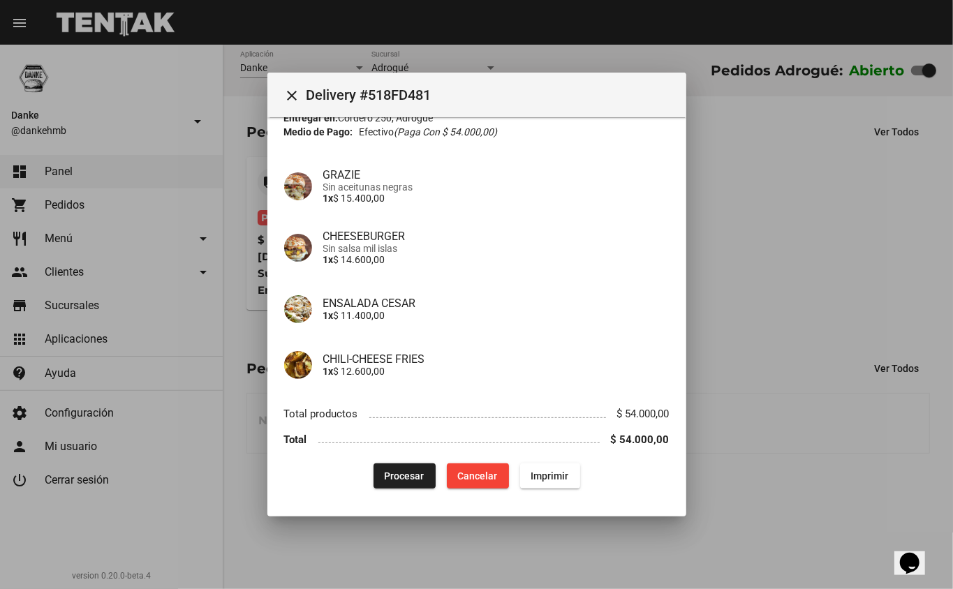
click at [401, 471] on span "Procesar" at bounding box center [405, 476] width 40 height 11
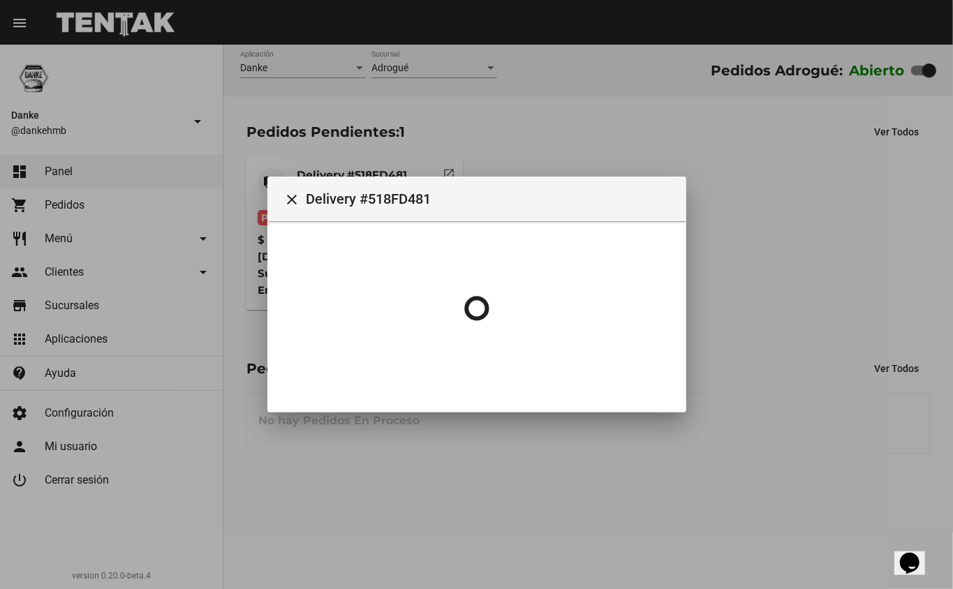
scroll to position [0, 0]
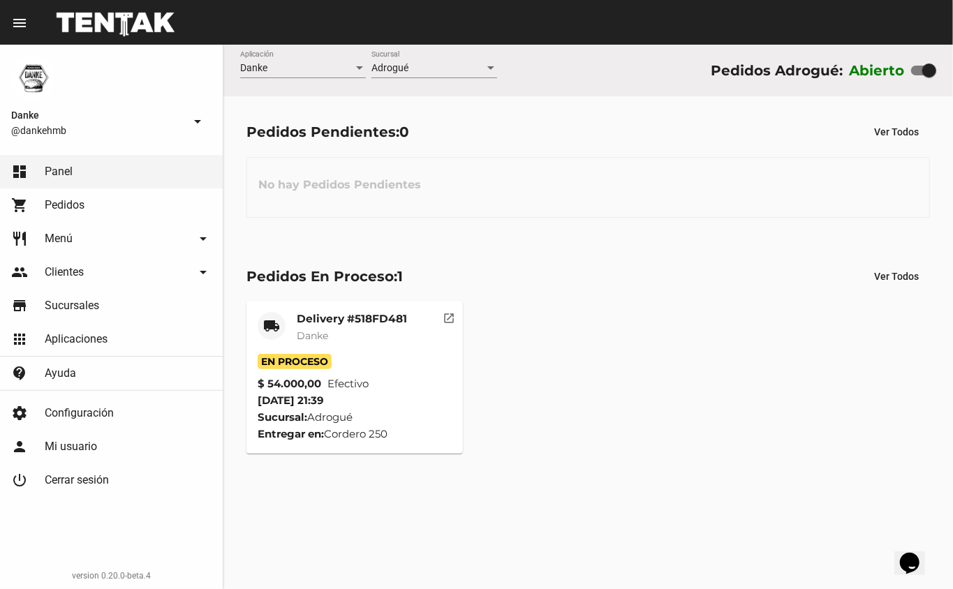
click at [341, 316] on mat-card-title "Delivery #518FD481" at bounding box center [352, 319] width 110 height 14
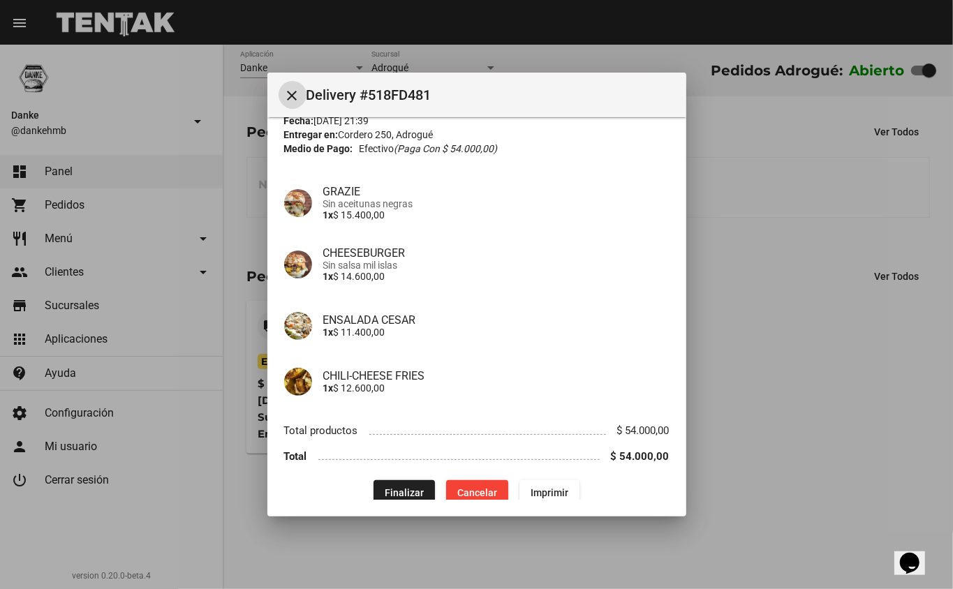
scroll to position [79, 0]
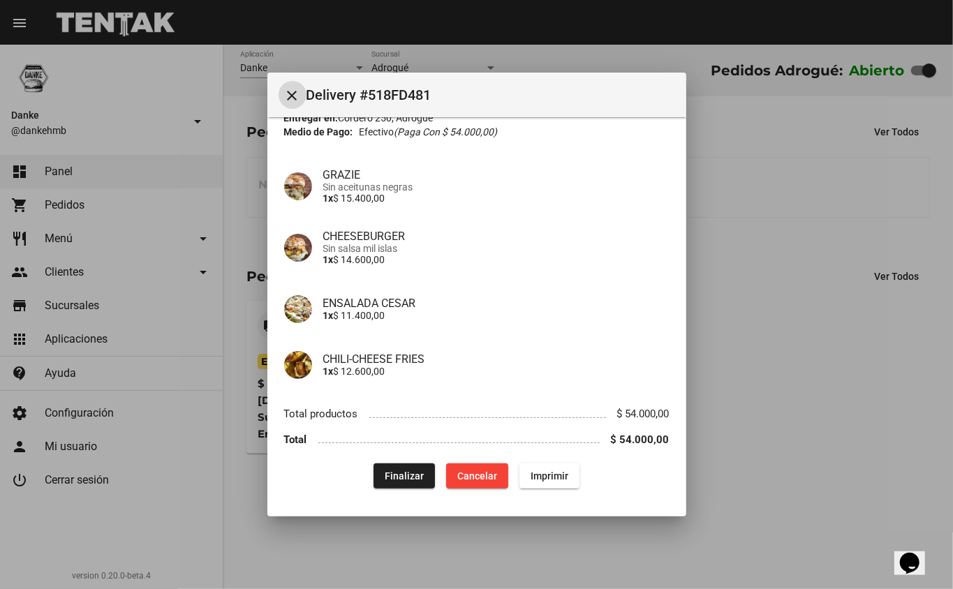
click at [385, 479] on span "Finalizar" at bounding box center [404, 476] width 39 height 11
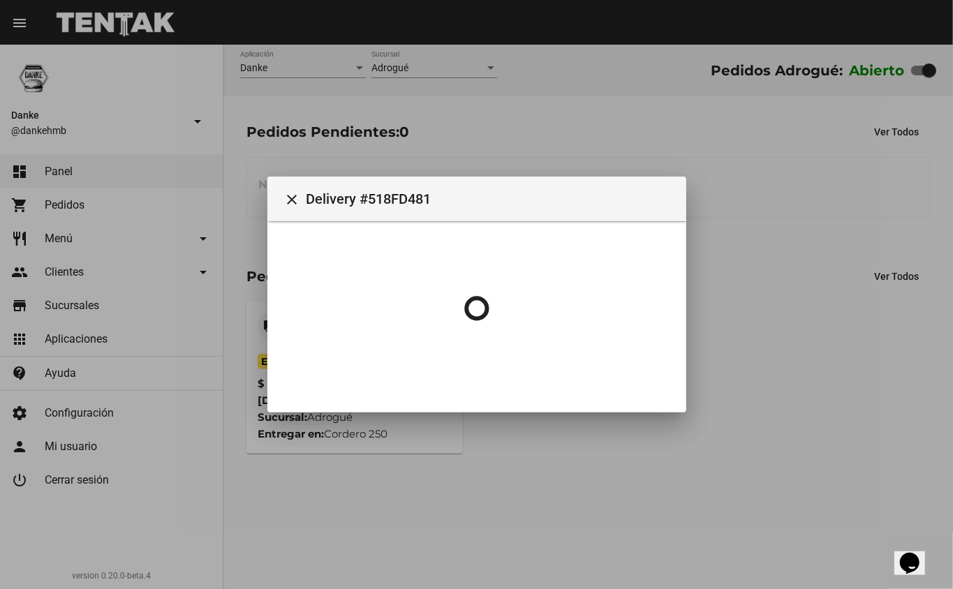
scroll to position [0, 0]
click at [802, 363] on div at bounding box center [476, 294] width 953 height 589
